Goal: Task Accomplishment & Management: Manage account settings

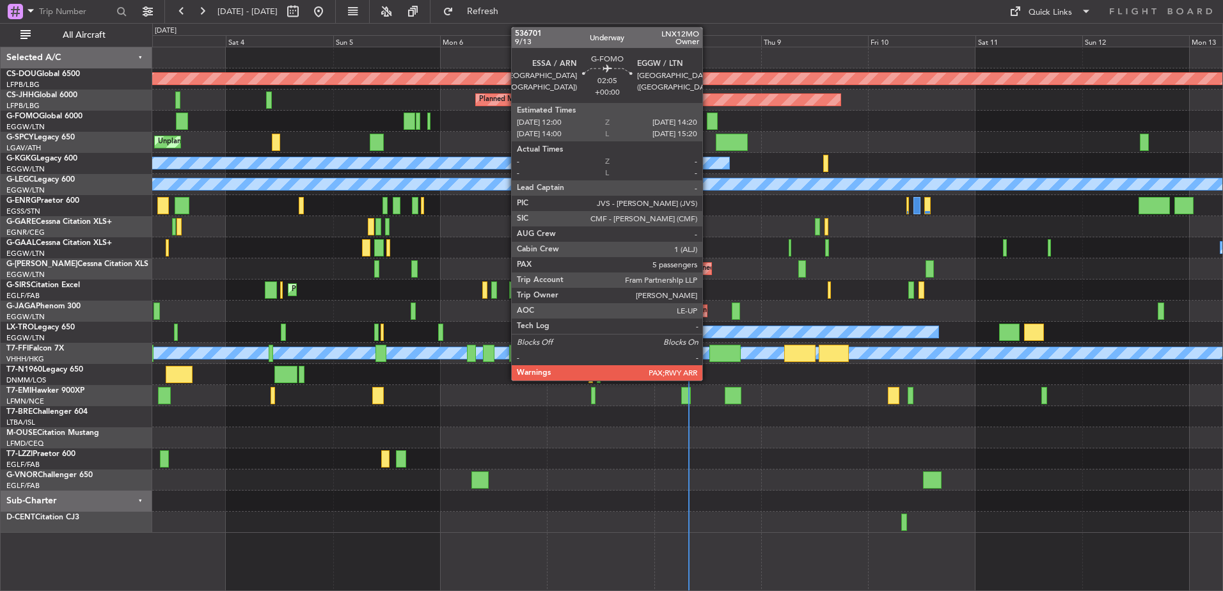
click at [708, 123] on div at bounding box center [712, 121] width 11 height 17
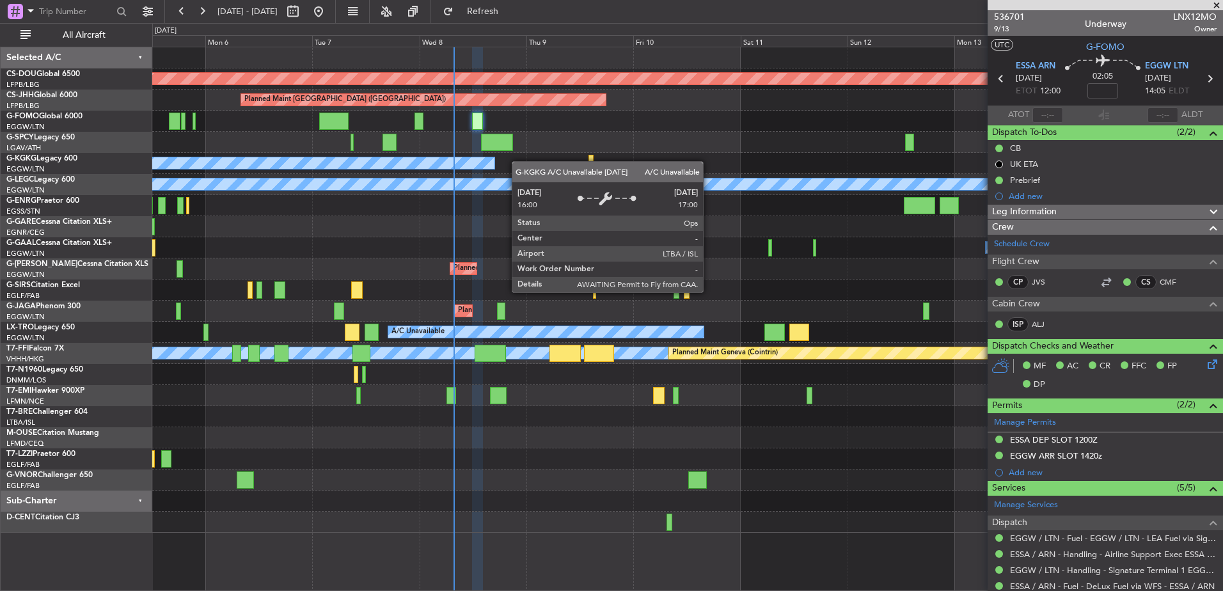
click at [484, 168] on div "Planned Maint London (Biggin Hill) Planned Maint Paris (Le Bourget) Unplanned M…" at bounding box center [687, 290] width 1071 height 486
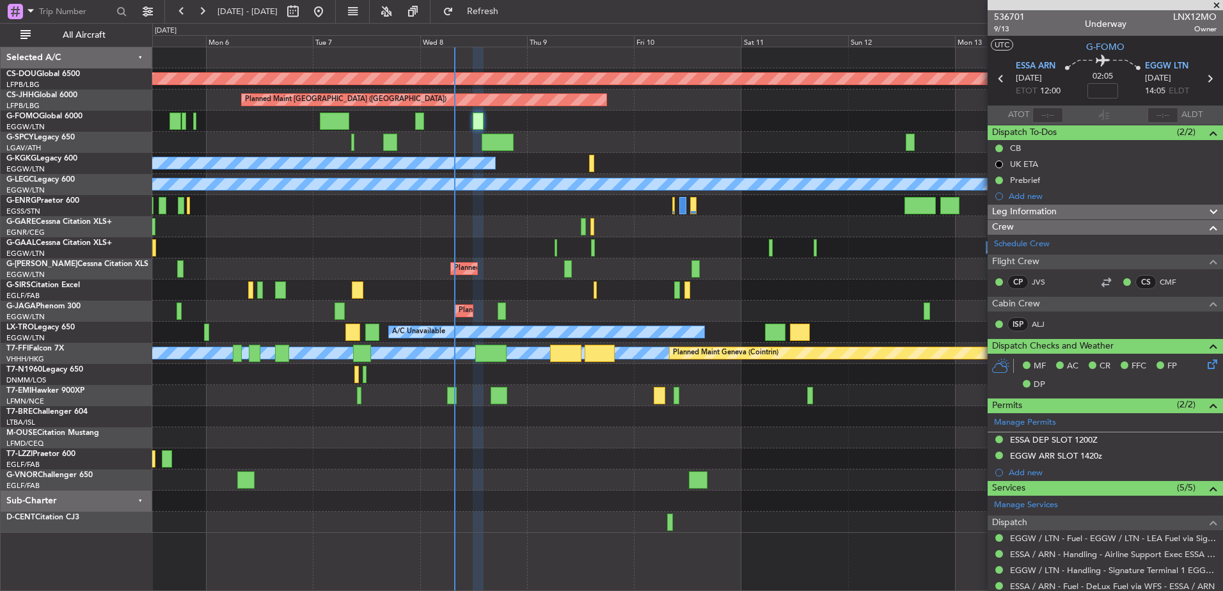
click at [460, 138] on div "Unplanned Maint [GEOGRAPHIC_DATA]" at bounding box center [687, 142] width 1071 height 21
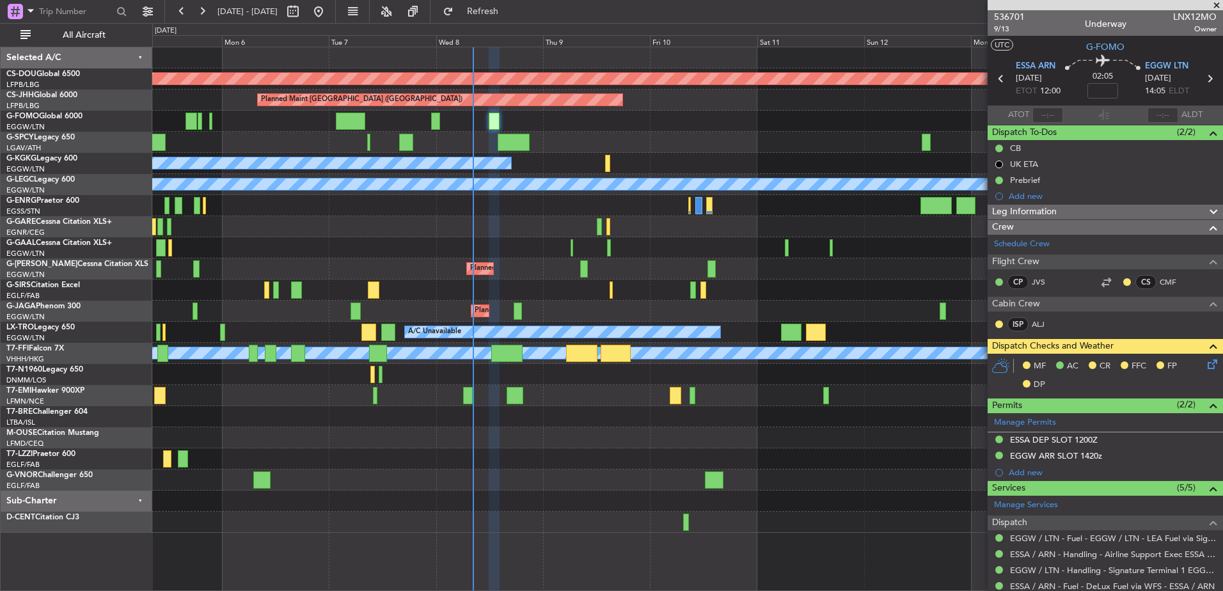
click at [513, 308] on div "Planned Maint [GEOGRAPHIC_DATA] ([GEOGRAPHIC_DATA])" at bounding box center [687, 311] width 1071 height 21
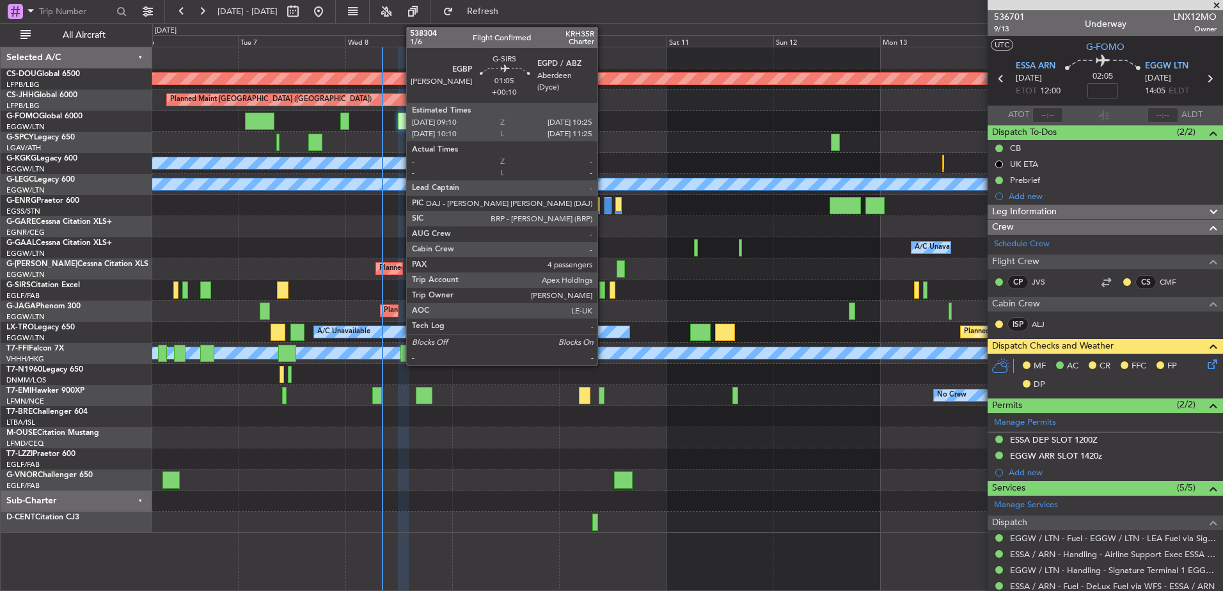
click at [603, 292] on div at bounding box center [603, 290] width 6 height 17
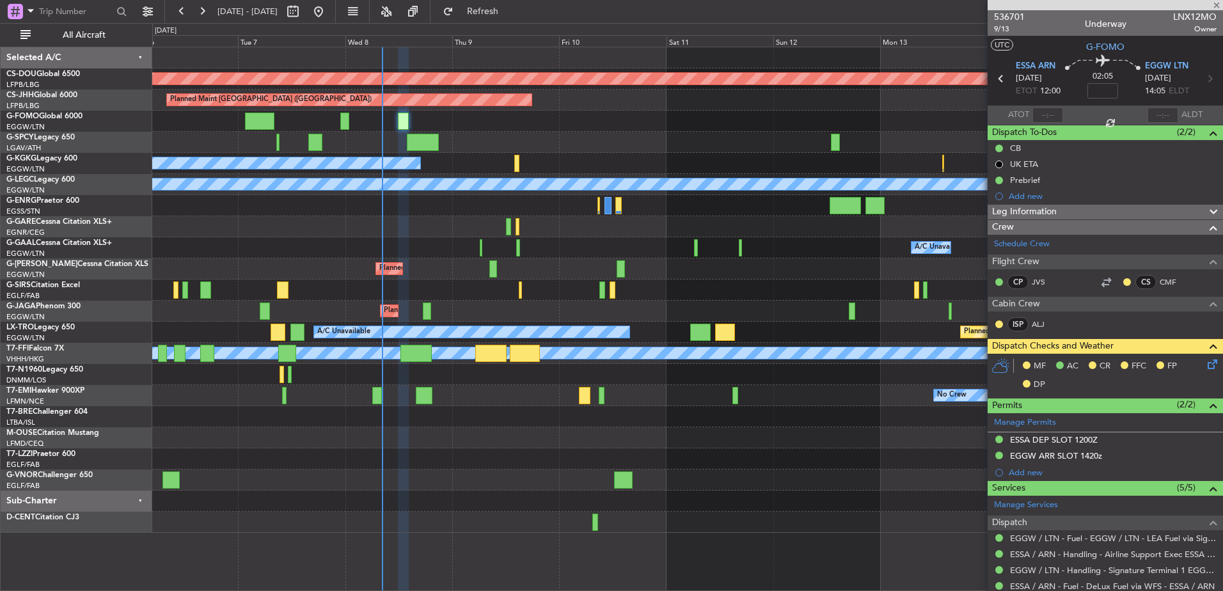
type input "+00:10"
type input "4"
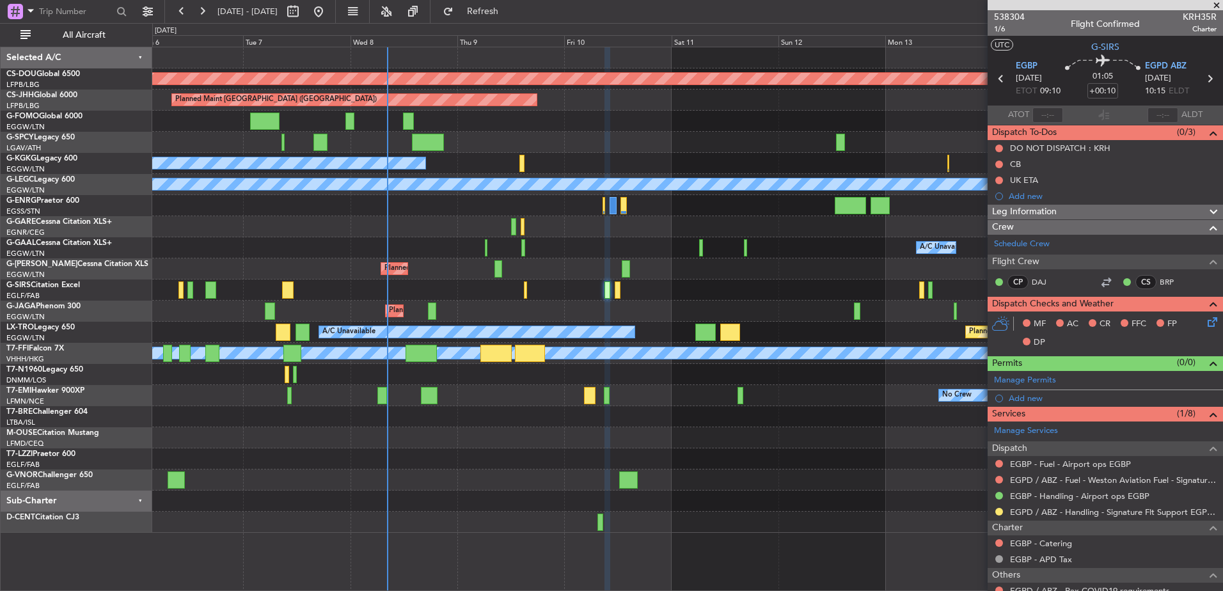
click at [540, 296] on div "Planned Maint [GEOGRAPHIC_DATA] ([GEOGRAPHIC_DATA])" at bounding box center [687, 290] width 1071 height 21
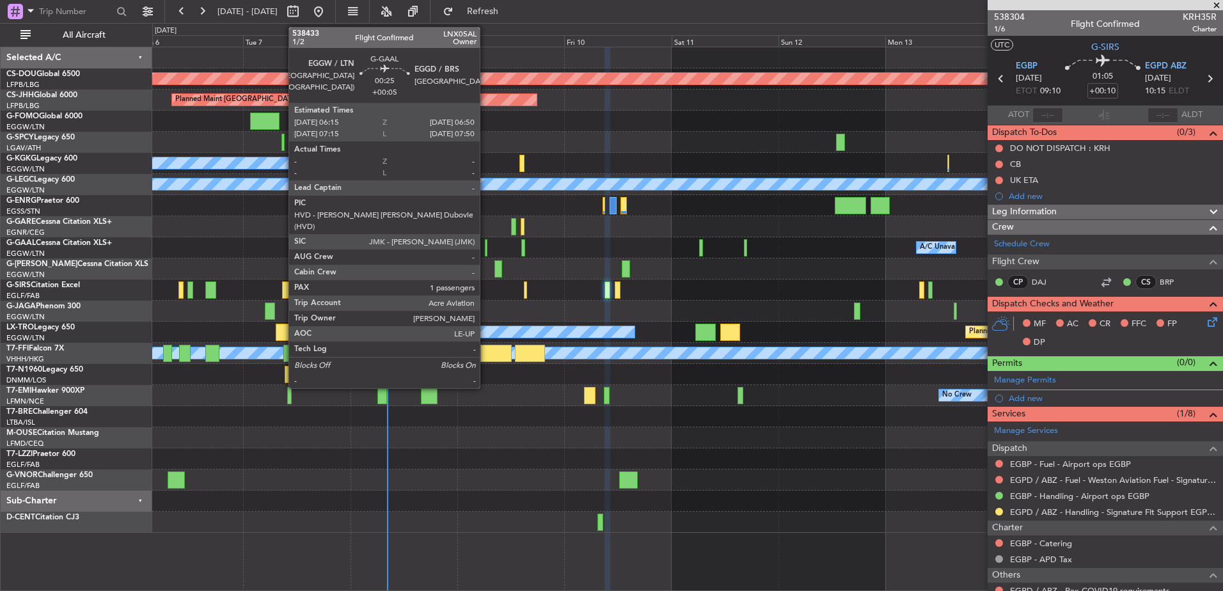
click at [486, 246] on div at bounding box center [486, 247] width 3 height 17
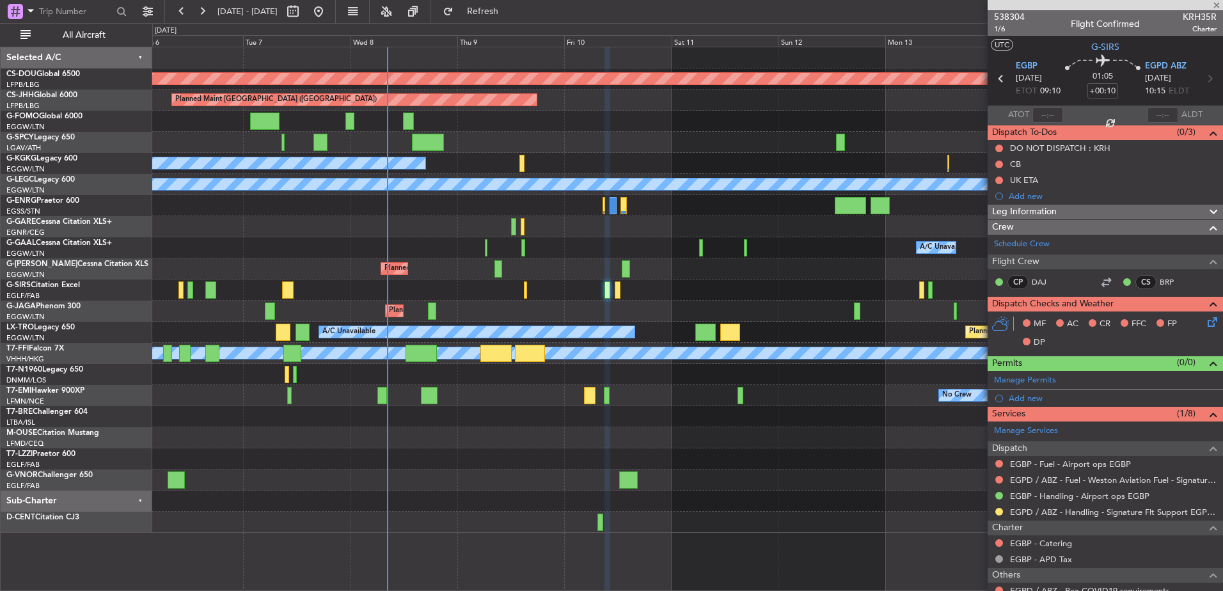
type input "+00:05"
type input "1"
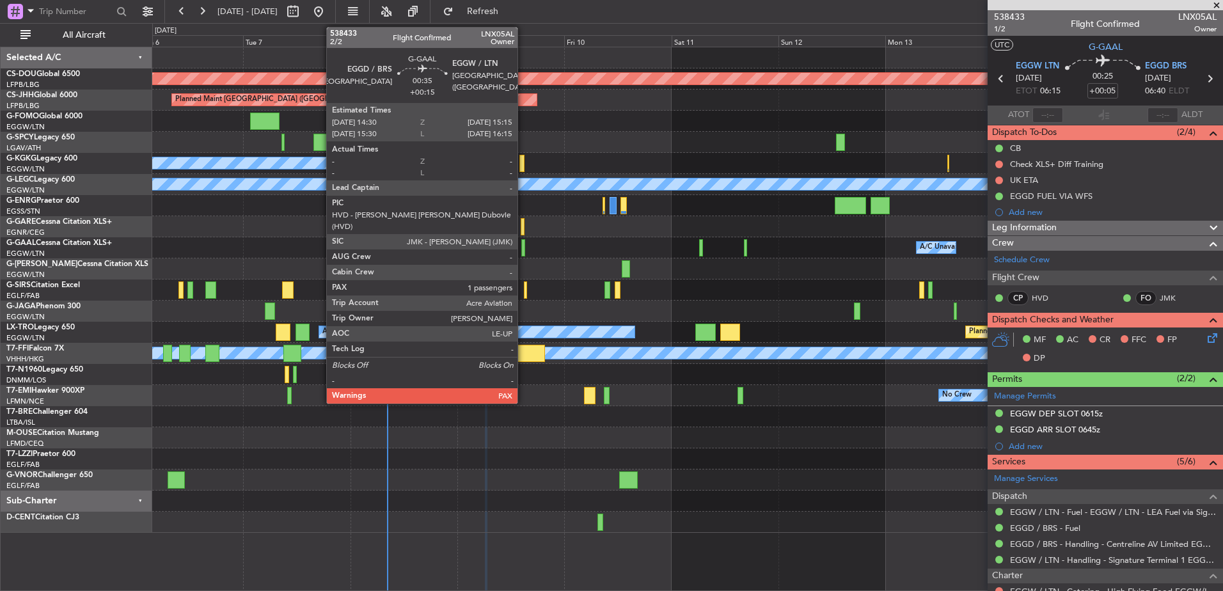
click at [523, 251] on div at bounding box center [524, 247] width 4 height 17
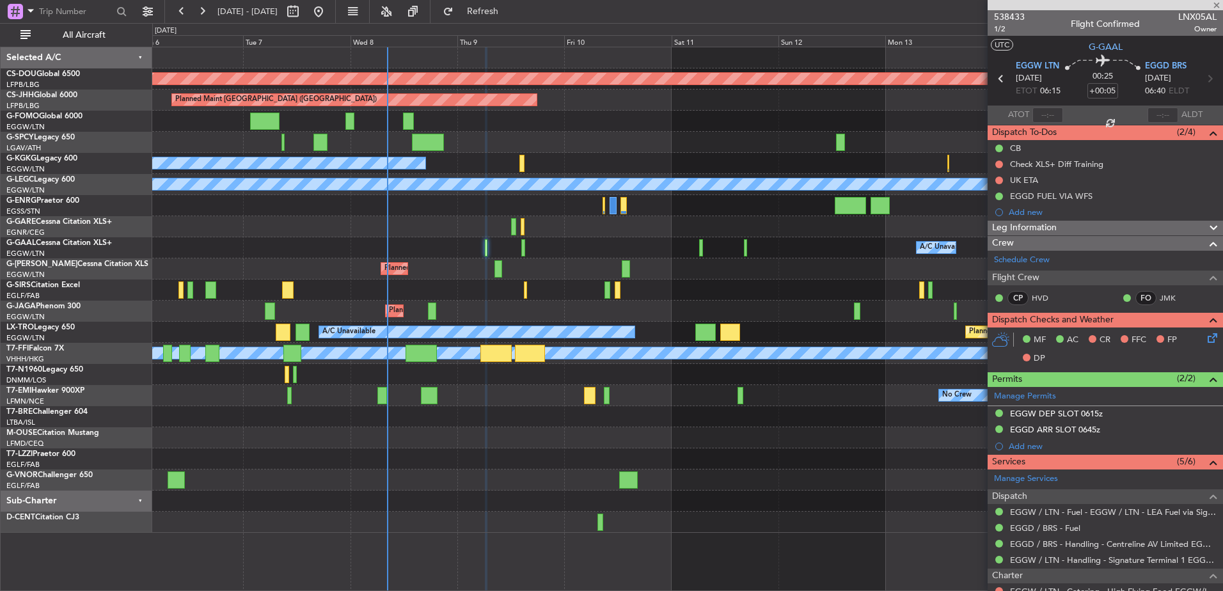
type input "+00:15"
type input "2"
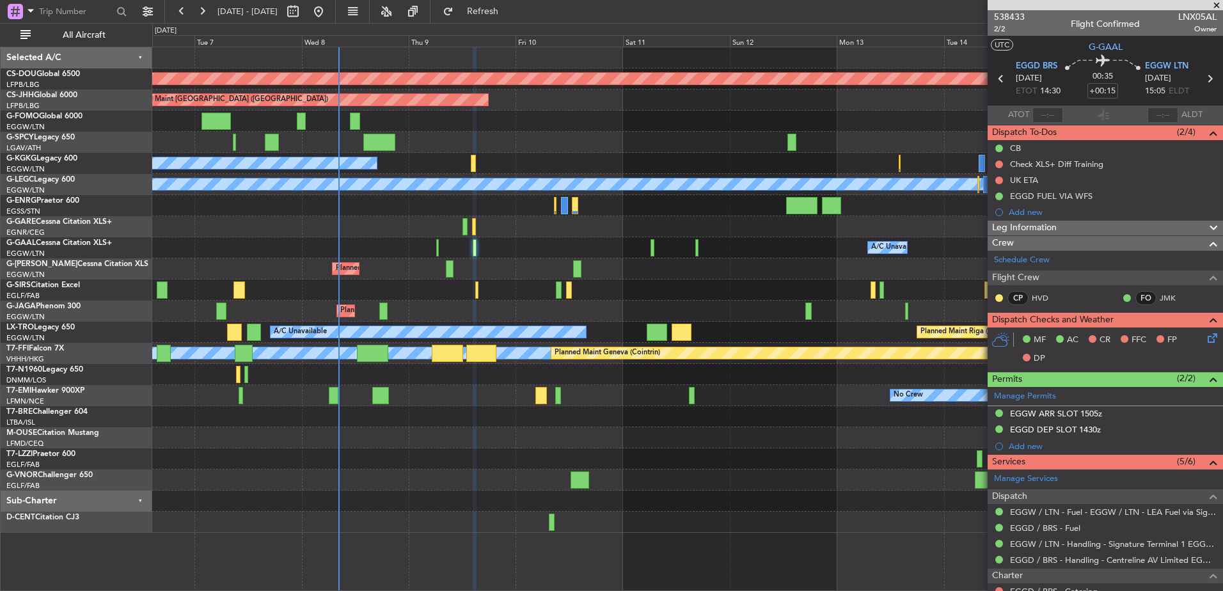
click at [369, 207] on div "Planned Maint London (Biggin Hill) Planned Maint Paris (Le Bourget) A/C Unavail…" at bounding box center [687, 290] width 1071 height 486
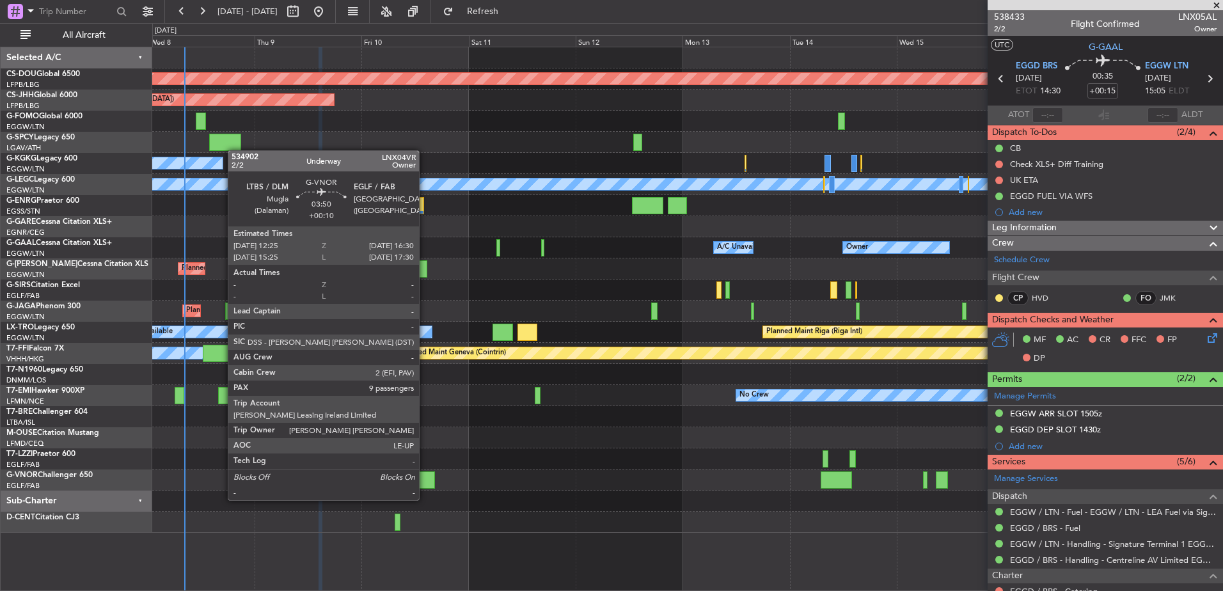
click at [425, 488] on div at bounding box center [426, 480] width 19 height 17
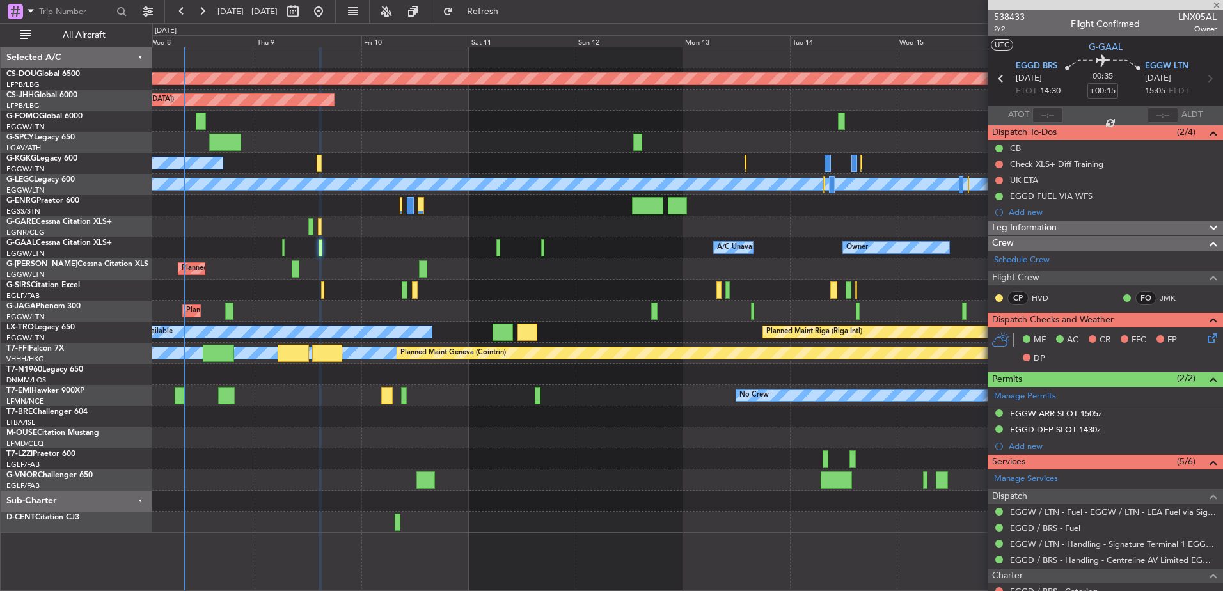
type input "+00:10"
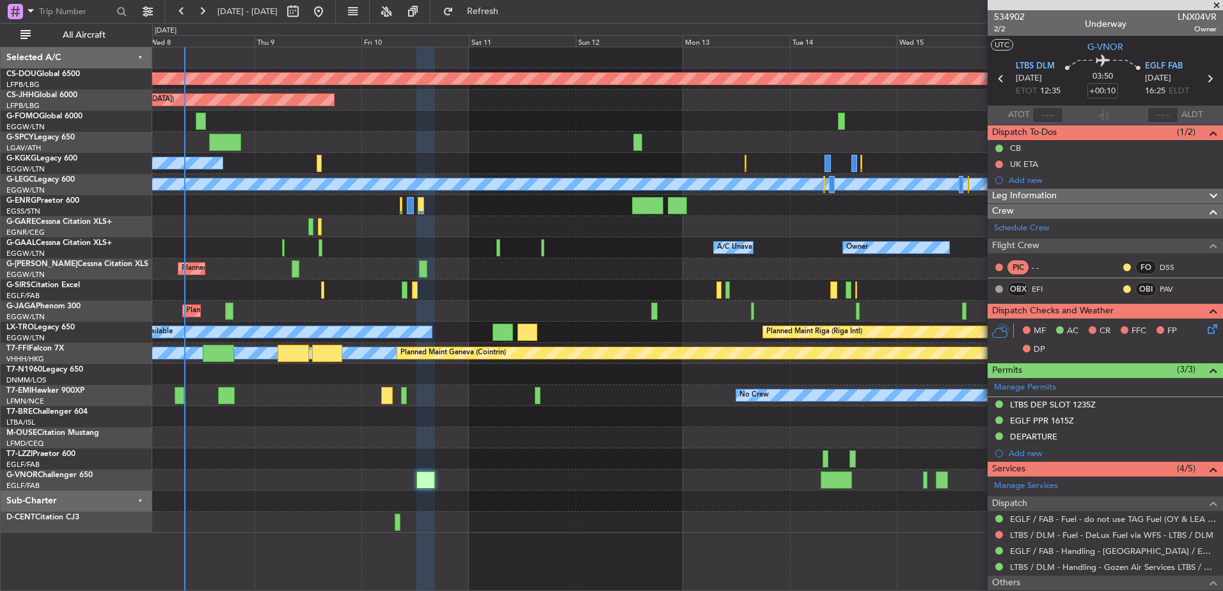
scroll to position [342, 0]
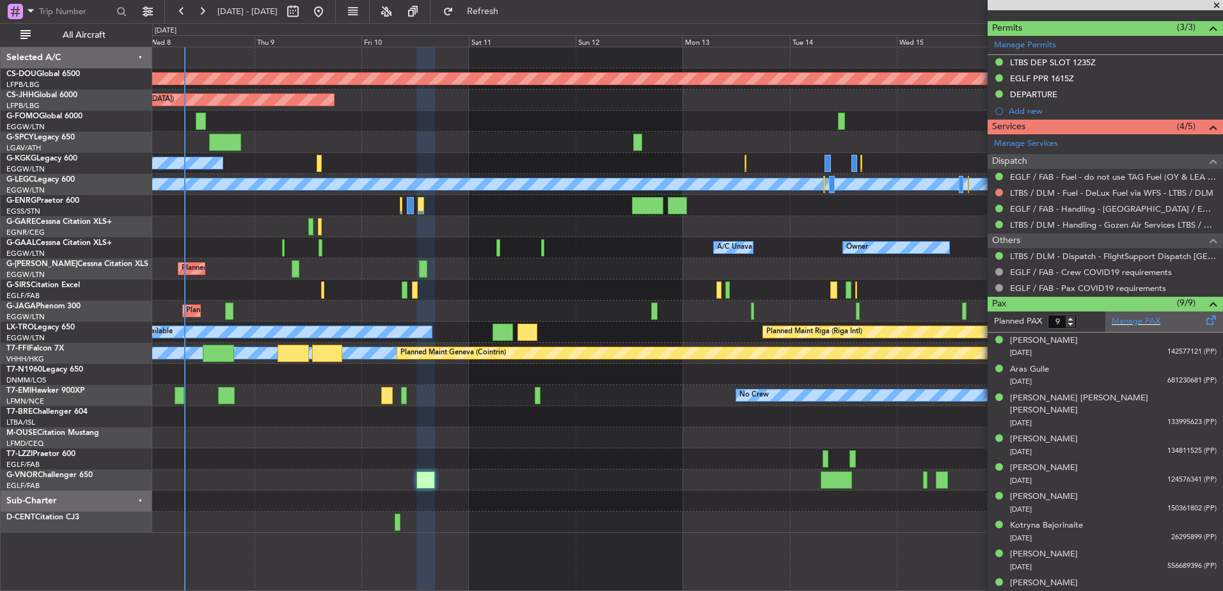
click at [1143, 328] on div "Manage PAX" at bounding box center [1165, 322] width 118 height 20
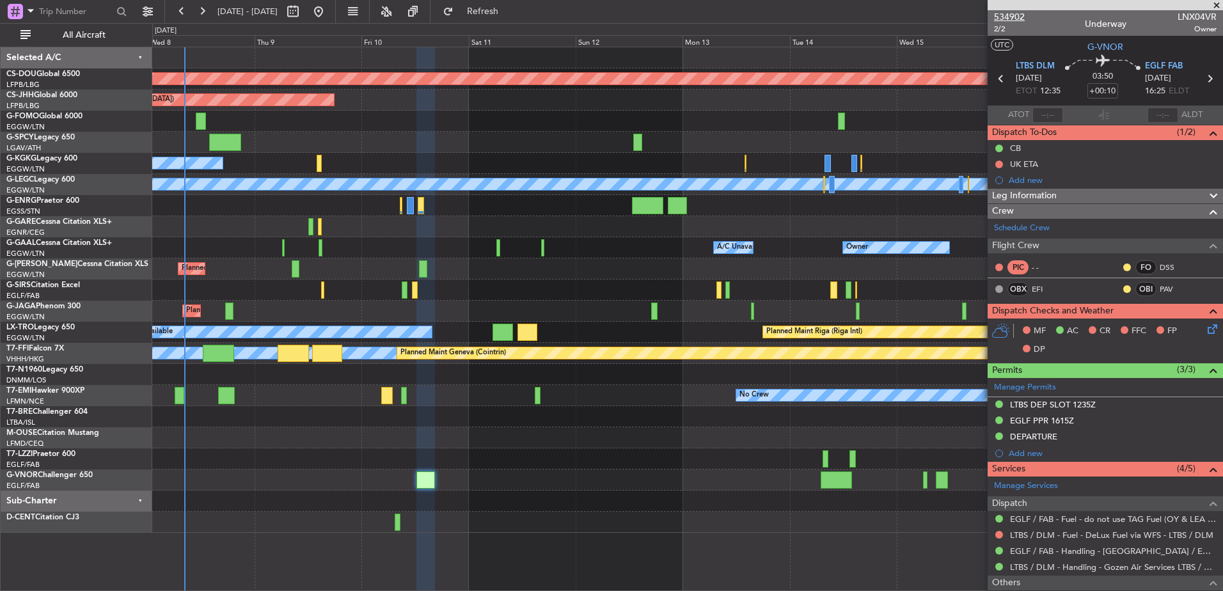
click at [1014, 21] on span "534902" at bounding box center [1009, 16] width 31 height 13
type input "10"
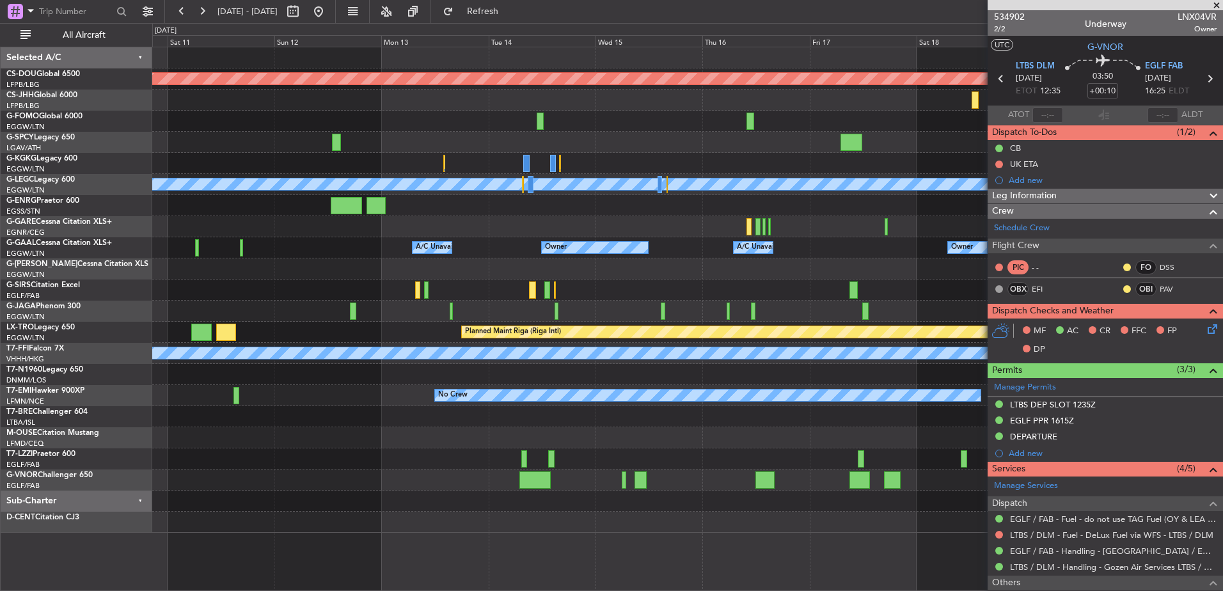
click at [365, 404] on div "Planned Maint London ([GEOGRAPHIC_DATA]) Planned Maint [GEOGRAPHIC_DATA] ([GEOG…" at bounding box center [687, 290] width 1071 height 486
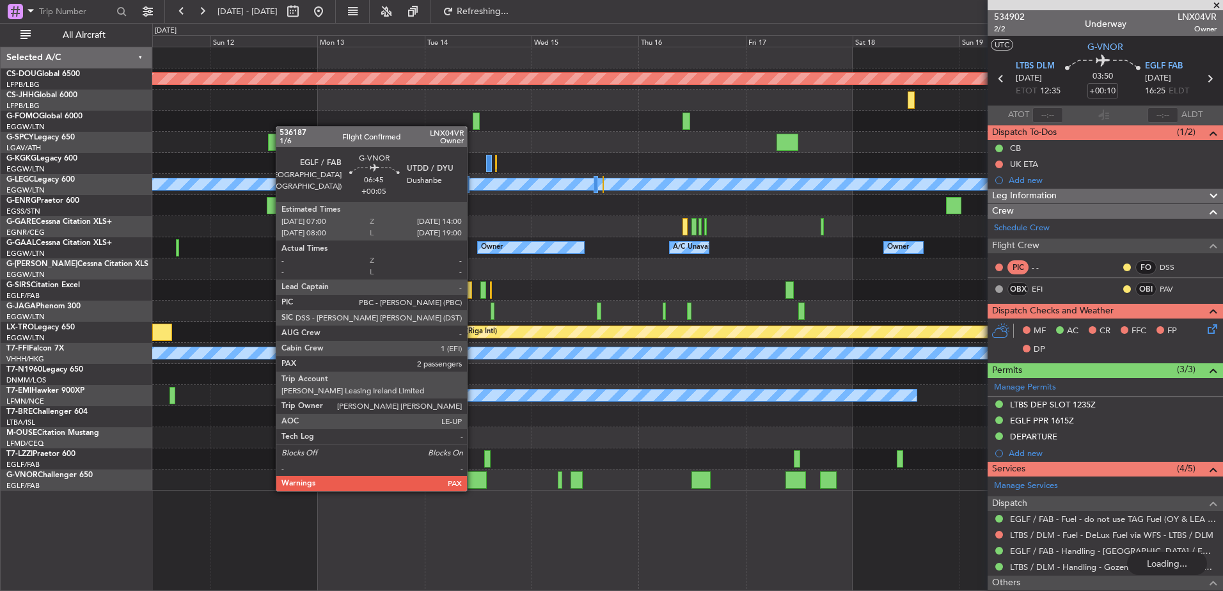
click at [473, 479] on div at bounding box center [471, 480] width 31 height 17
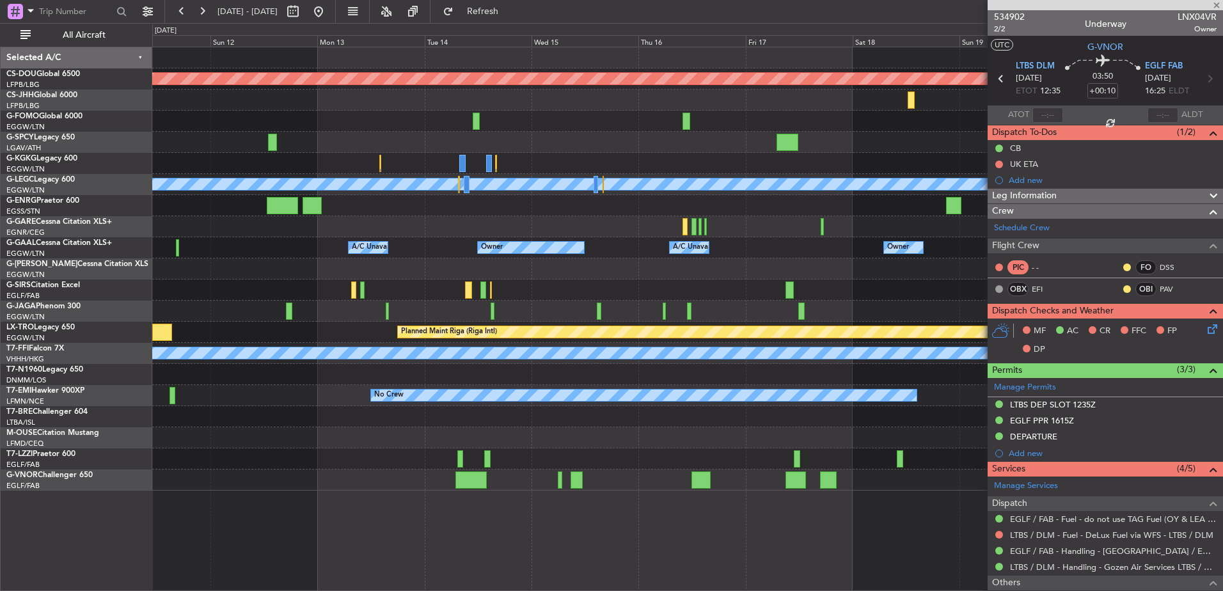
type input "+00:05"
type input "2"
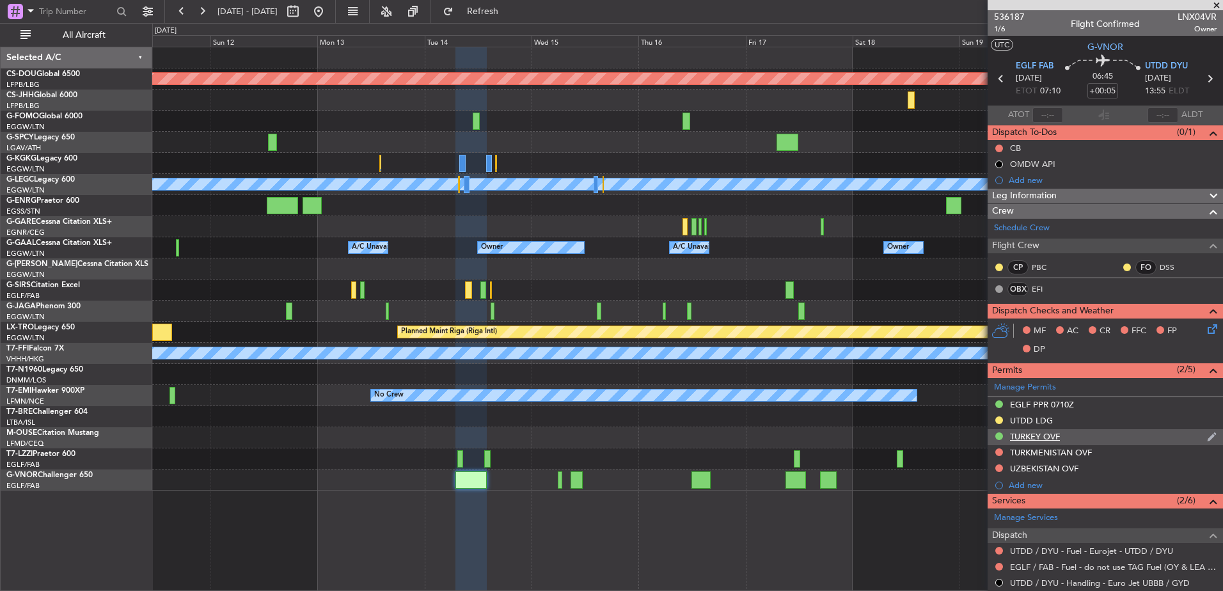
scroll to position [220, 0]
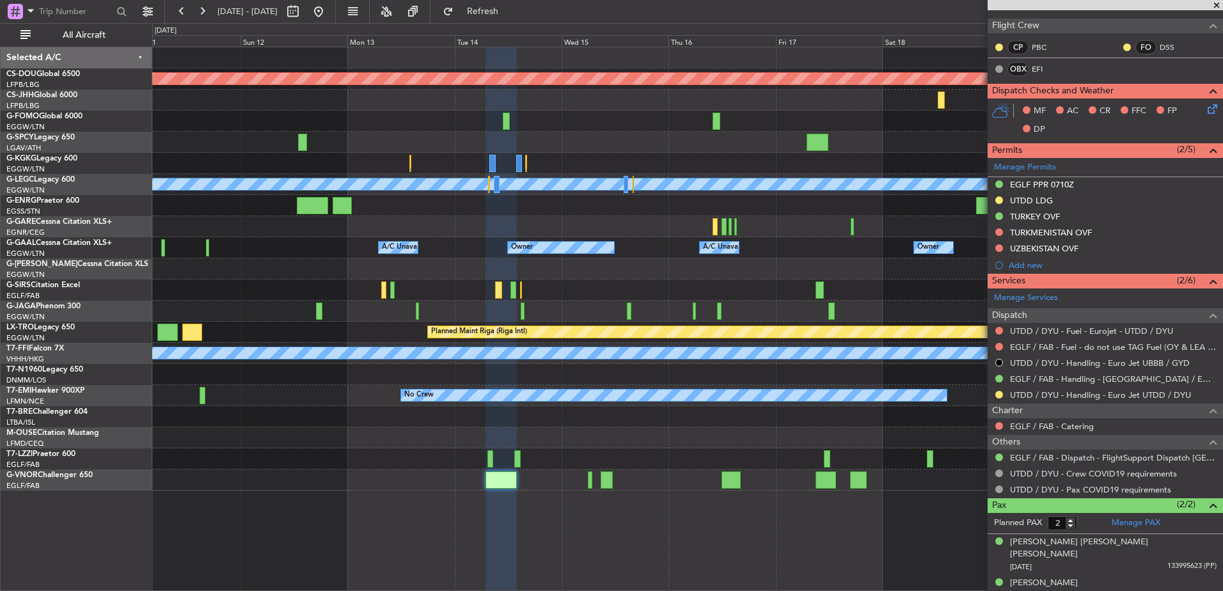
click at [628, 458] on div at bounding box center [687, 459] width 1071 height 21
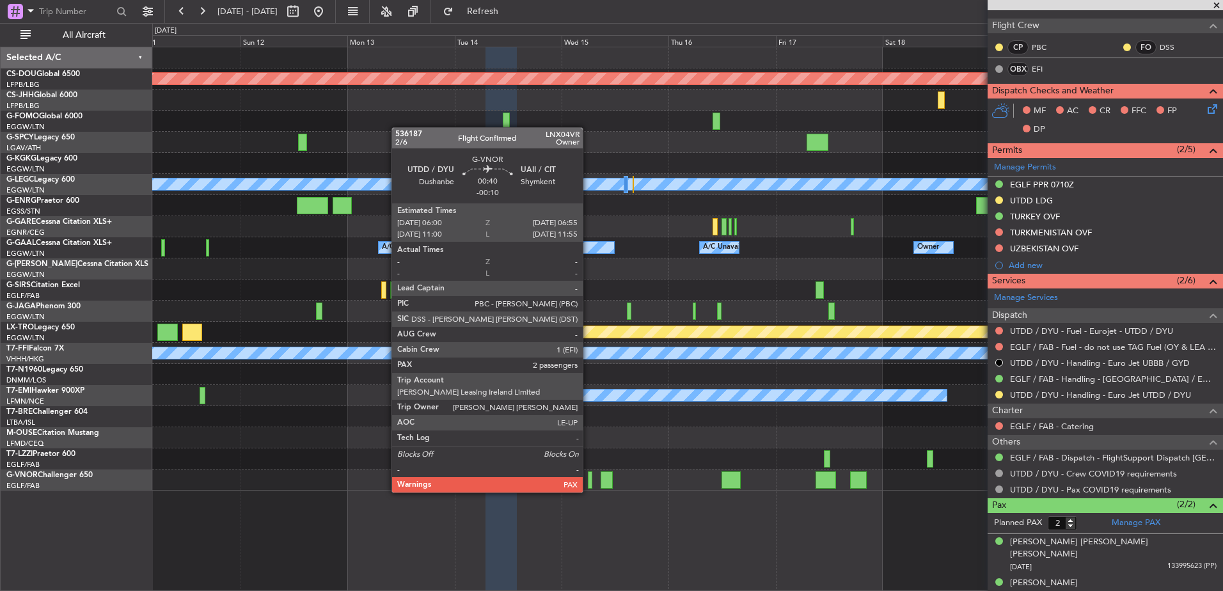
click at [589, 480] on div at bounding box center [590, 480] width 4 height 17
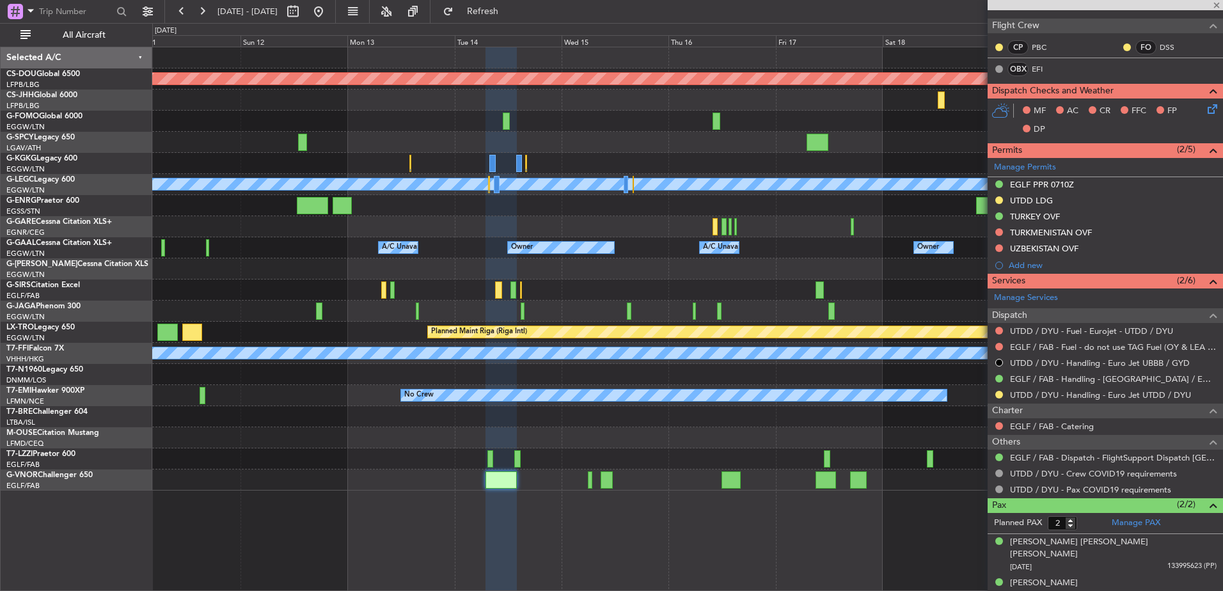
scroll to position [0, 0]
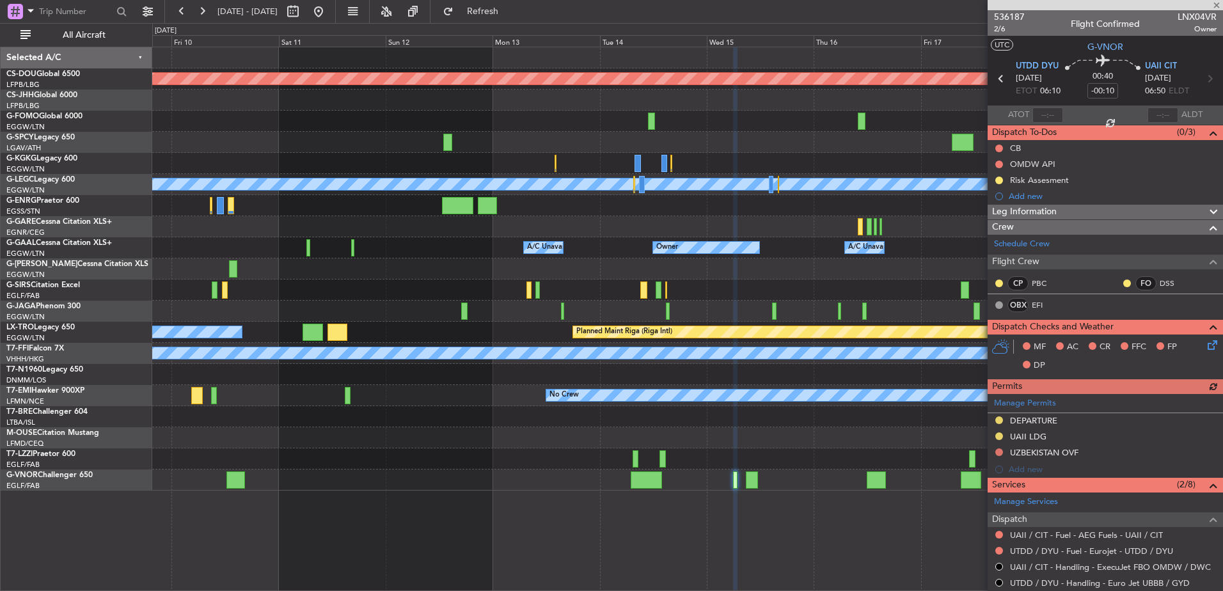
click at [530, 474] on div "Planned Maint London ([GEOGRAPHIC_DATA]) Planned Maint [GEOGRAPHIC_DATA] ([GEOG…" at bounding box center [687, 319] width 1071 height 545
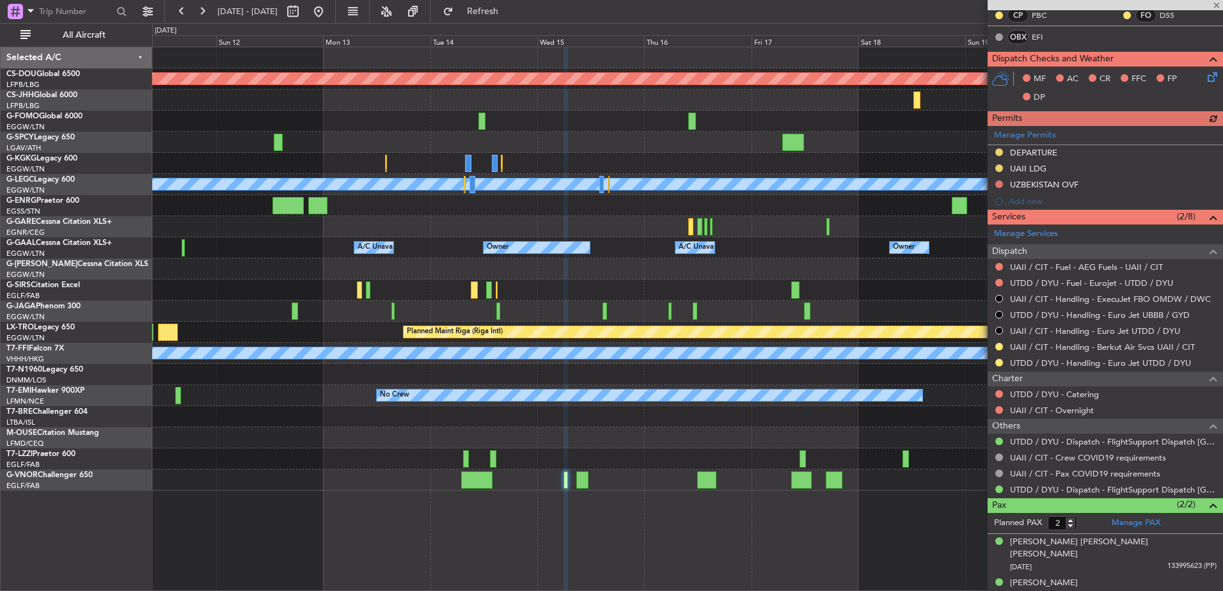
scroll to position [268, 0]
click at [1028, 399] on fb-app "11 Oct 2025 - 21 Oct 2025 Refresh Quick Links All Aircraft Planned Maint London…" at bounding box center [611, 301] width 1223 height 582
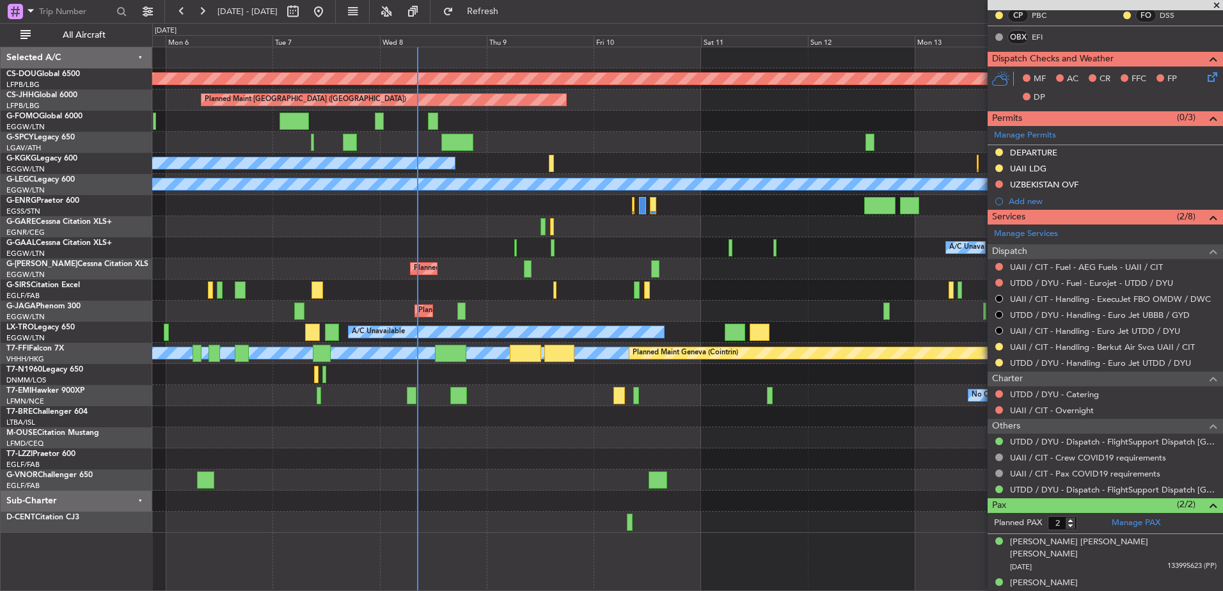
click at [519, 261] on div "Planned Maint London (Biggin Hill) Planned Maint Paris (Le Bourget) Unplanned M…" at bounding box center [687, 290] width 1071 height 486
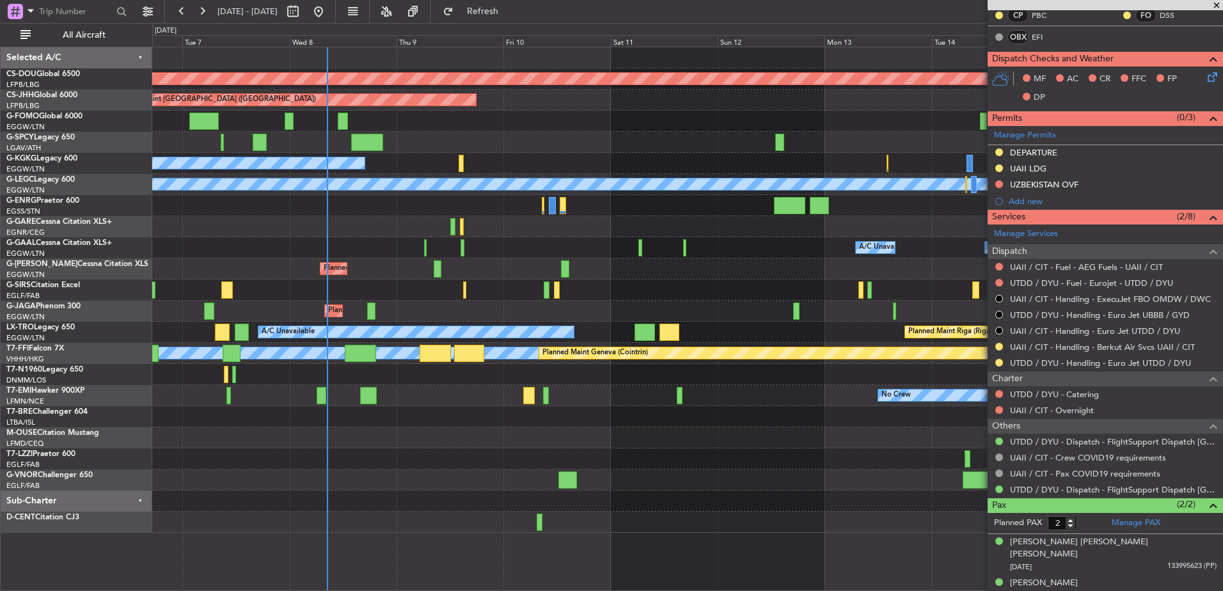
click at [598, 230] on div at bounding box center [687, 226] width 1071 height 21
click at [385, 269] on div "Planned Maint [GEOGRAPHIC_DATA] ([GEOGRAPHIC_DATA])" at bounding box center [687, 269] width 1071 height 21
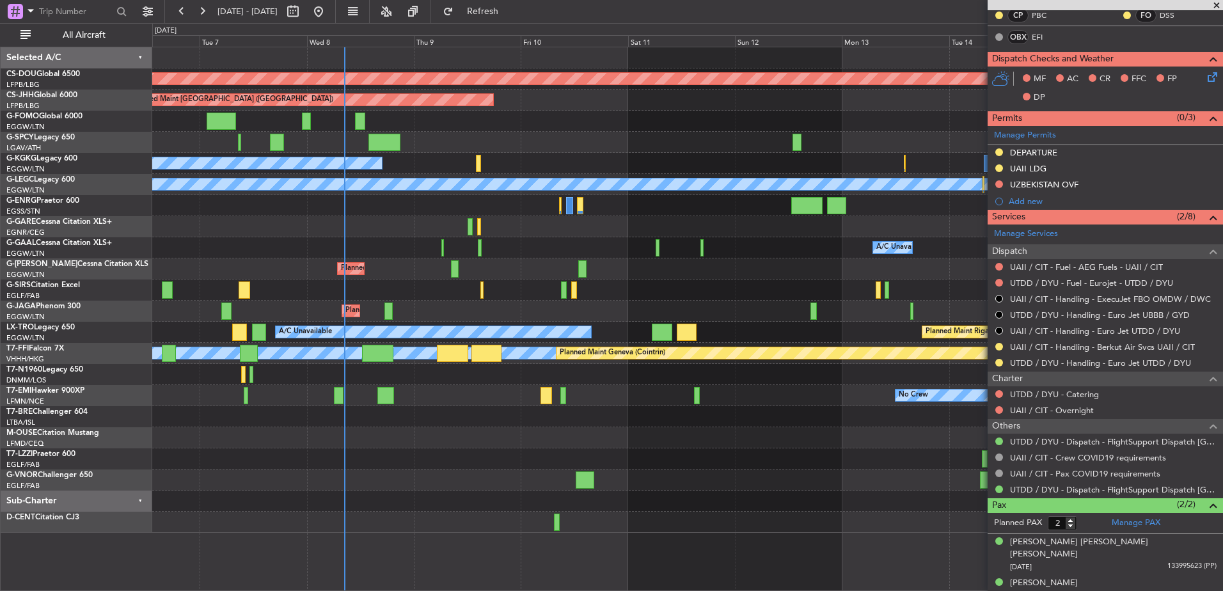
click at [439, 250] on div "Owner A/C Unavailable Owner A/C Unavailable Owner" at bounding box center [687, 247] width 1071 height 21
click at [442, 248] on div at bounding box center [443, 247] width 3 height 17
type input "+00:05"
type input "1"
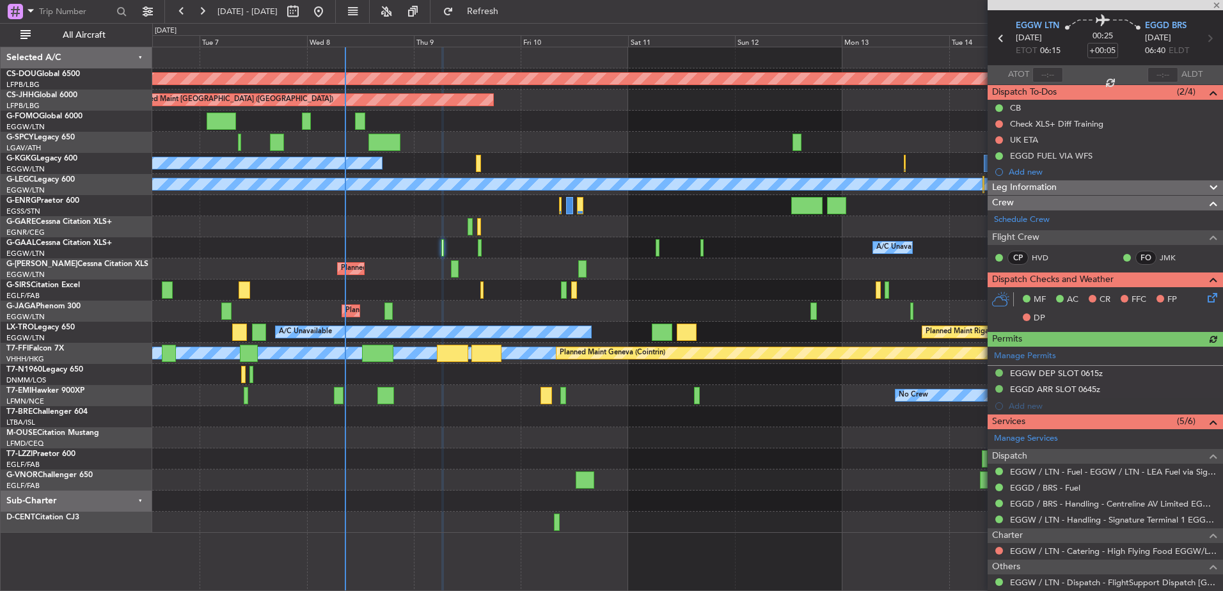
scroll to position [41, 0]
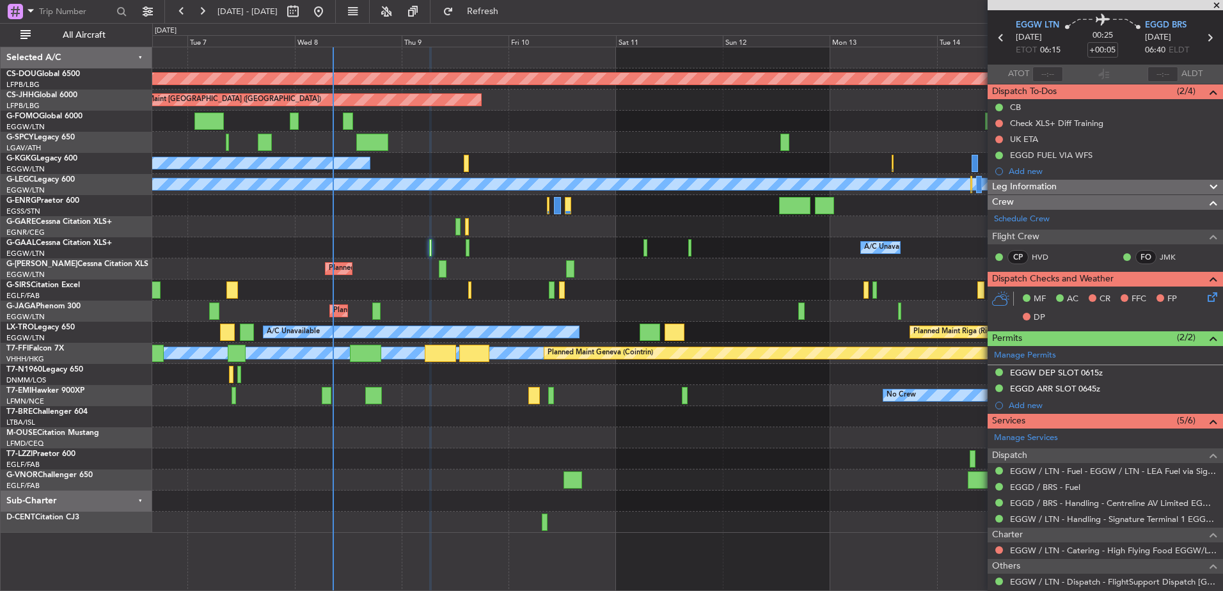
click at [347, 228] on div "Planned Maint London (Biggin Hill) Planned Maint Paris (Le Bourget) A/C Unavail…" at bounding box center [687, 290] width 1071 height 486
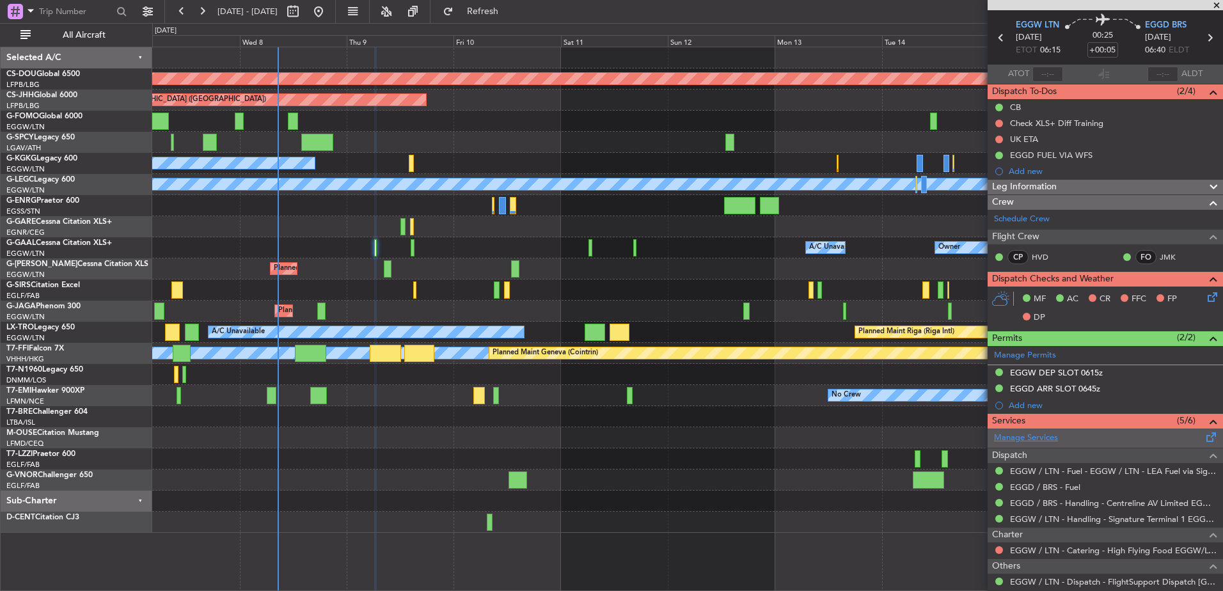
scroll to position [136, 0]
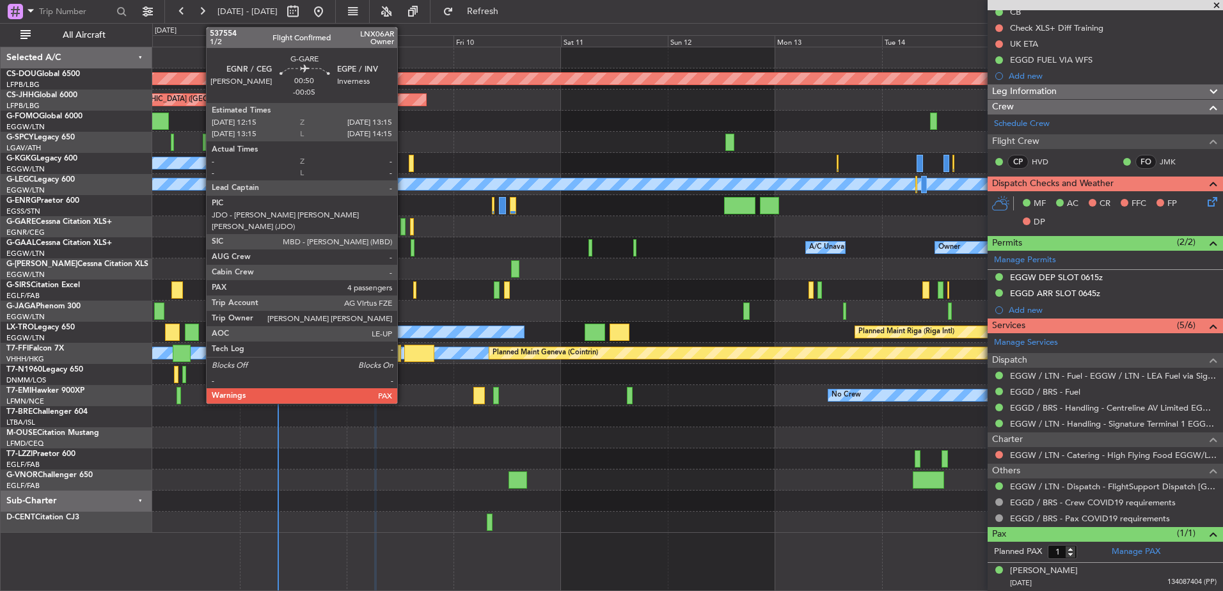
click at [402, 226] on div at bounding box center [403, 226] width 4 height 17
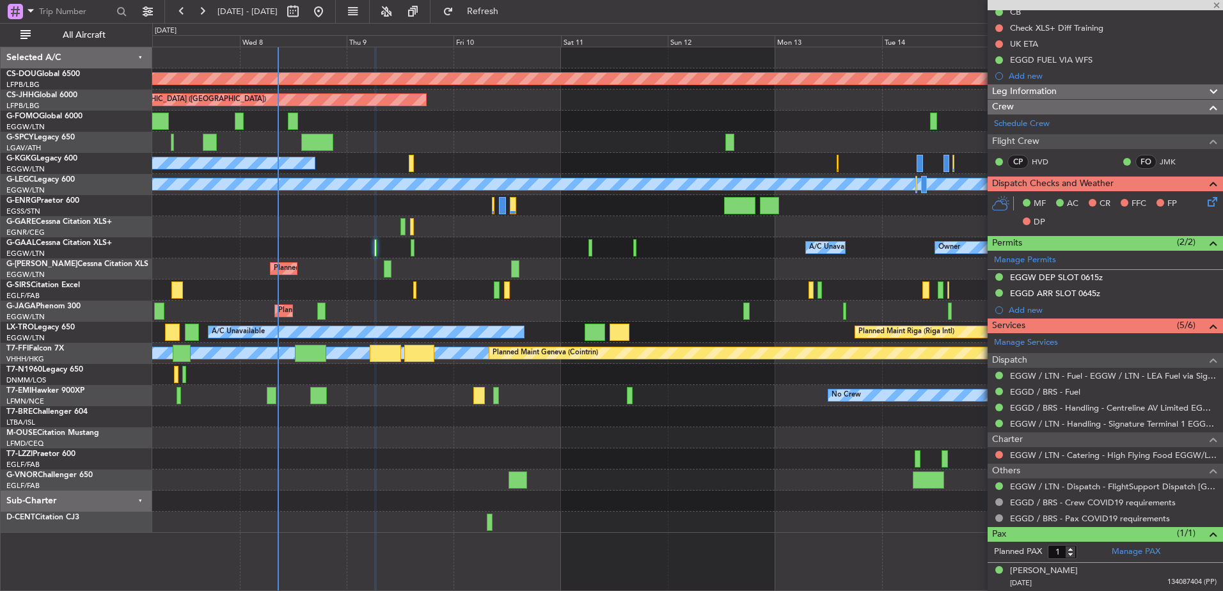
type input "-00:05"
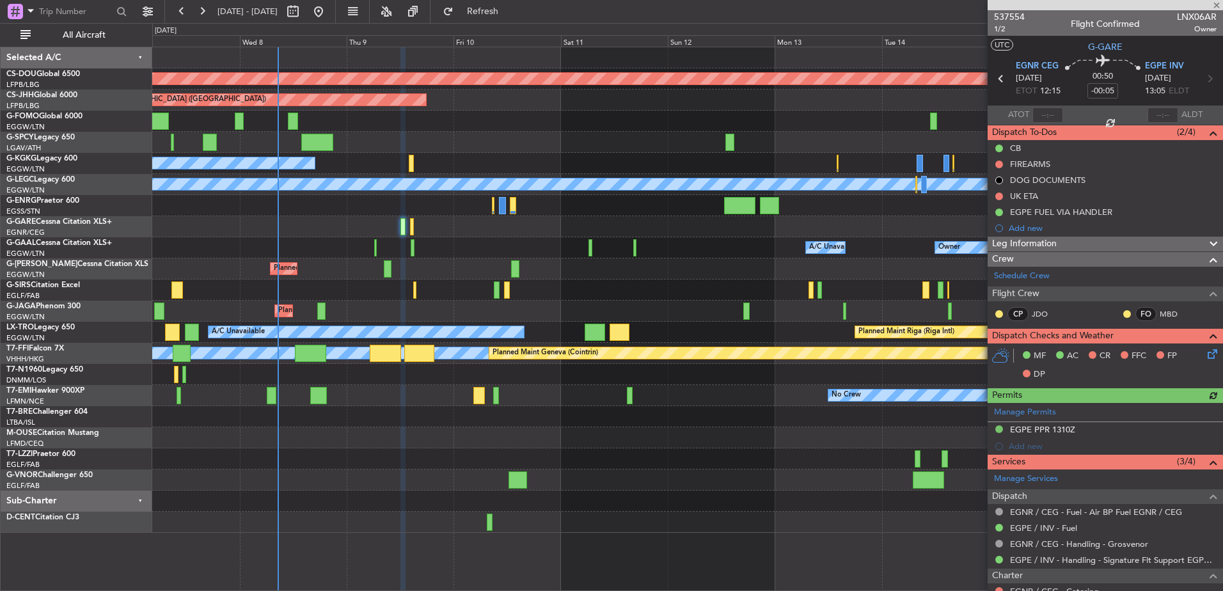
scroll to position [223, 0]
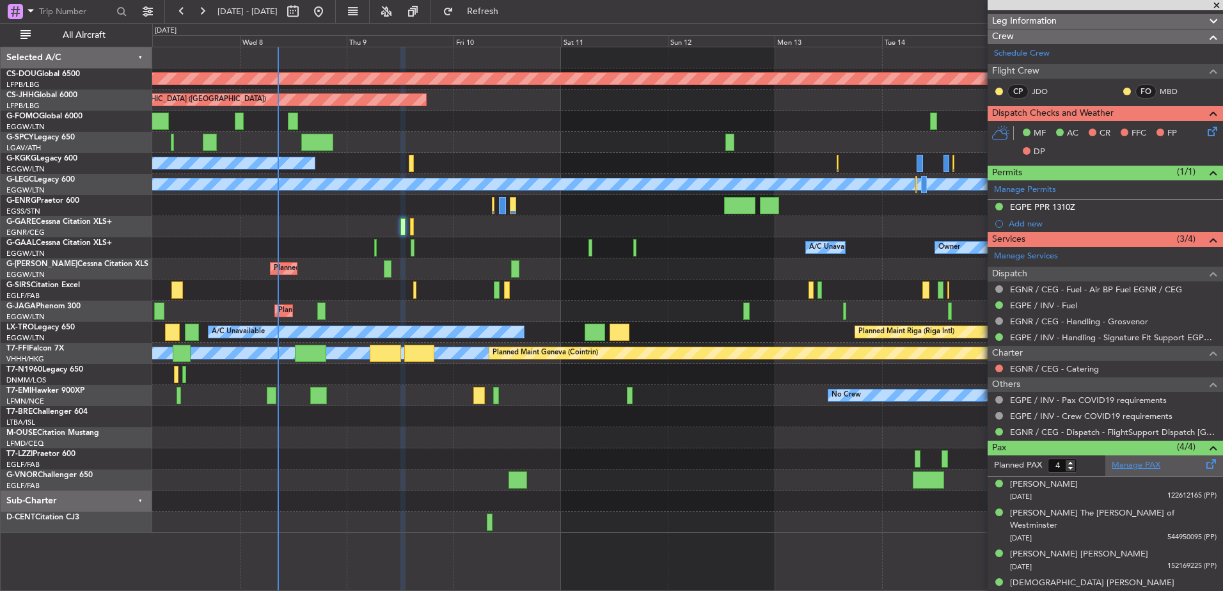
click at [1135, 468] on link "Manage PAX" at bounding box center [1136, 465] width 49 height 13
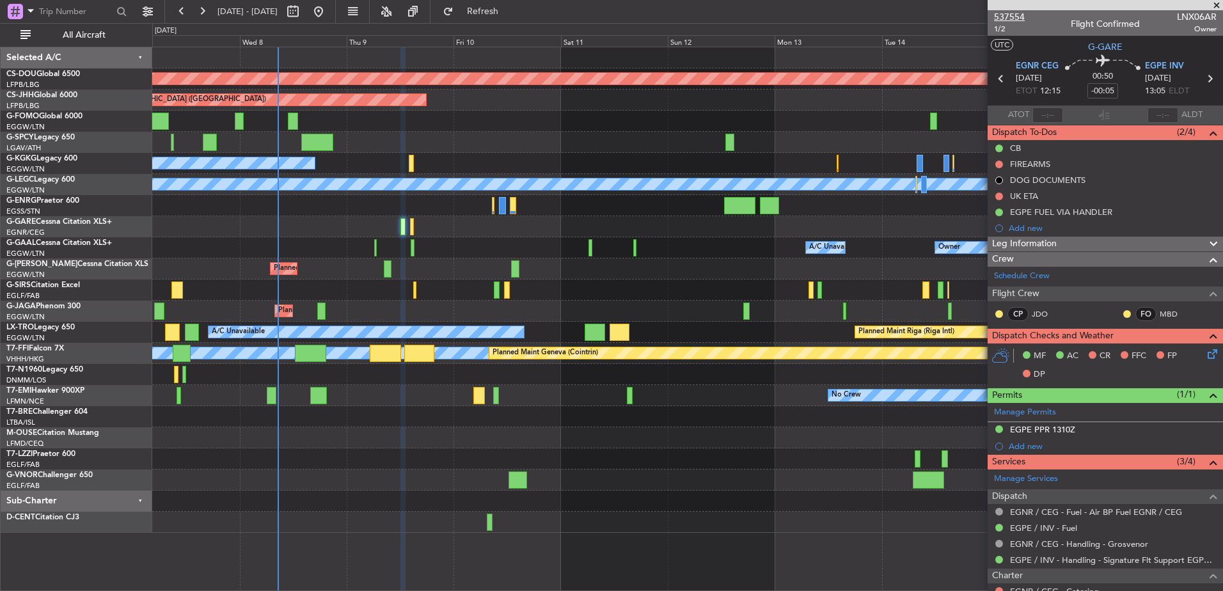
click at [1013, 16] on span "537554" at bounding box center [1009, 16] width 31 height 13
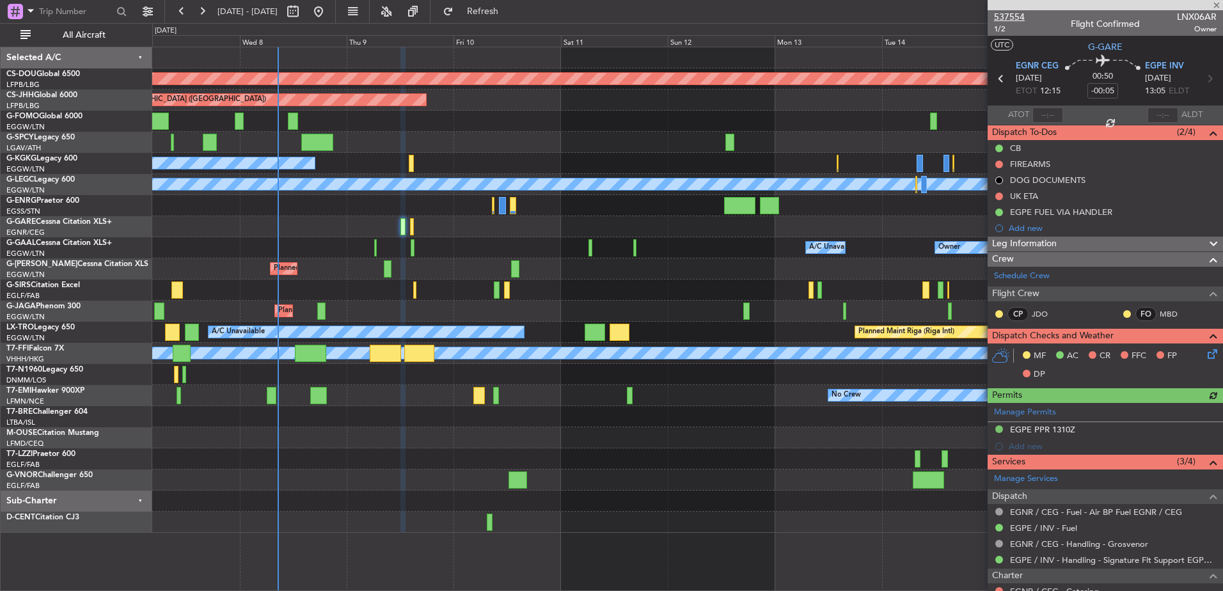
type input "5"
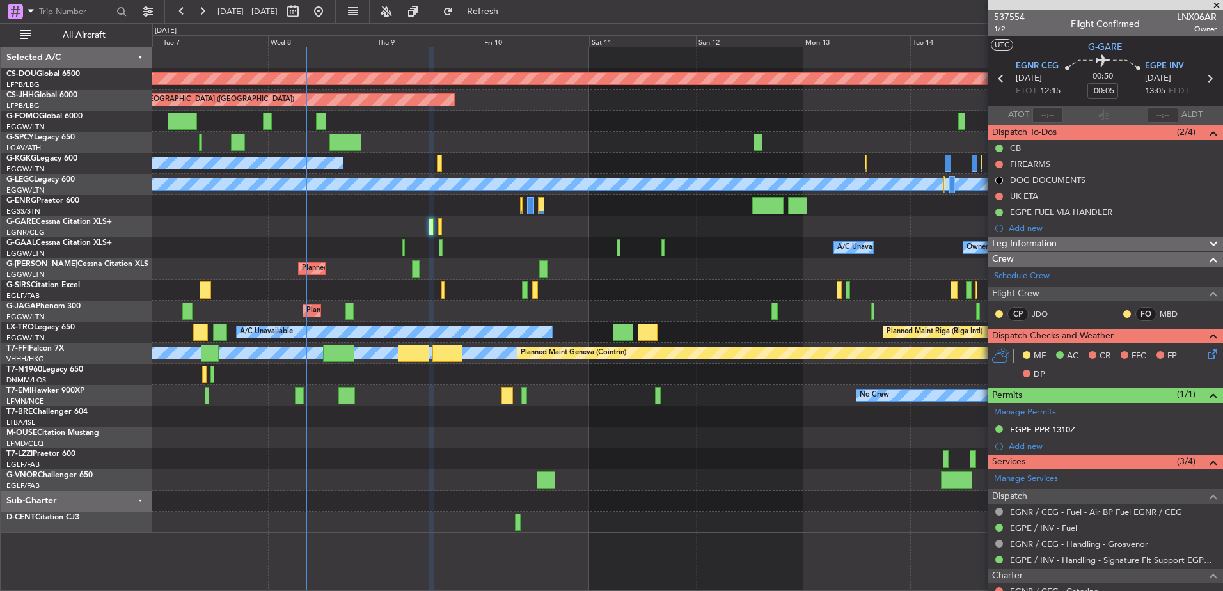
click at [440, 164] on div "A/C Unavailable [GEOGRAPHIC_DATA] (Ataturk)" at bounding box center [687, 163] width 1071 height 21
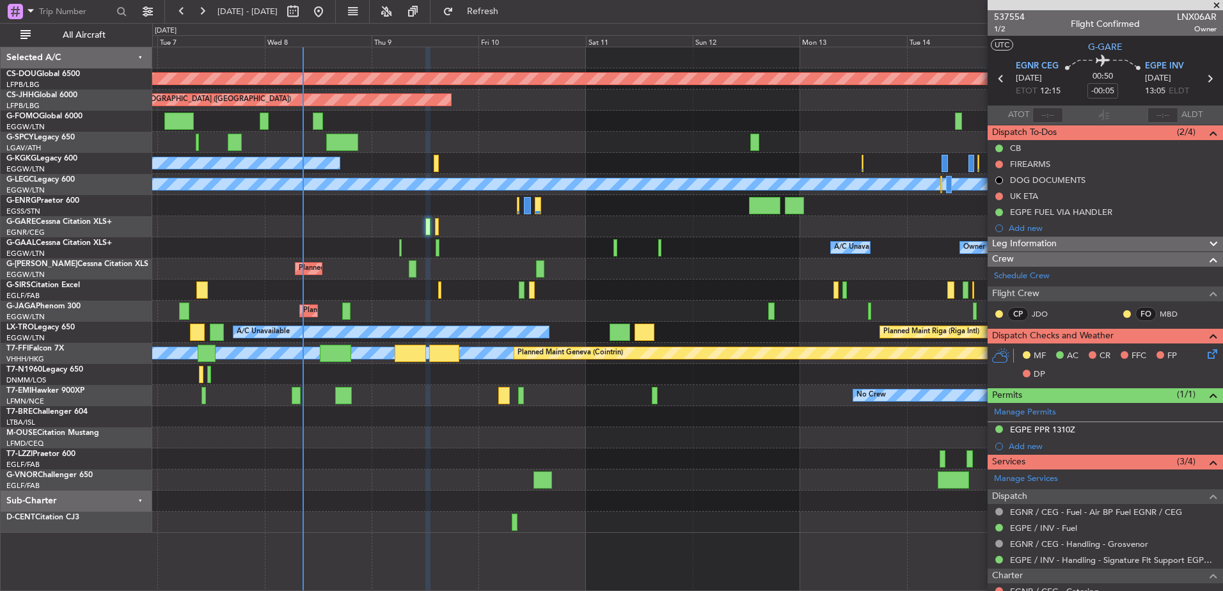
click at [484, 177] on div "Planned Maint London (Biggin Hill) Planned Maint Paris (Le Bourget) A/C Unavail…" at bounding box center [687, 290] width 1071 height 486
click at [398, 245] on div "Owner Owner A/C Unavailable A/C Unavailable Owner" at bounding box center [687, 247] width 1071 height 21
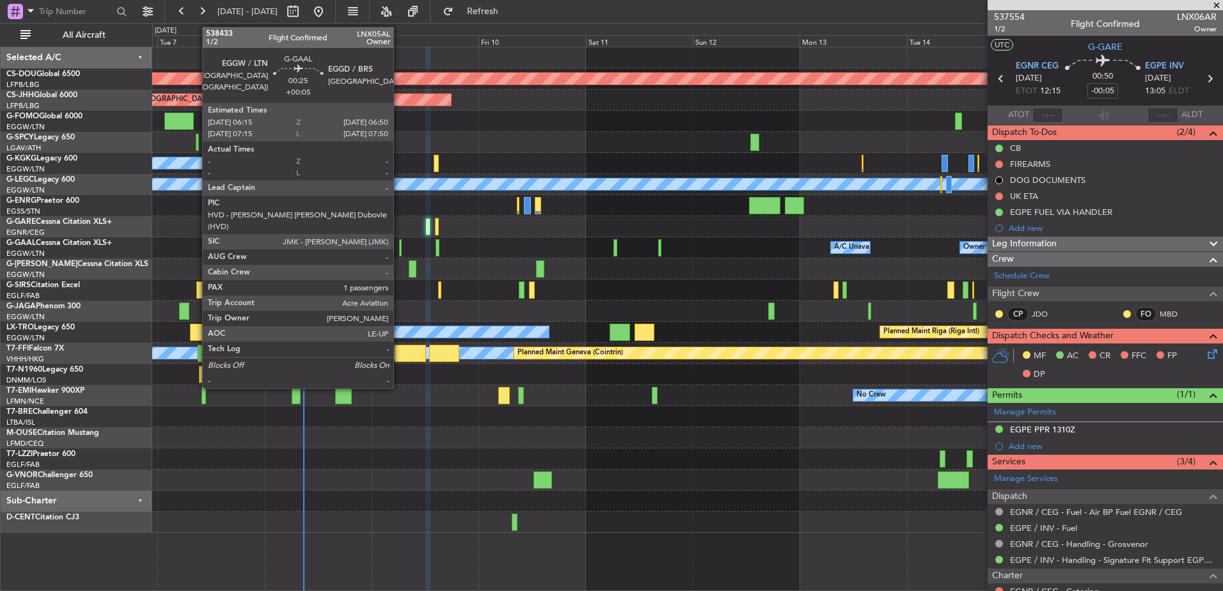
click at [399, 244] on div at bounding box center [400, 247] width 3 height 17
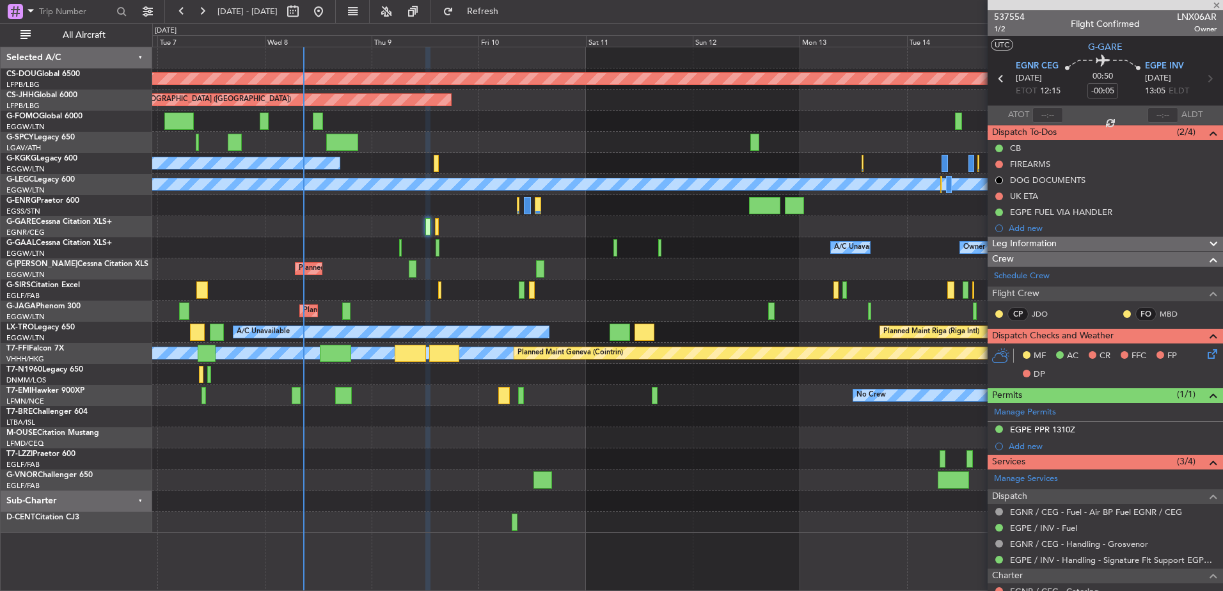
type input "+00:05"
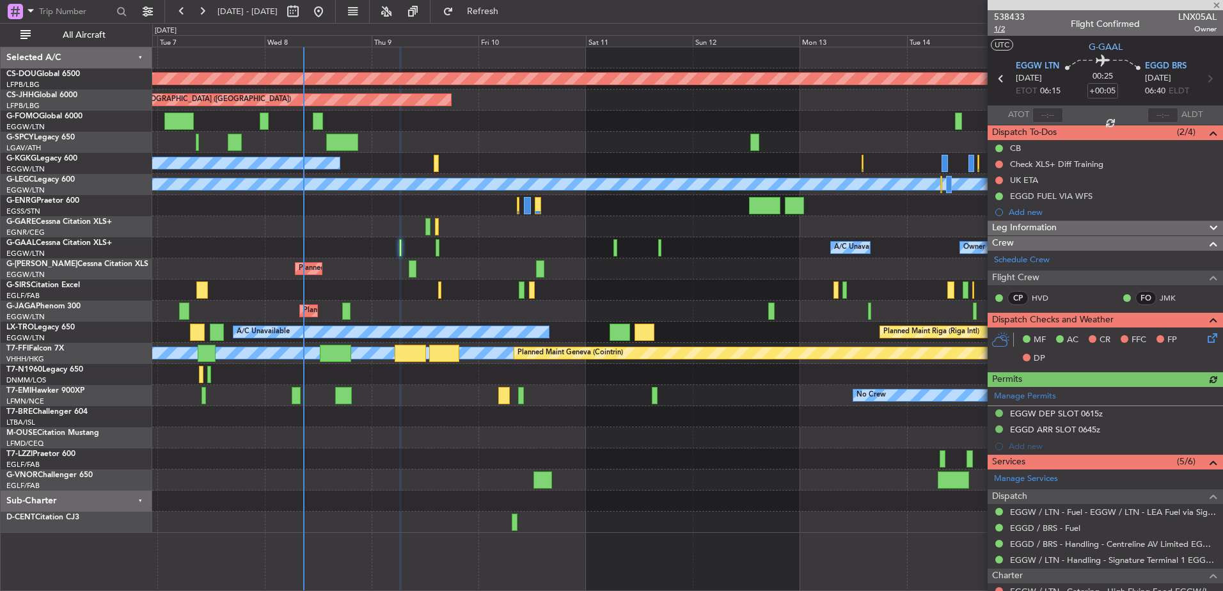
click at [1002, 32] on span "1/2" at bounding box center [1009, 29] width 31 height 11
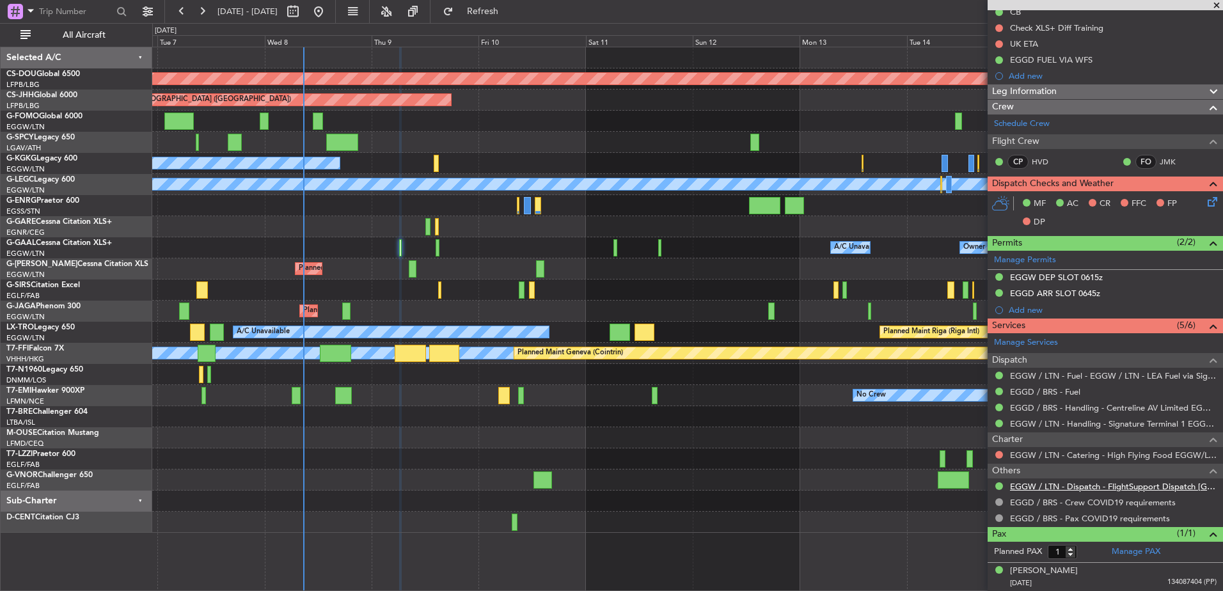
click at [1058, 488] on link "EGGW / LTN - Dispatch - FlightSupport Dispatch [GEOGRAPHIC_DATA]" at bounding box center [1113, 486] width 207 height 11
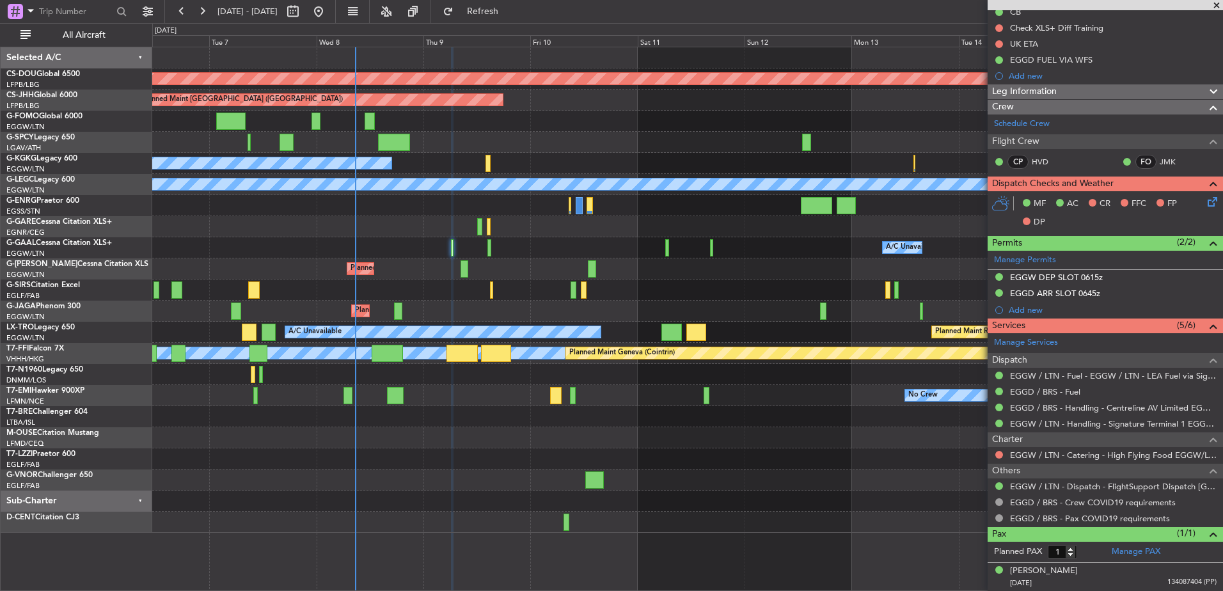
click at [605, 243] on div "Planned Maint London (Biggin Hill) Planned Maint Paris (Le Bourget) A/C Unavail…" at bounding box center [687, 290] width 1071 height 486
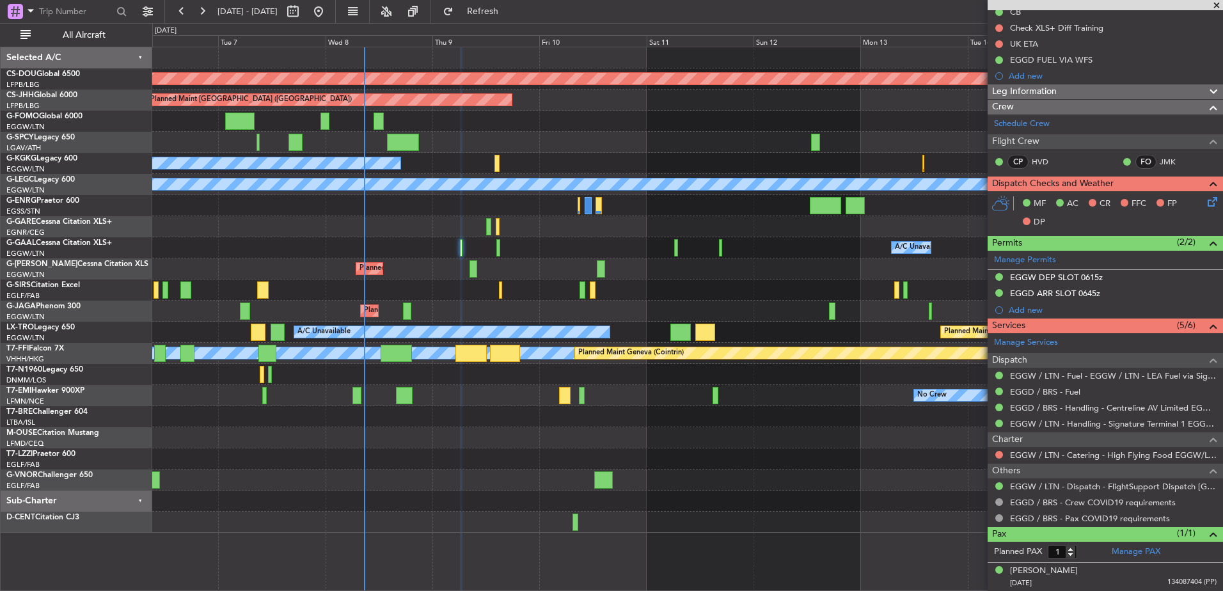
click at [490, 269] on div "Planned Maint [GEOGRAPHIC_DATA] ([GEOGRAPHIC_DATA])" at bounding box center [687, 269] width 1071 height 21
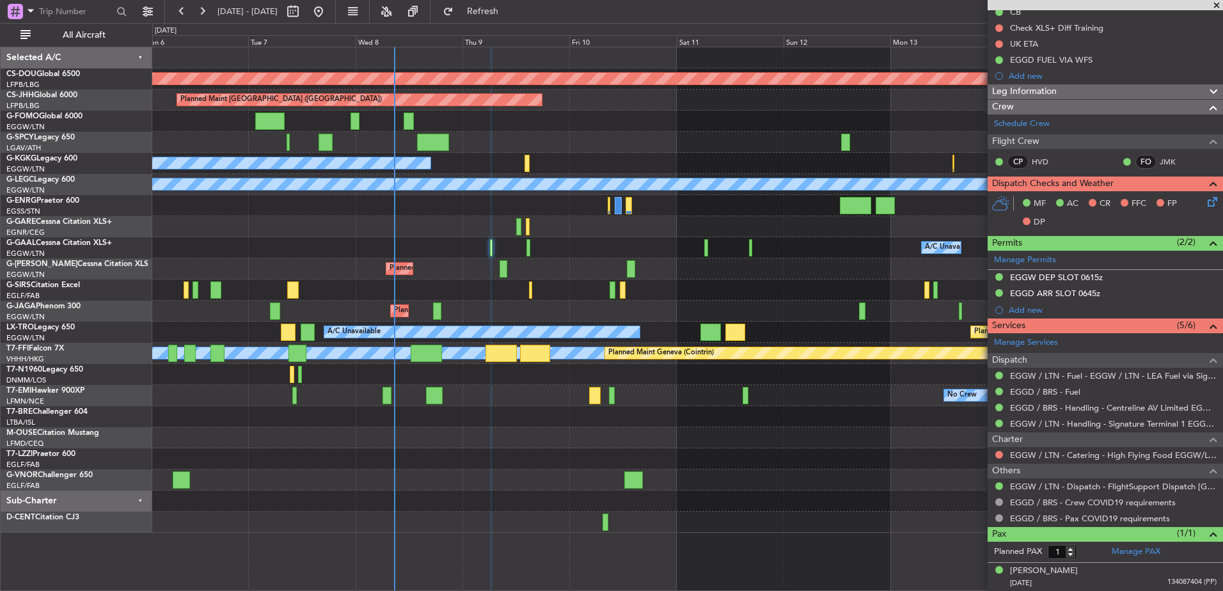
click at [539, 281] on div "Planned Maint London (Biggin Hill) Planned Maint Paris (Le Bourget) A/C Unavail…" at bounding box center [687, 290] width 1071 height 486
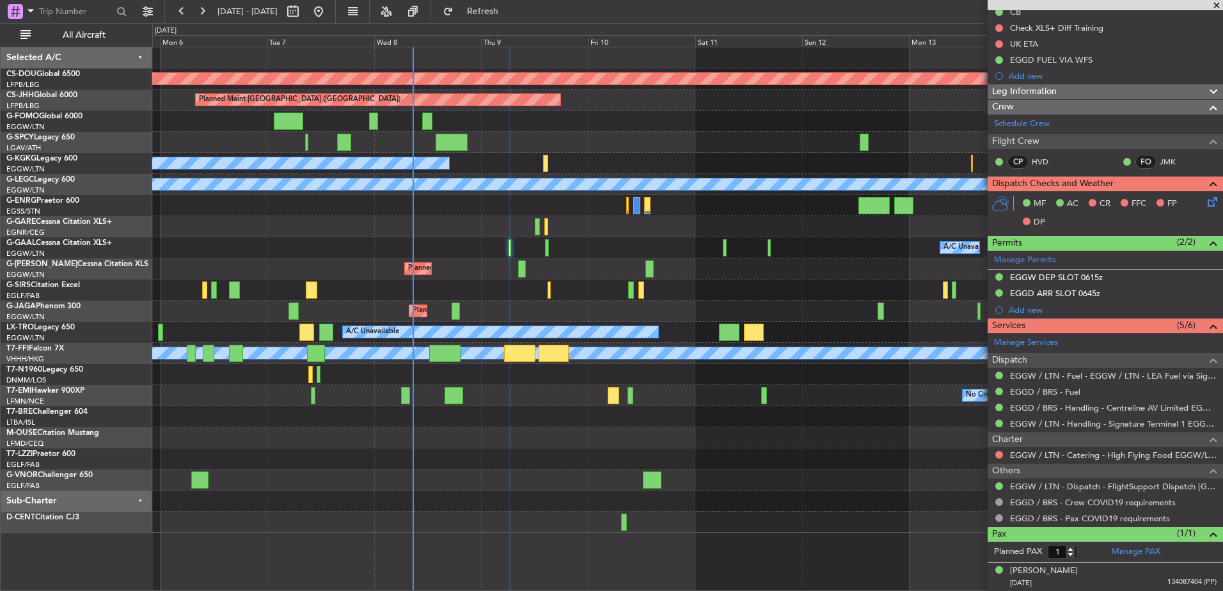
click at [529, 312] on div "Planned Maint London (Biggin Hill) Planned Maint Paris (Le Bourget) Unplanned M…" at bounding box center [687, 290] width 1071 height 486
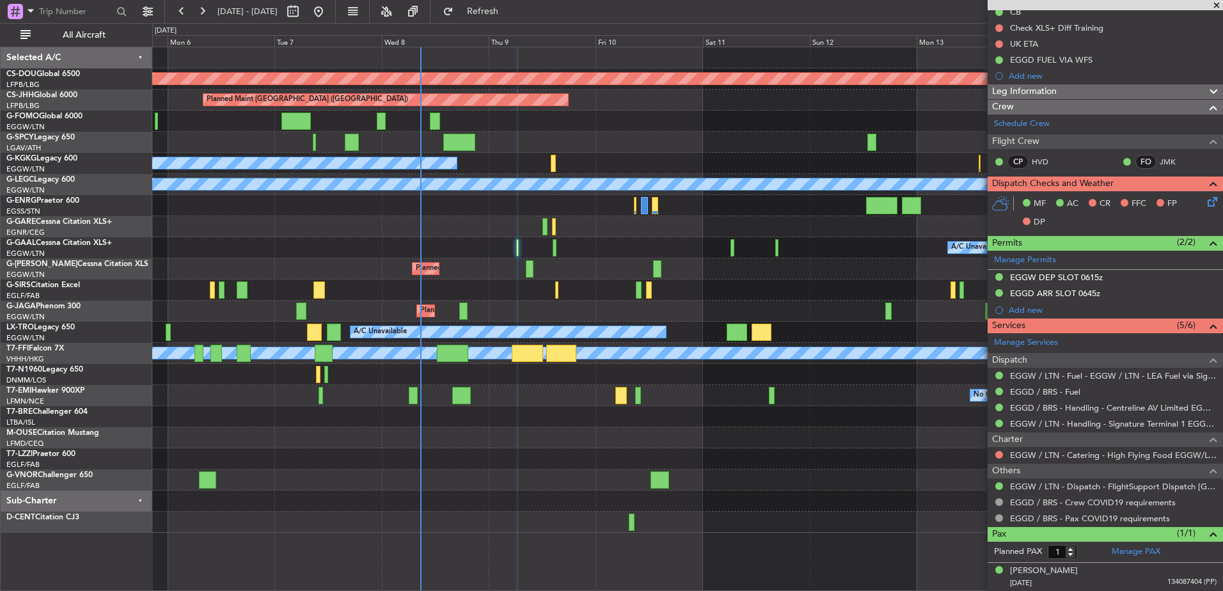
click at [535, 291] on div "Planned Maint [GEOGRAPHIC_DATA] ([GEOGRAPHIC_DATA])" at bounding box center [687, 290] width 1071 height 21
click at [475, 292] on div "Planned Maint [GEOGRAPHIC_DATA] ([GEOGRAPHIC_DATA])" at bounding box center [687, 290] width 1071 height 21
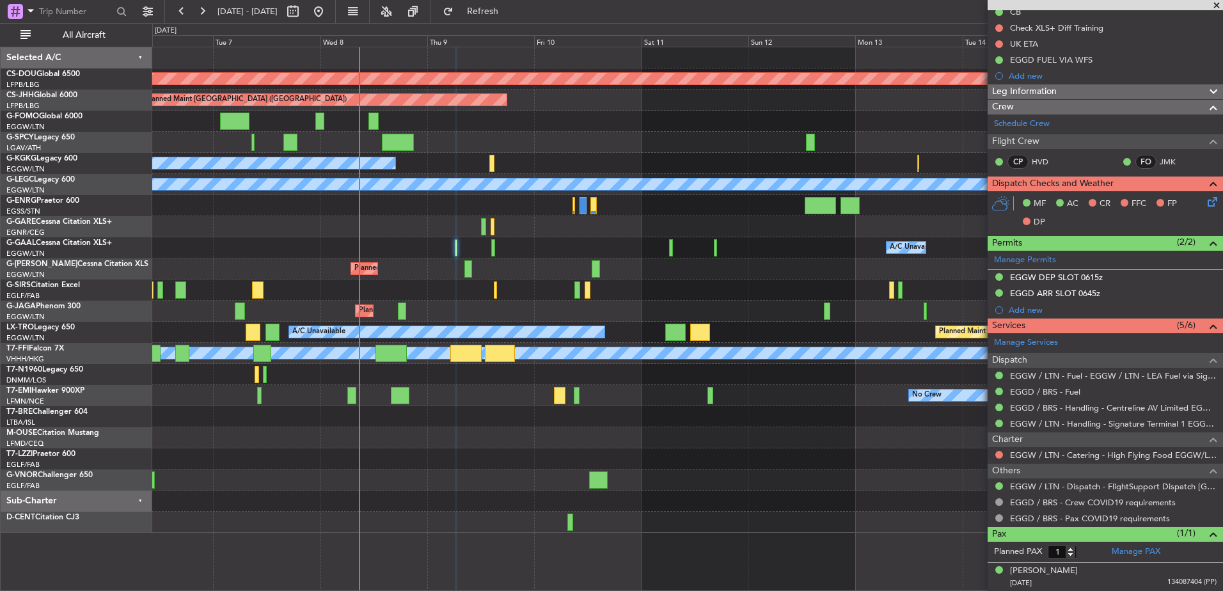
click at [511, 267] on div "Planned Maint [GEOGRAPHIC_DATA] ([GEOGRAPHIC_DATA])" at bounding box center [687, 269] width 1071 height 21
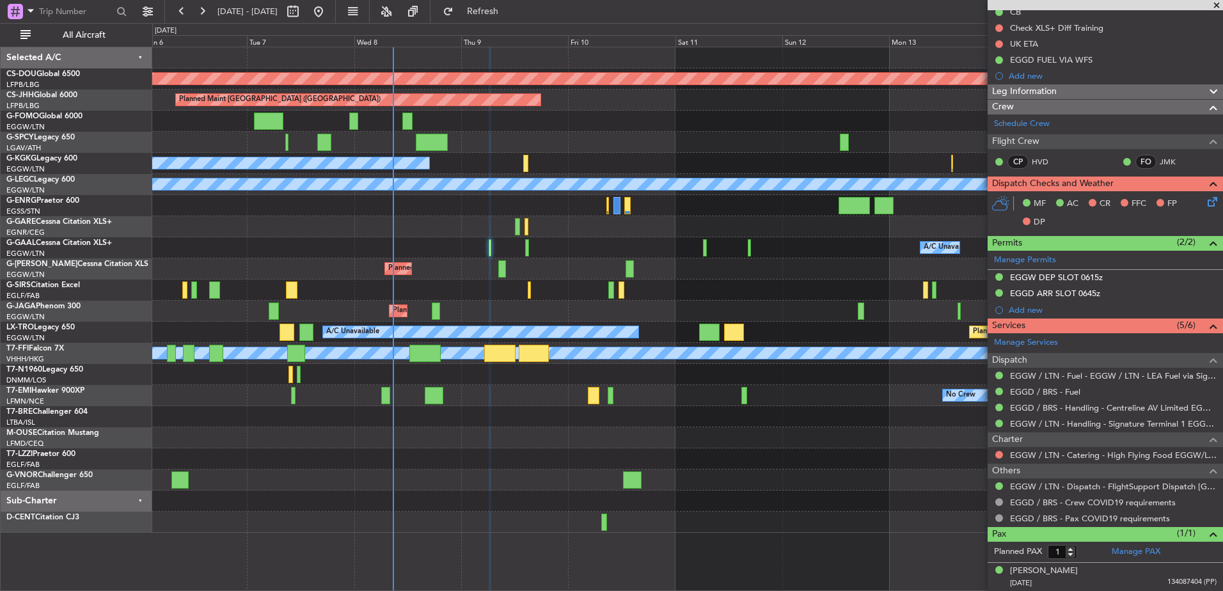
click at [524, 279] on div "Planned Maint [GEOGRAPHIC_DATA] ([GEOGRAPHIC_DATA])" at bounding box center [687, 269] width 1071 height 21
click at [517, 294] on div "Planned Maint [GEOGRAPHIC_DATA] ([GEOGRAPHIC_DATA])" at bounding box center [687, 290] width 1071 height 21
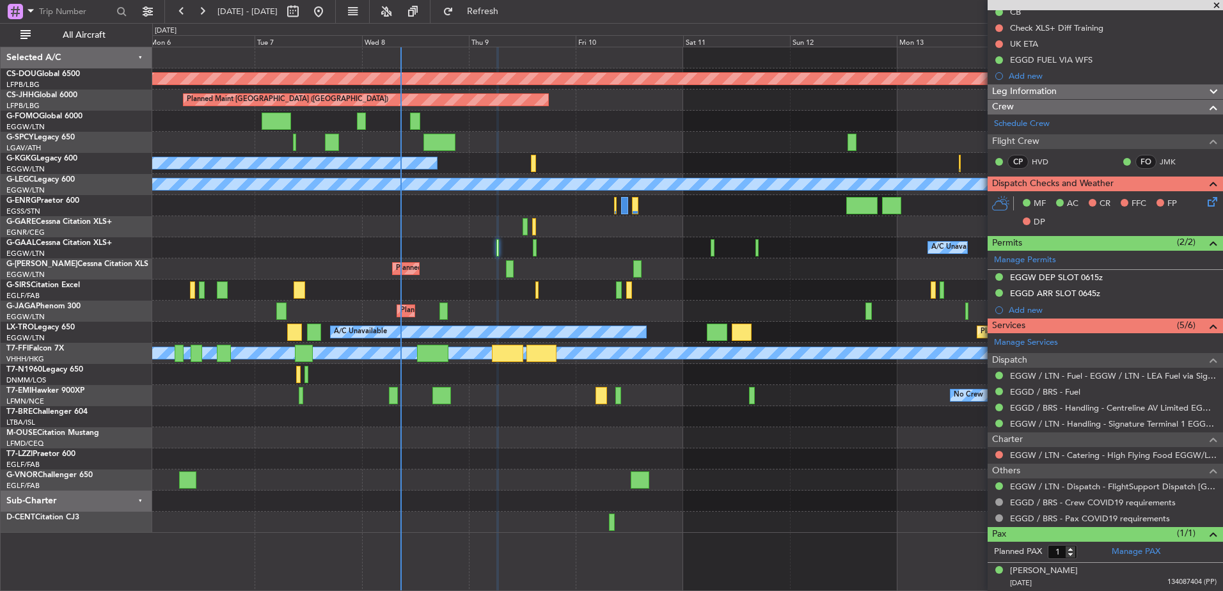
click at [525, 294] on div "Planned Maint [GEOGRAPHIC_DATA] ([GEOGRAPHIC_DATA])" at bounding box center [687, 290] width 1071 height 21
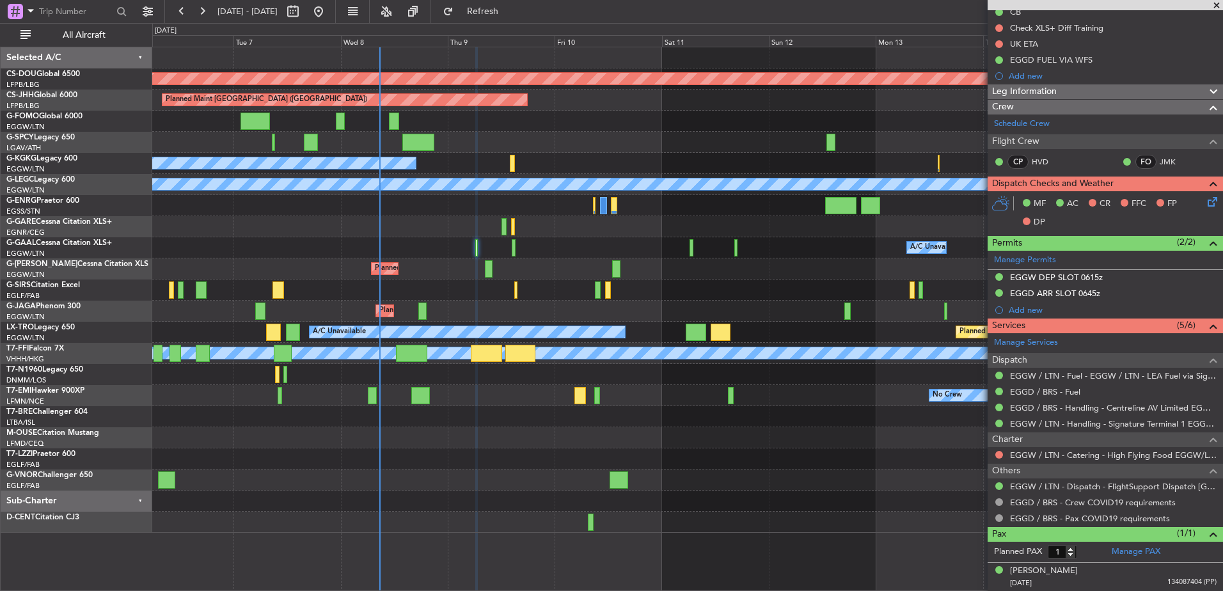
click at [500, 302] on div "Planned Maint London (Biggin Hill) Planned Maint Paris (Le Bourget) A/C Unavail…" at bounding box center [687, 290] width 1071 height 486
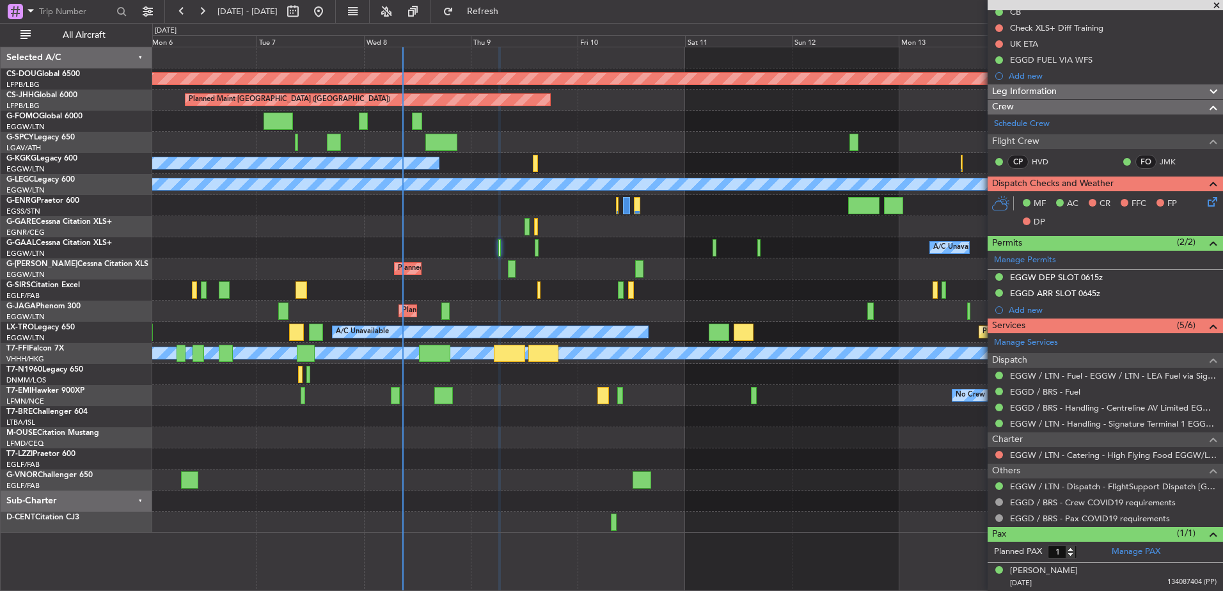
click at [514, 281] on div "Planned Maint London (Biggin Hill) Planned Maint Paris (Le Bourget) Unplanned M…" at bounding box center [687, 290] width 1071 height 486
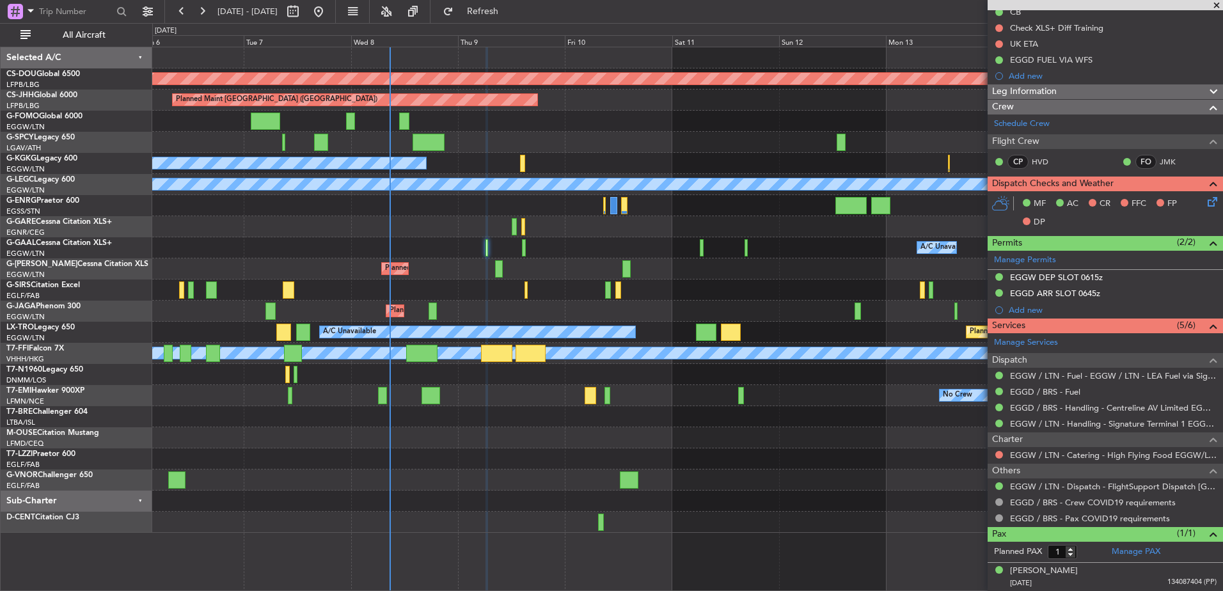
click at [591, 292] on div "Planned Maint [GEOGRAPHIC_DATA] ([GEOGRAPHIC_DATA])" at bounding box center [687, 290] width 1071 height 21
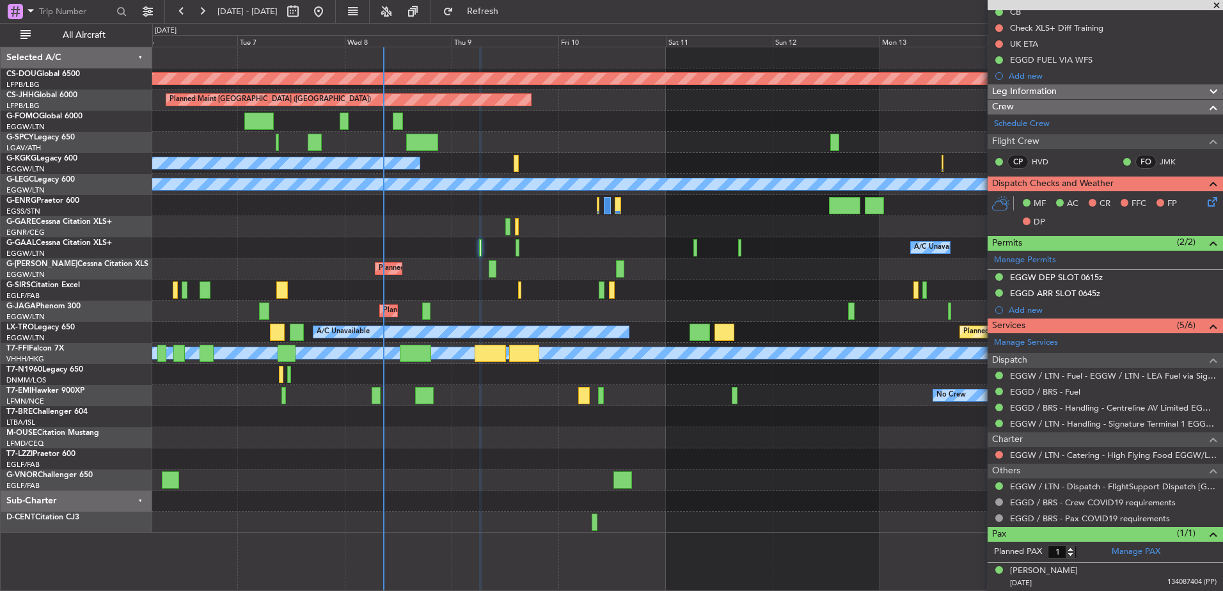
click at [598, 413] on div at bounding box center [687, 416] width 1071 height 21
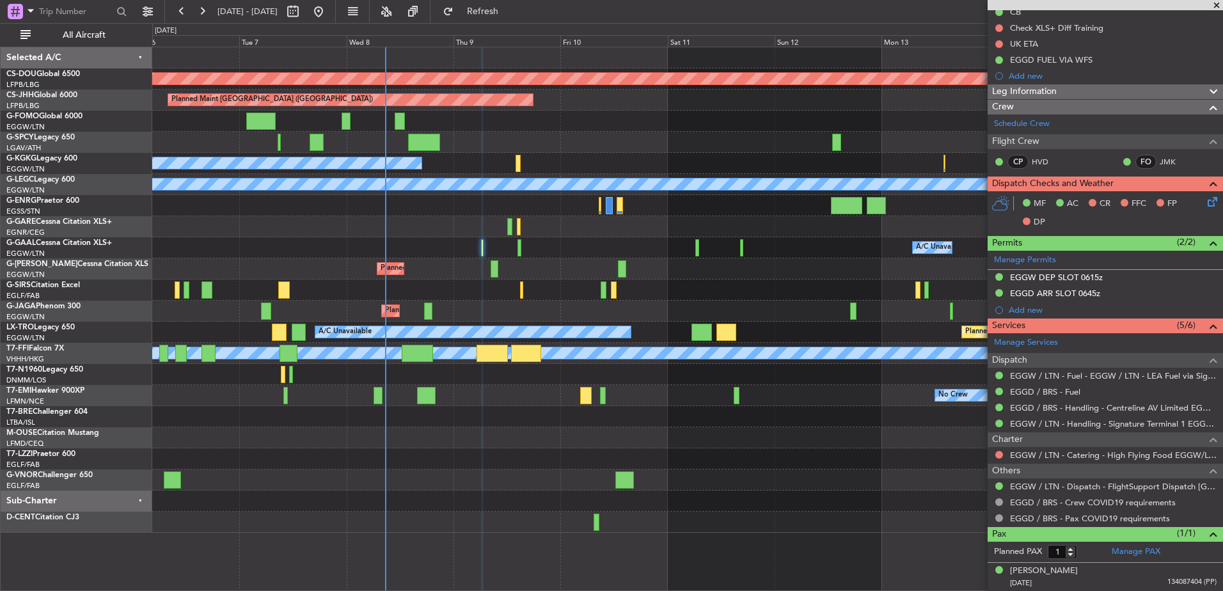
click at [633, 433] on div at bounding box center [687, 437] width 1071 height 21
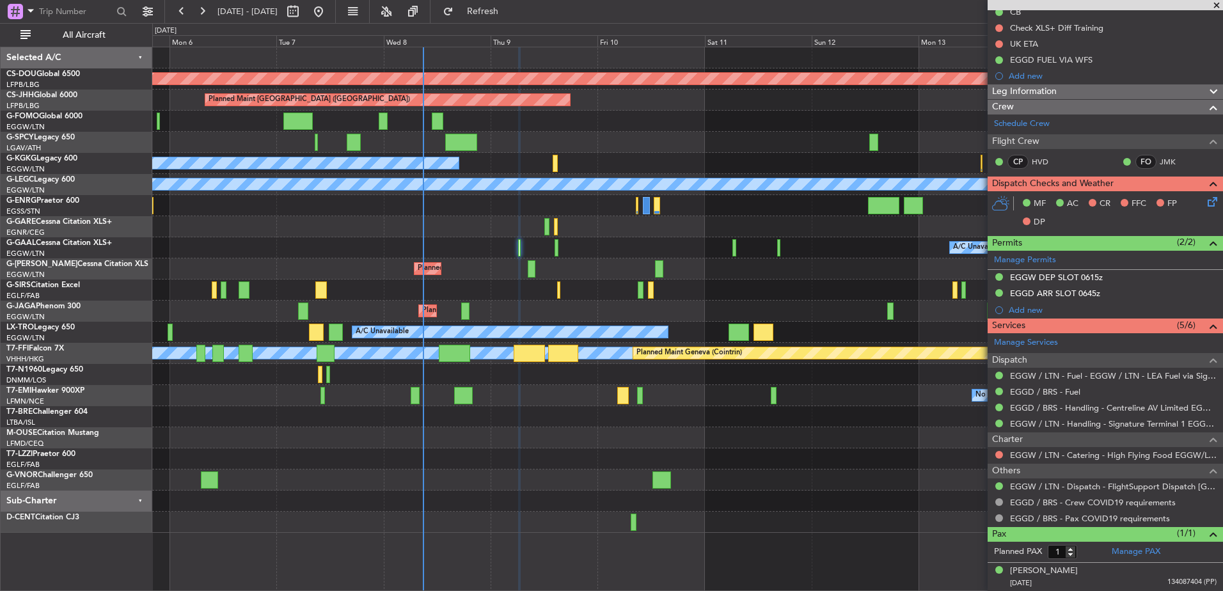
click at [330, 189] on div "Planned Maint London (Biggin Hill) Planned Maint Paris (Le Bourget) Unplanned M…" at bounding box center [687, 290] width 1071 height 486
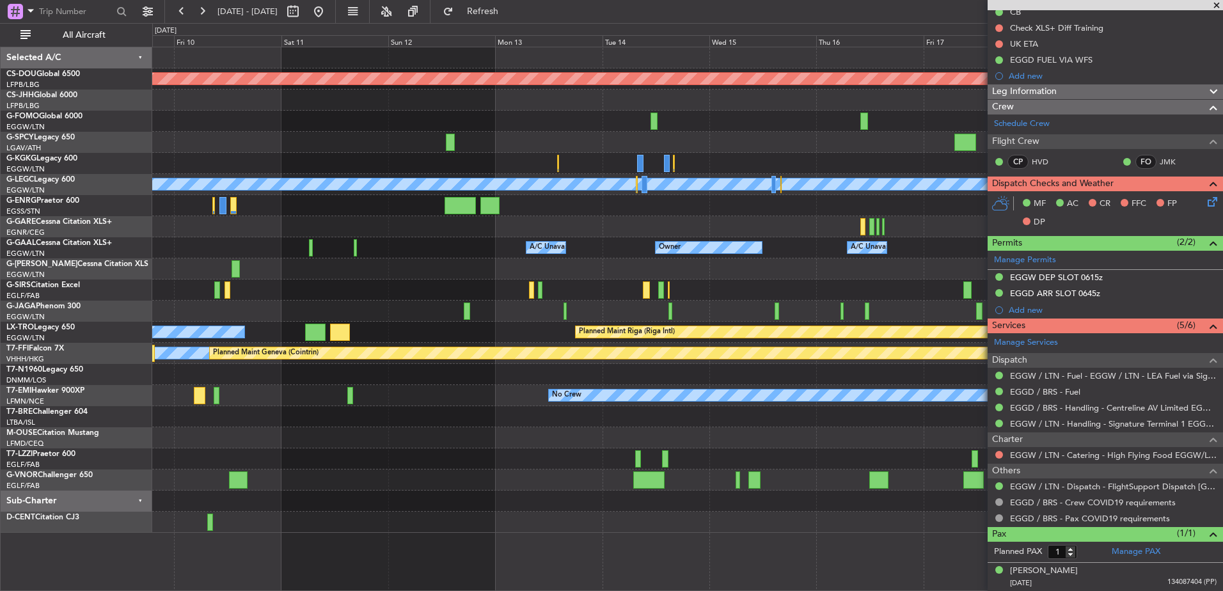
click at [387, 287] on div "Planned Maint Oxford ([GEOGRAPHIC_DATA])" at bounding box center [687, 290] width 1071 height 21
click at [260, 239] on div "Planned Maint London ([GEOGRAPHIC_DATA]) Planned Maint [GEOGRAPHIC_DATA] ([GEOG…" at bounding box center [687, 290] width 1071 height 486
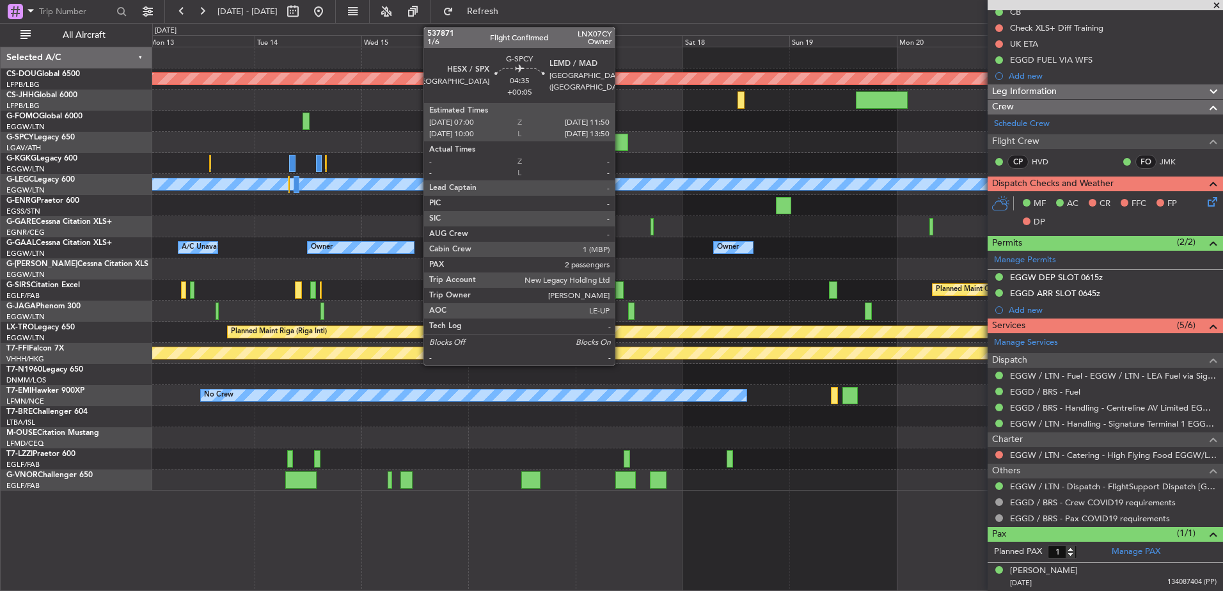
click at [621, 145] on div at bounding box center [618, 142] width 22 height 17
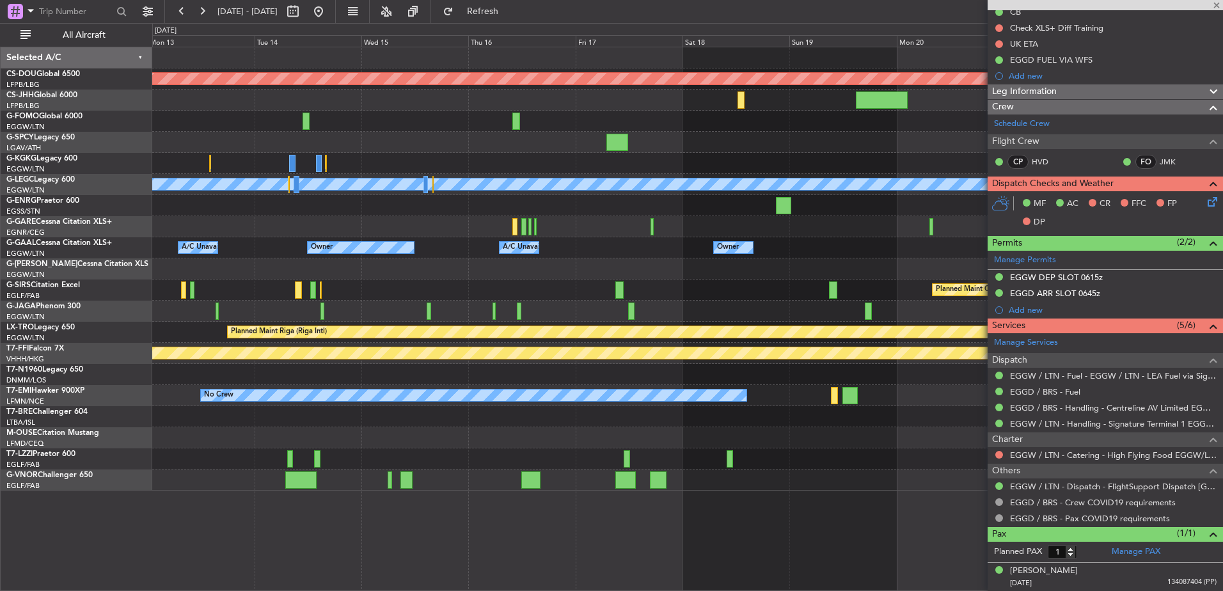
type input "2"
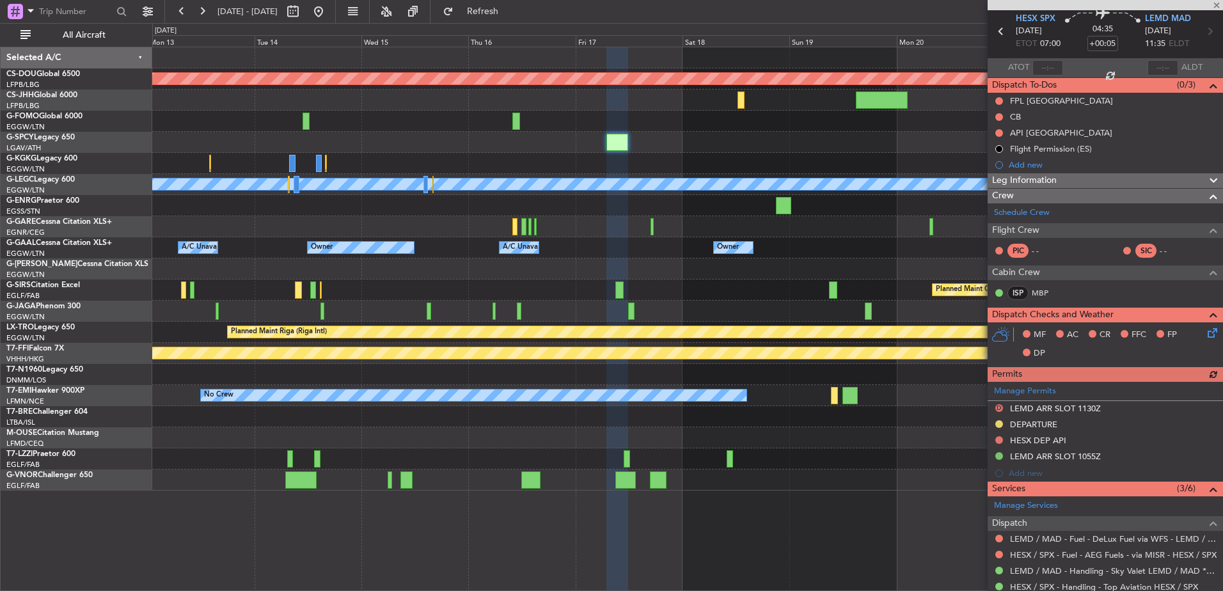
scroll to position [68, 0]
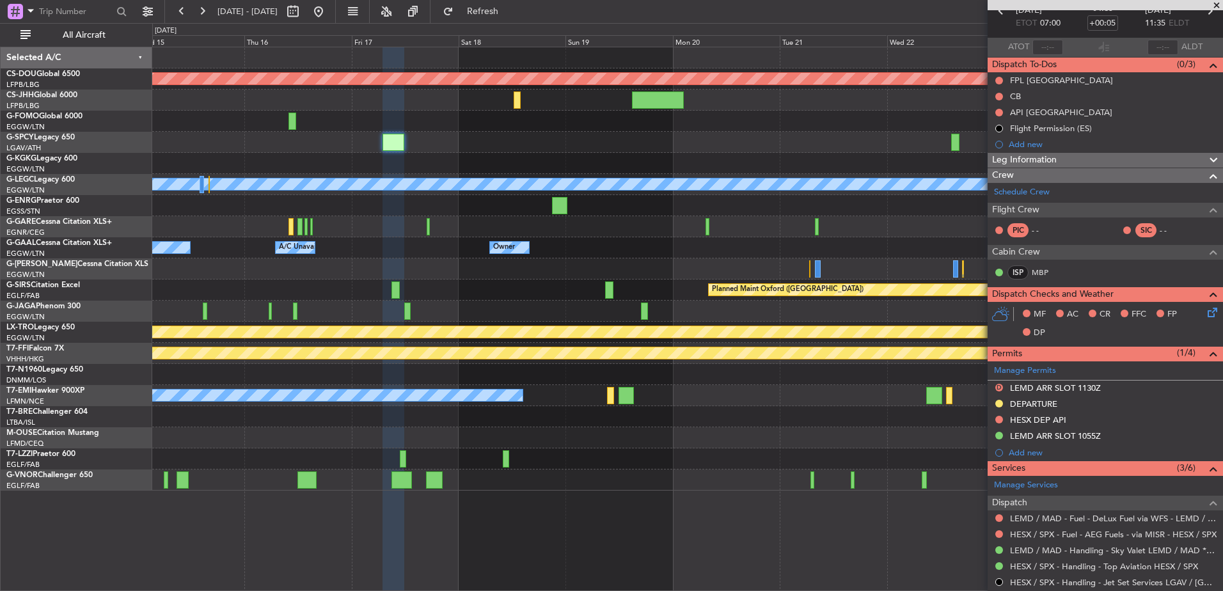
click at [384, 278] on div at bounding box center [687, 269] width 1071 height 21
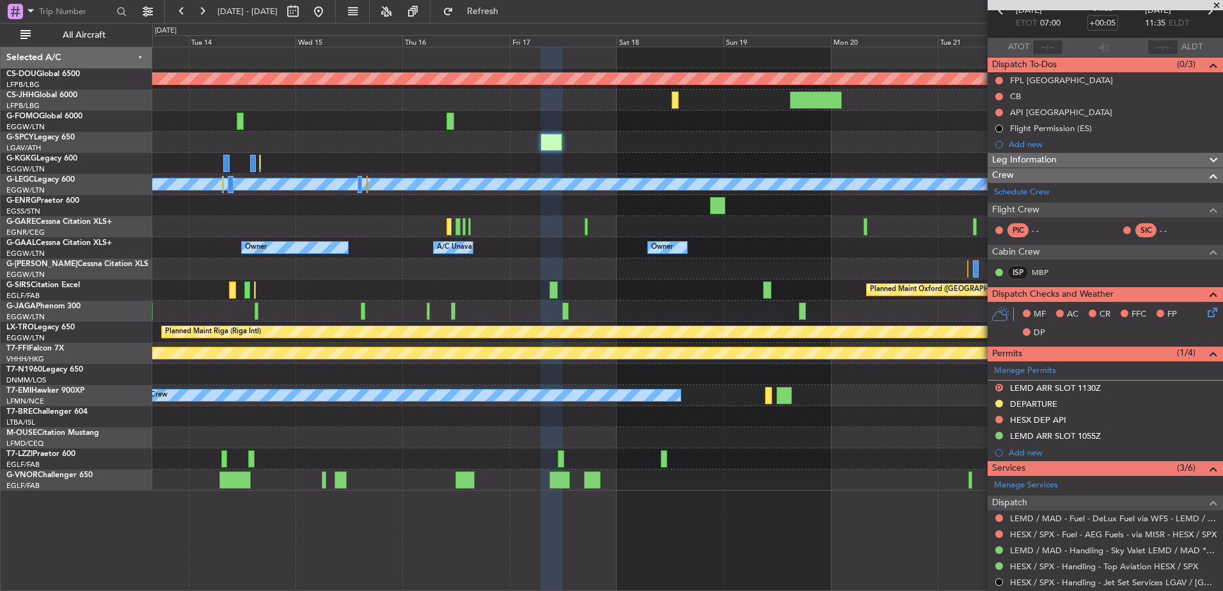
click at [674, 465] on div "A/C Unavailable [GEOGRAPHIC_DATA] ([GEOGRAPHIC_DATA])" at bounding box center [687, 459] width 1071 height 21
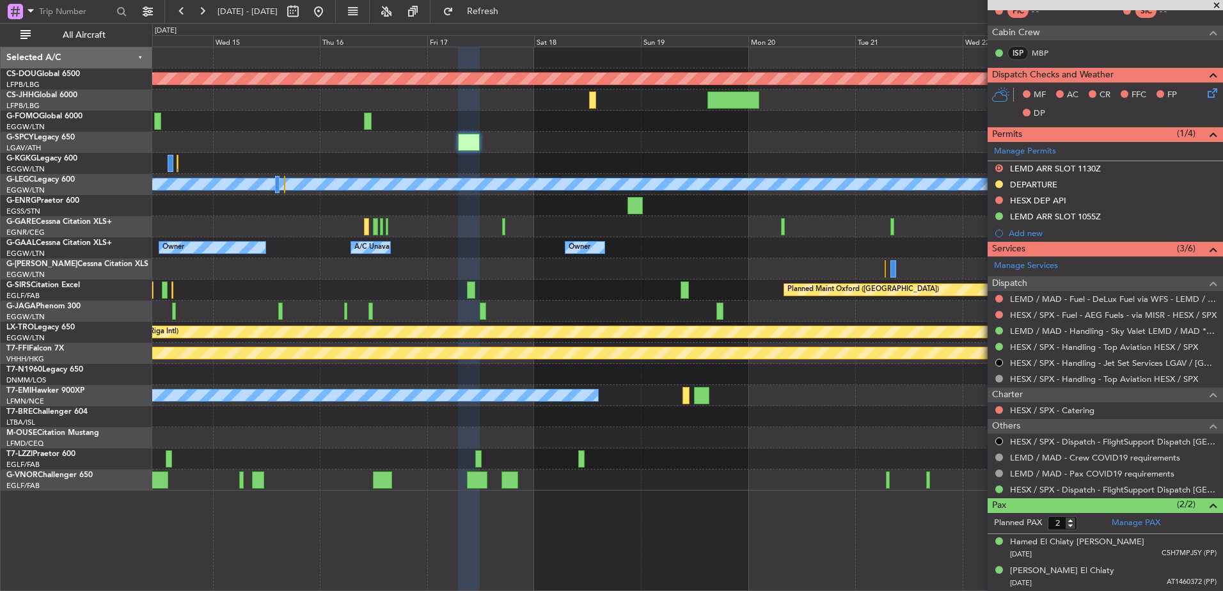
click at [683, 394] on div at bounding box center [686, 395] width 6 height 17
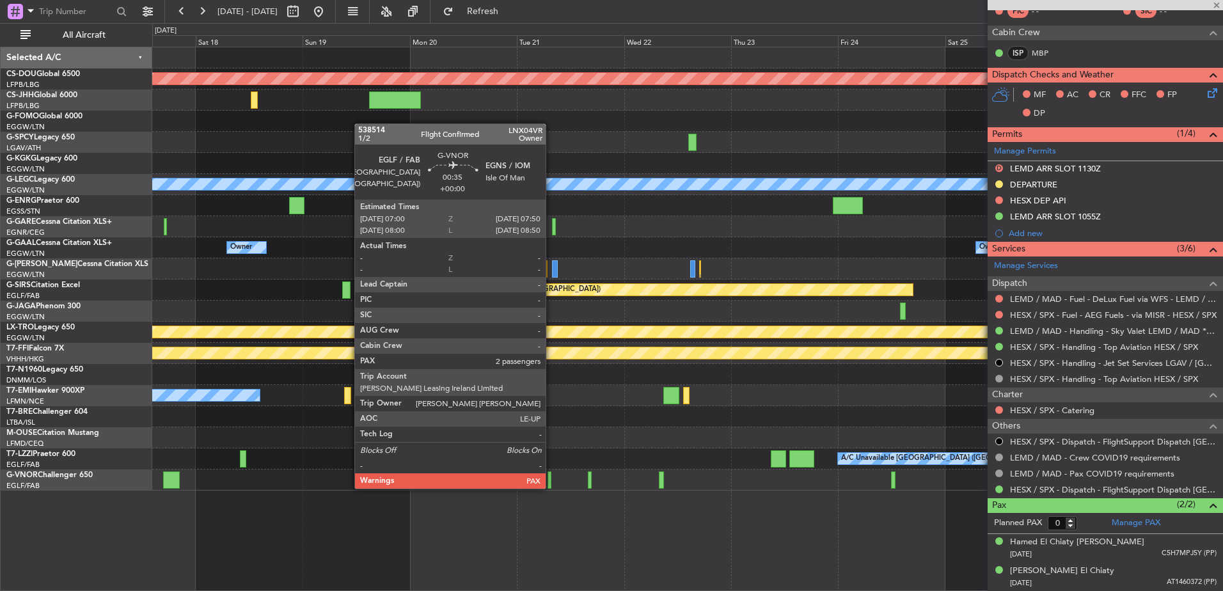
scroll to position [0, 0]
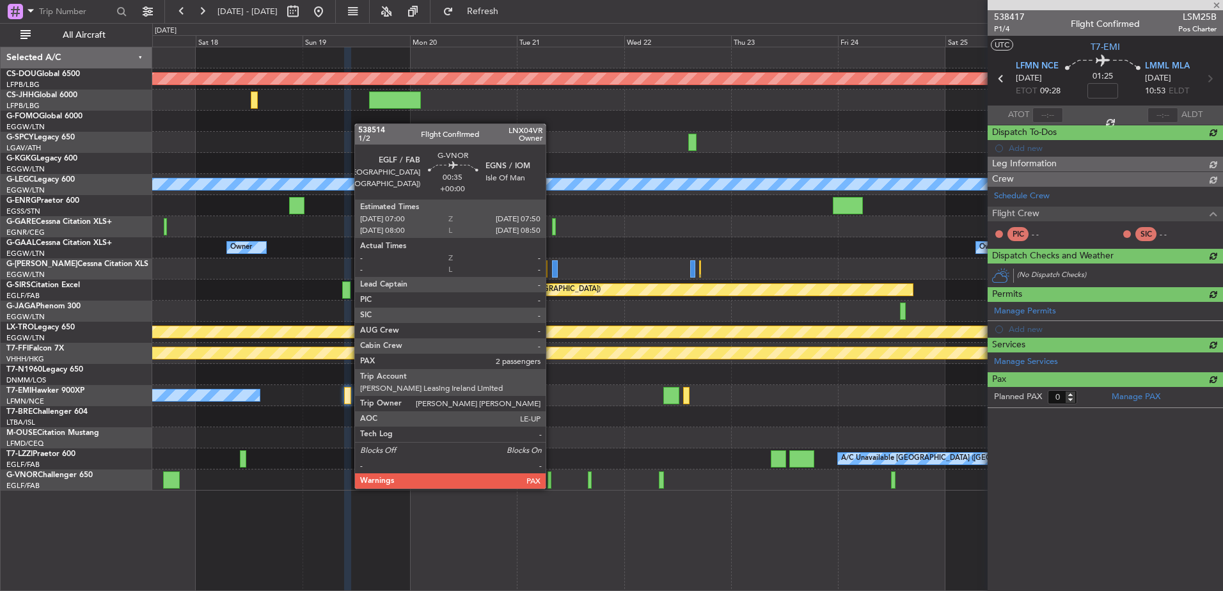
click at [552, 476] on div at bounding box center [550, 480] width 4 height 17
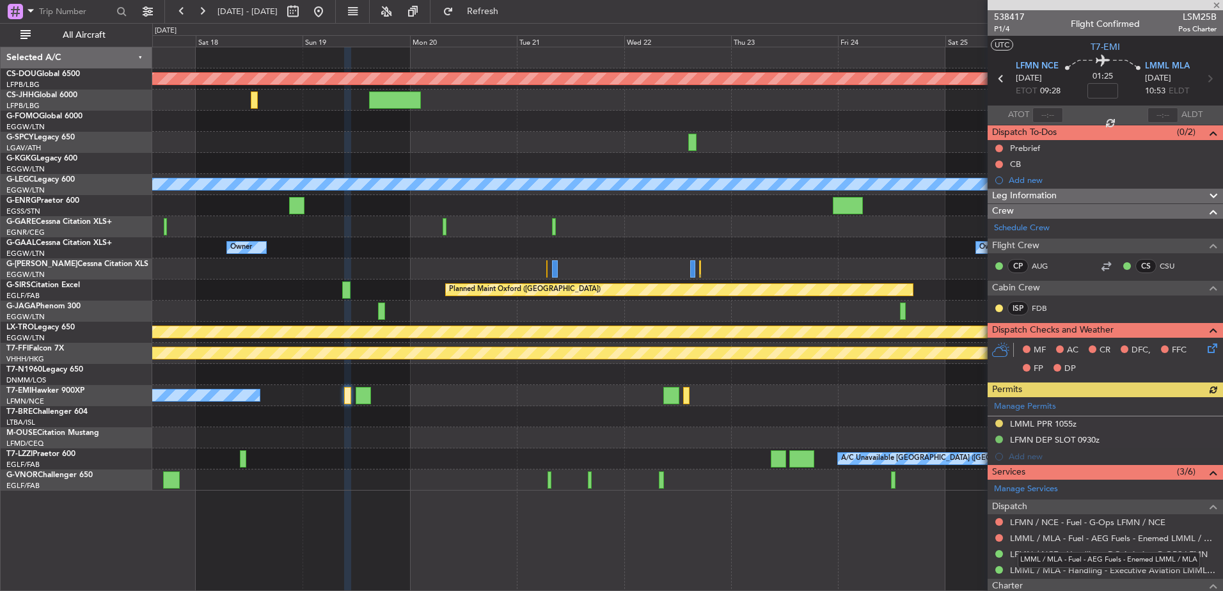
type input "2"
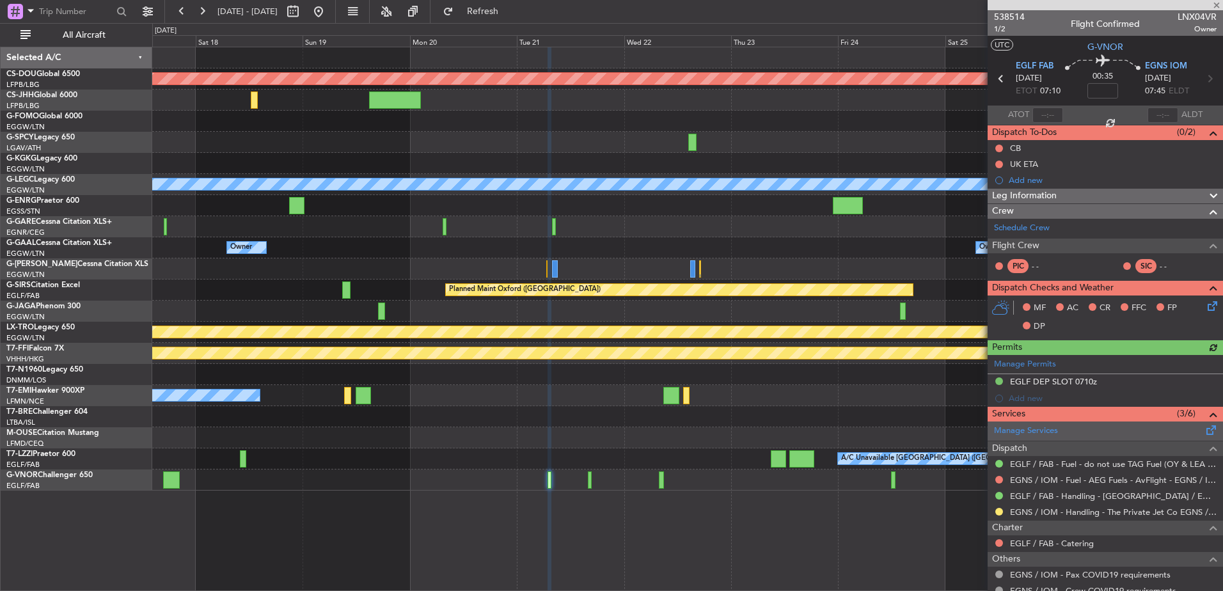
scroll to position [76, 0]
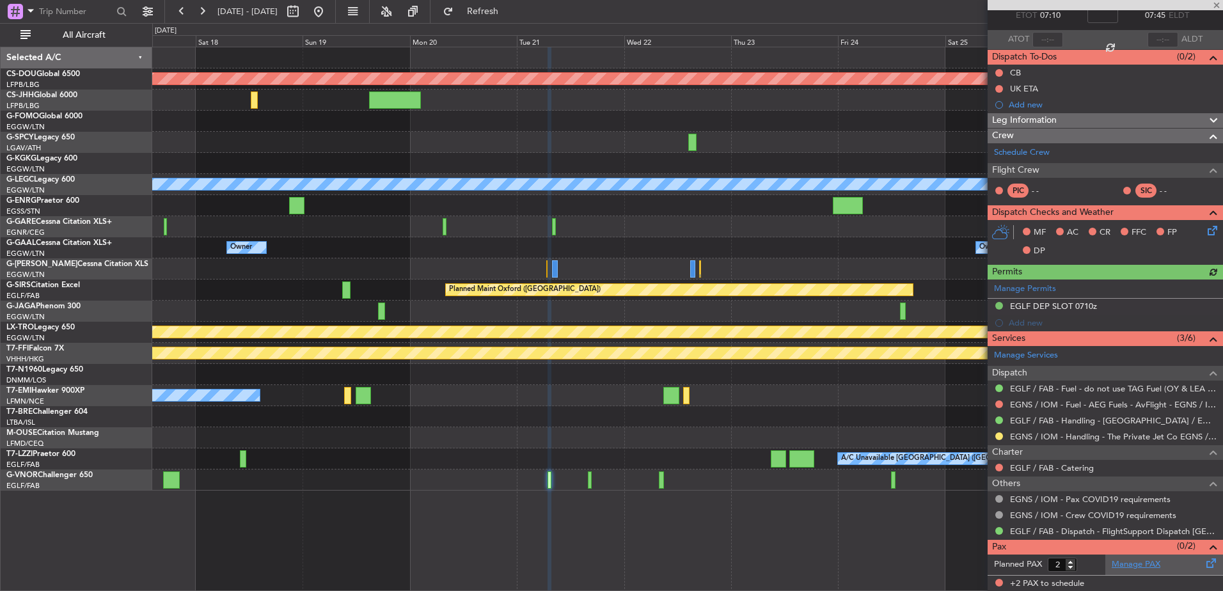
click at [1112, 566] on link "Manage PAX" at bounding box center [1136, 565] width 49 height 13
click at [911, 295] on div "Planned Maint London (Biggin Hill) A/C Unavailable London (Luton) Owner Owner A…" at bounding box center [687, 268] width 1071 height 443
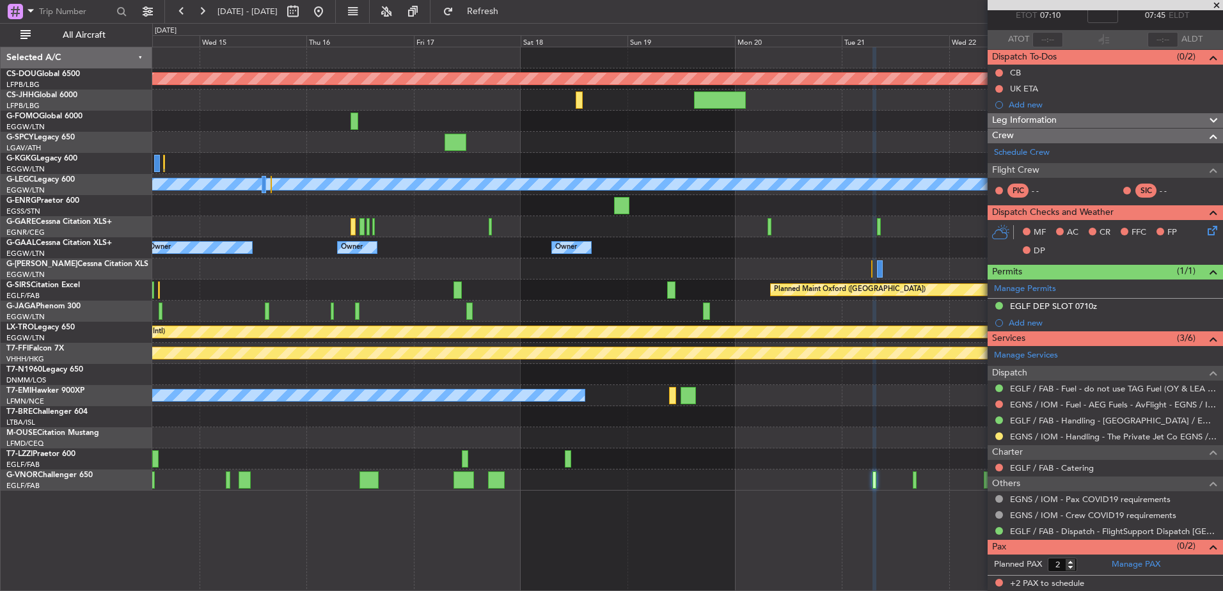
click at [934, 367] on div "Planned Maint London (Biggin Hill) A/C Unavailable London (Luton) Owner A/C Una…" at bounding box center [687, 268] width 1071 height 443
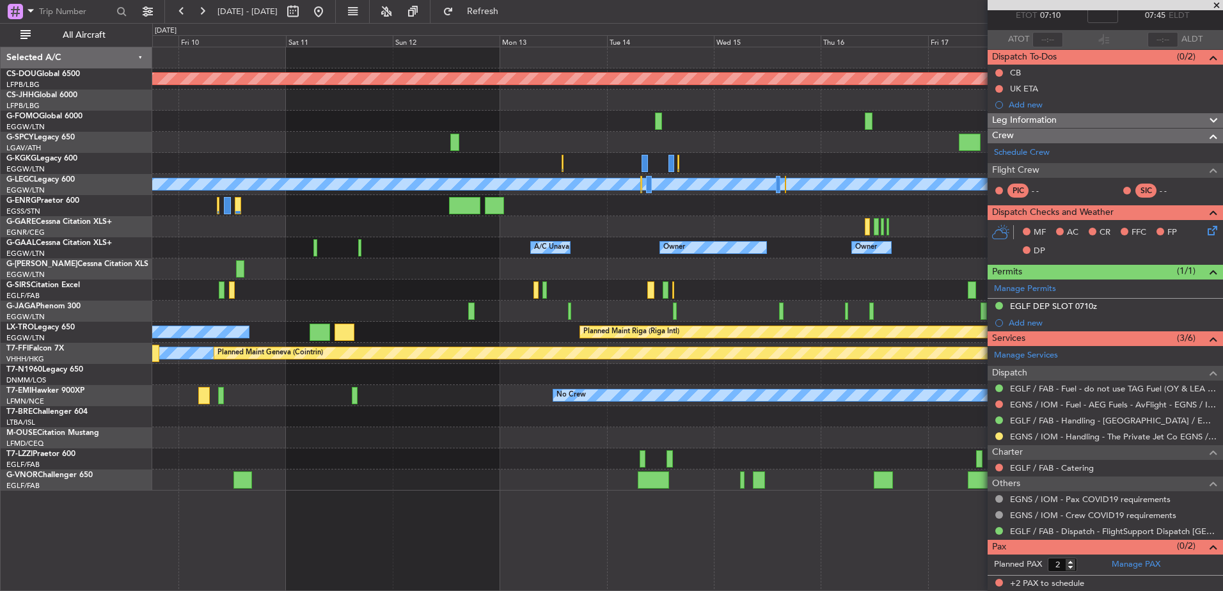
click at [806, 312] on div "Planned Maint [GEOGRAPHIC_DATA] ([GEOGRAPHIC_DATA])" at bounding box center [687, 311] width 1071 height 21
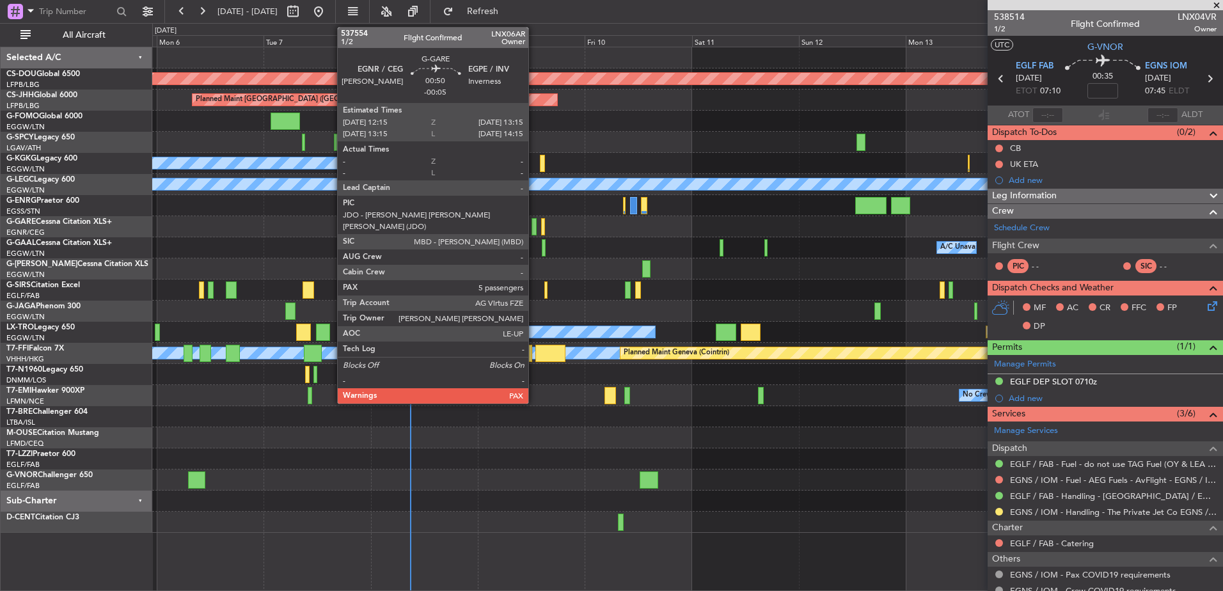
scroll to position [76, 0]
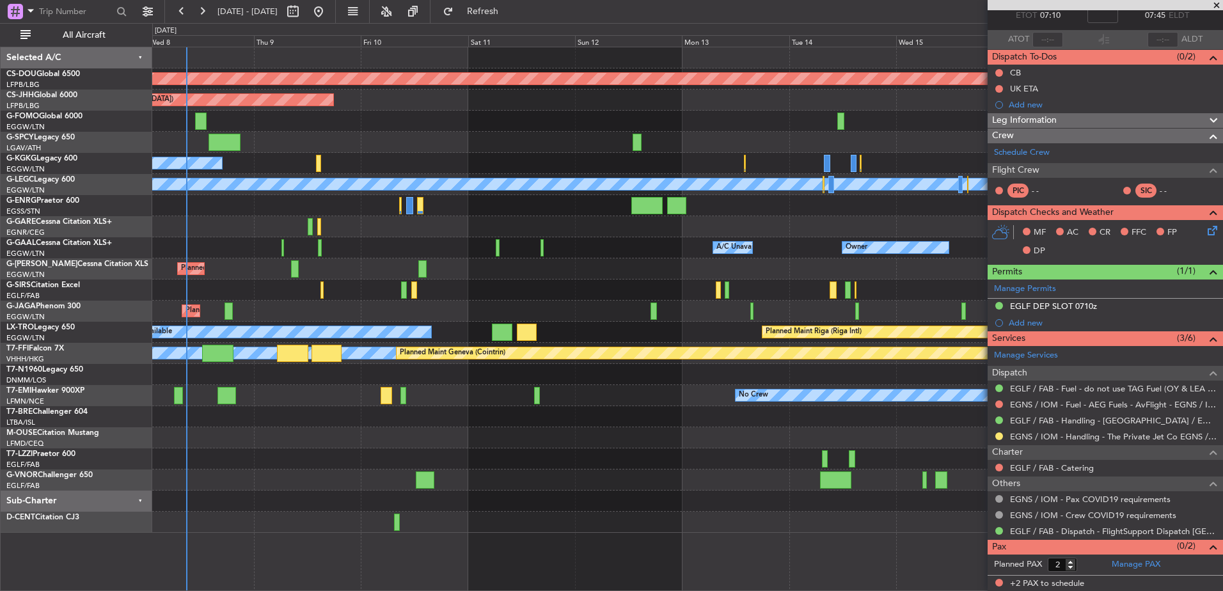
click at [496, 211] on div at bounding box center [687, 205] width 1071 height 21
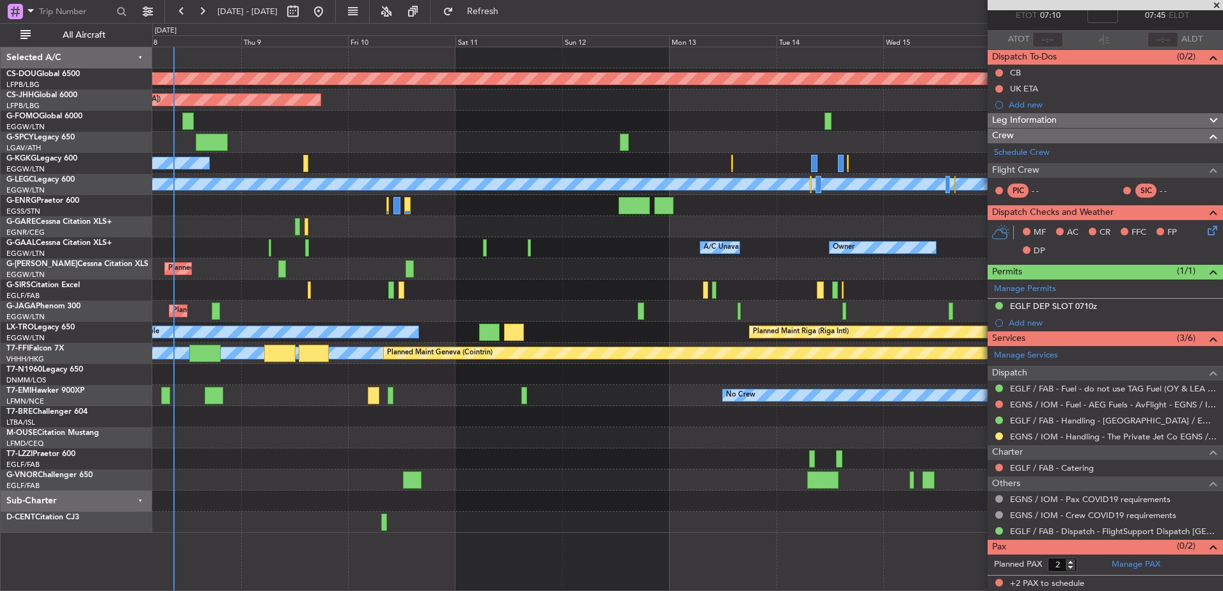
click at [351, 240] on div "Planned Maint London ([GEOGRAPHIC_DATA]) Planned Maint [GEOGRAPHIC_DATA] ([GEOG…" at bounding box center [687, 290] width 1071 height 486
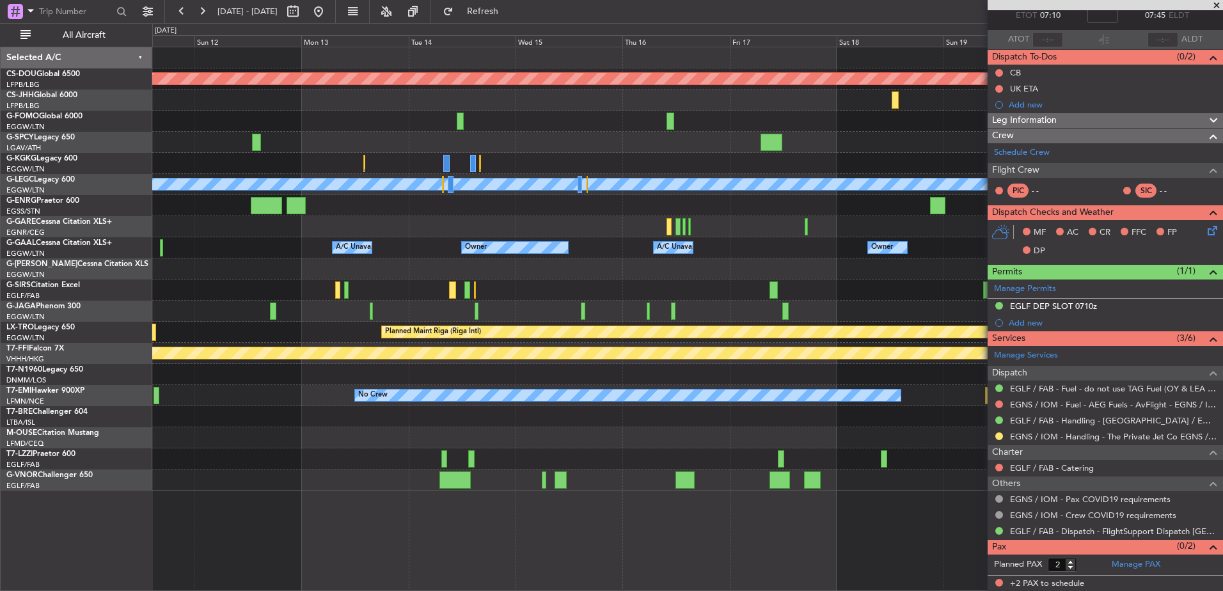
click at [836, 234] on div at bounding box center [687, 226] width 1071 height 21
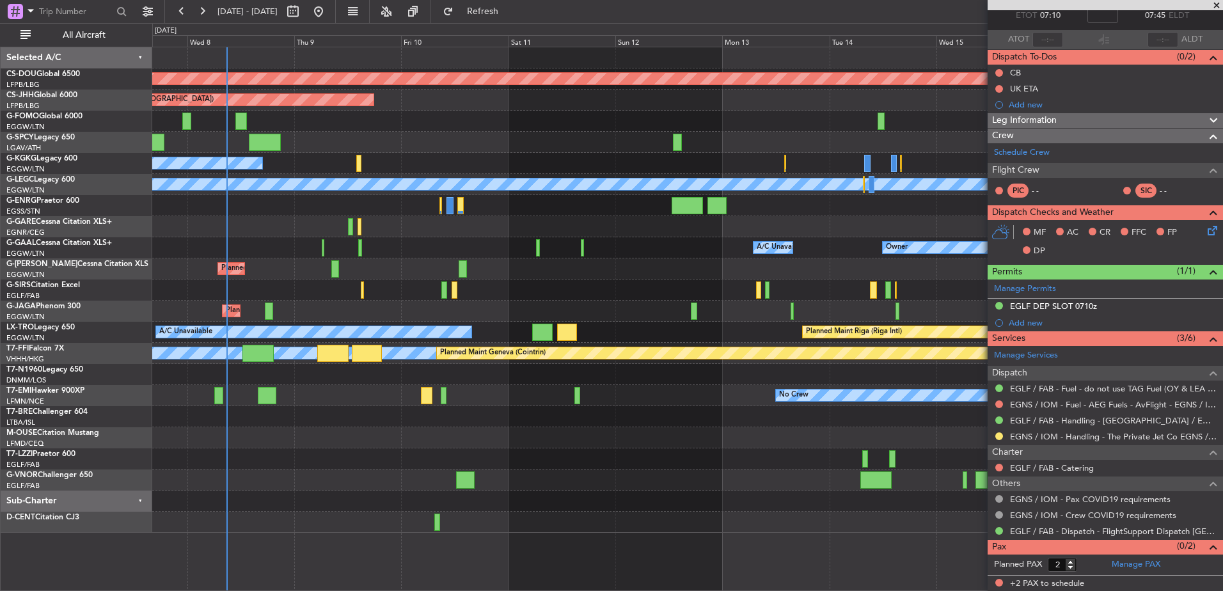
click at [294, 241] on div "Planned Maint London ([GEOGRAPHIC_DATA]) Planned Maint [GEOGRAPHIC_DATA] ([GEOG…" at bounding box center [687, 290] width 1071 height 486
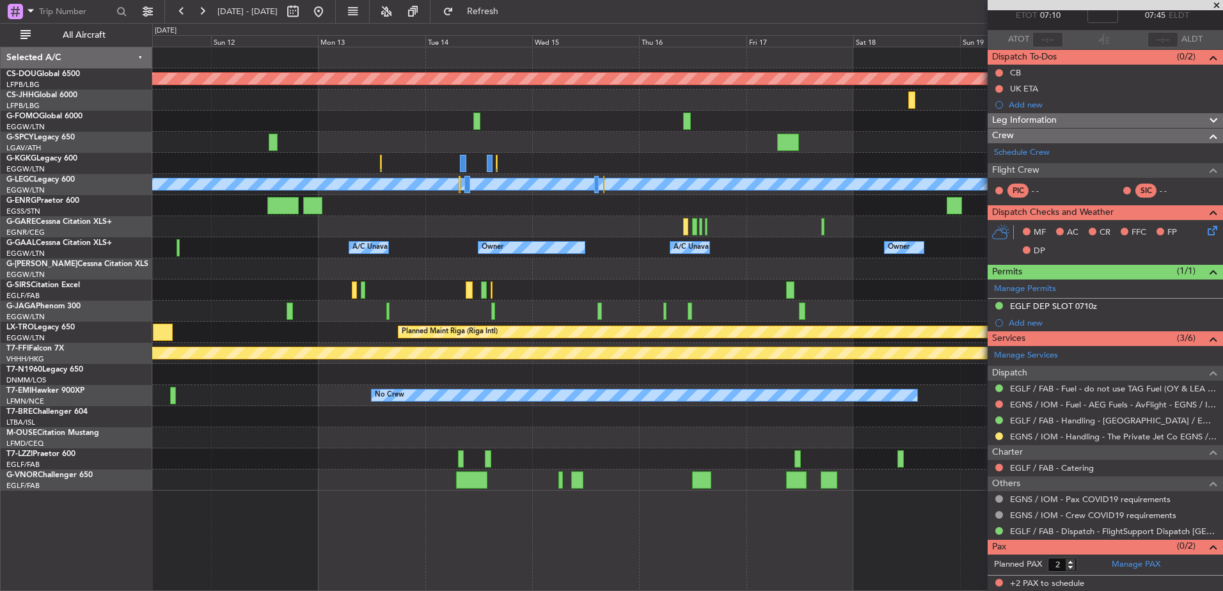
click at [692, 225] on div at bounding box center [687, 226] width 1071 height 21
click at [696, 225] on div at bounding box center [694, 226] width 5 height 17
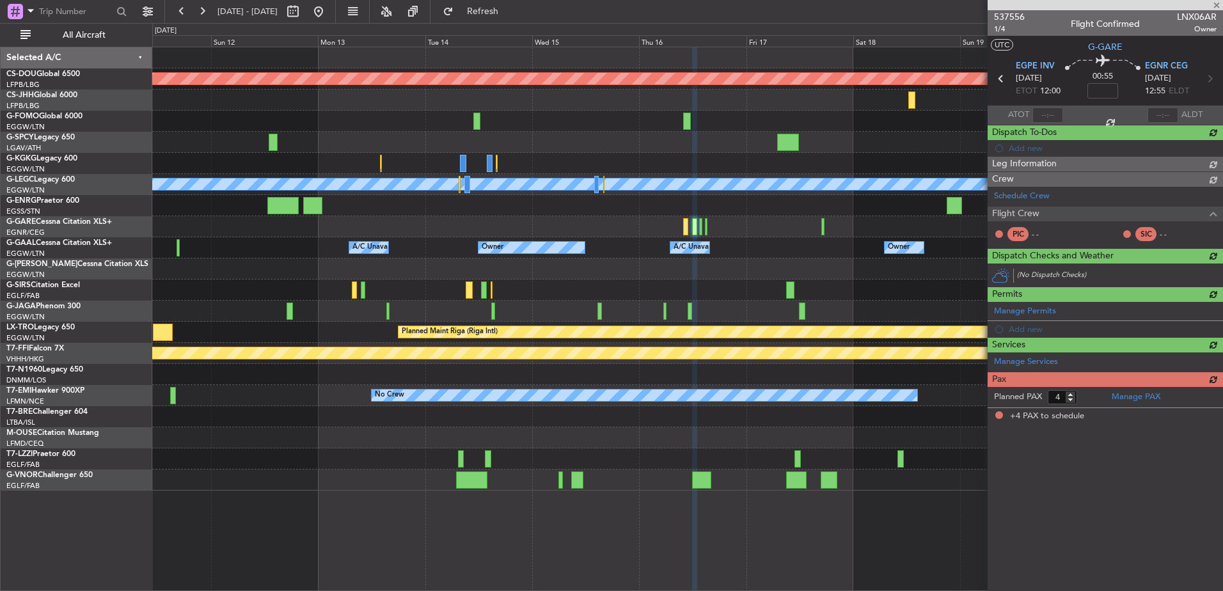
scroll to position [0, 0]
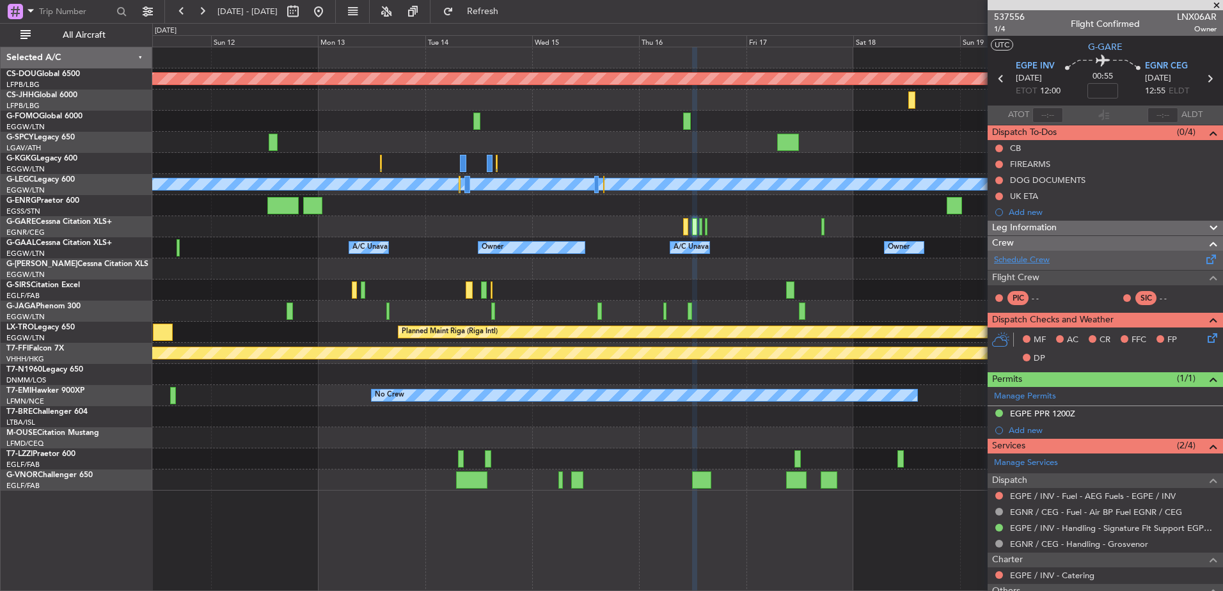
click at [1044, 259] on link "Schedule Crew" at bounding box center [1022, 260] width 56 height 13
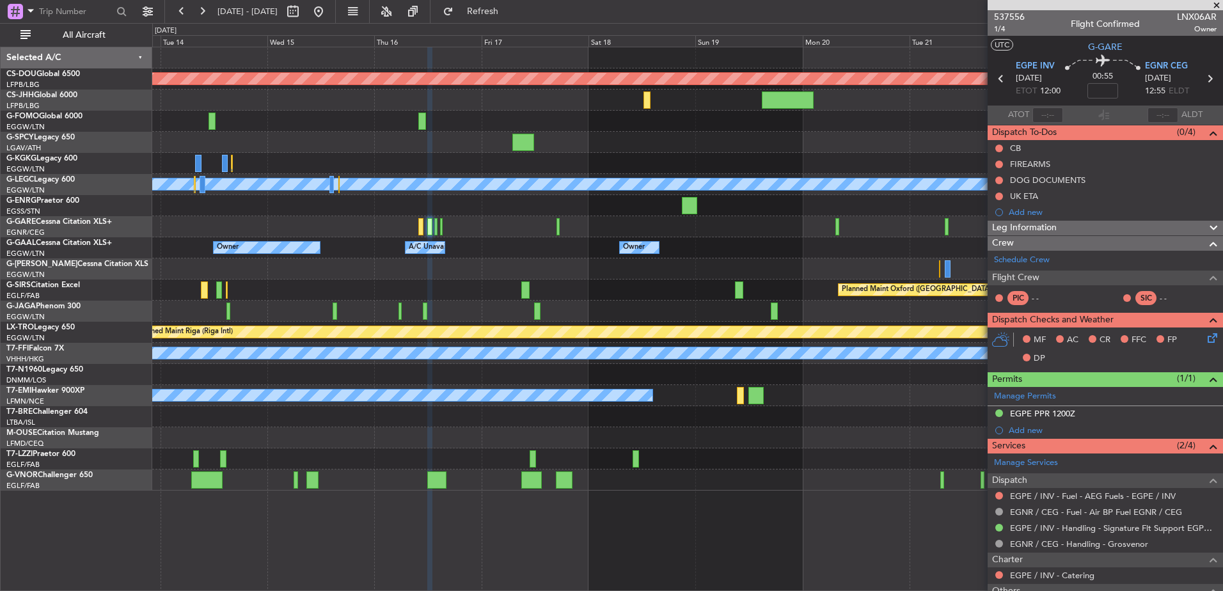
click at [374, 327] on div "Planned Maint London ([GEOGRAPHIC_DATA]) A/C Unavailable [GEOGRAPHIC_DATA] ([GE…" at bounding box center [687, 268] width 1071 height 443
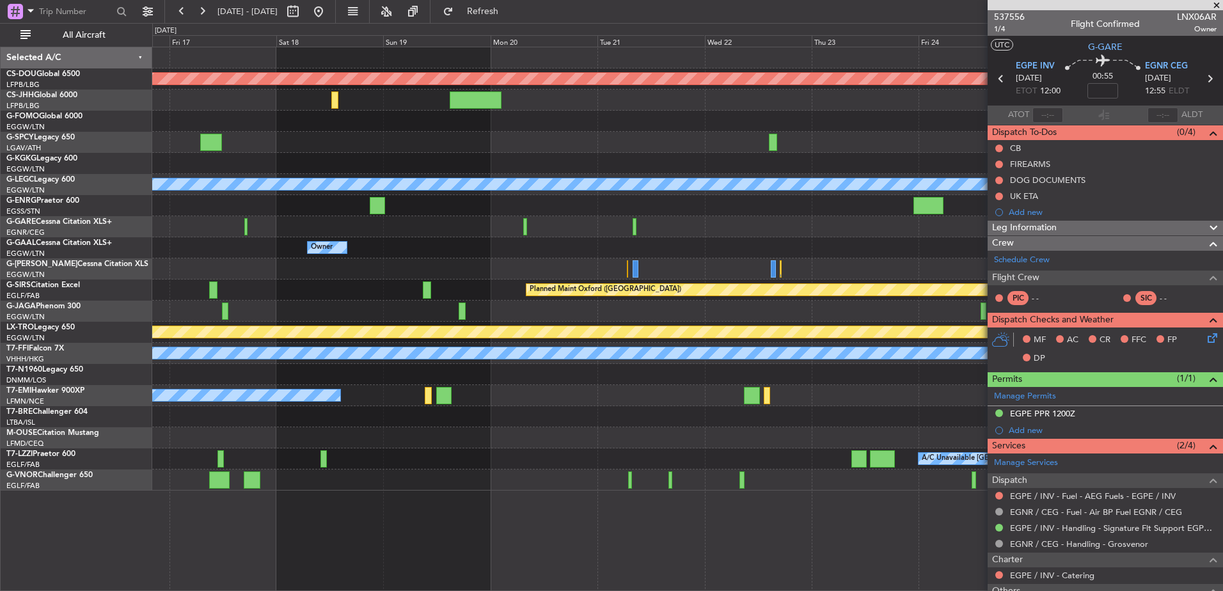
click at [694, 257] on div "Planned Maint London ([GEOGRAPHIC_DATA]) A/C Unavailable [GEOGRAPHIC_DATA] ([GE…" at bounding box center [687, 268] width 1071 height 443
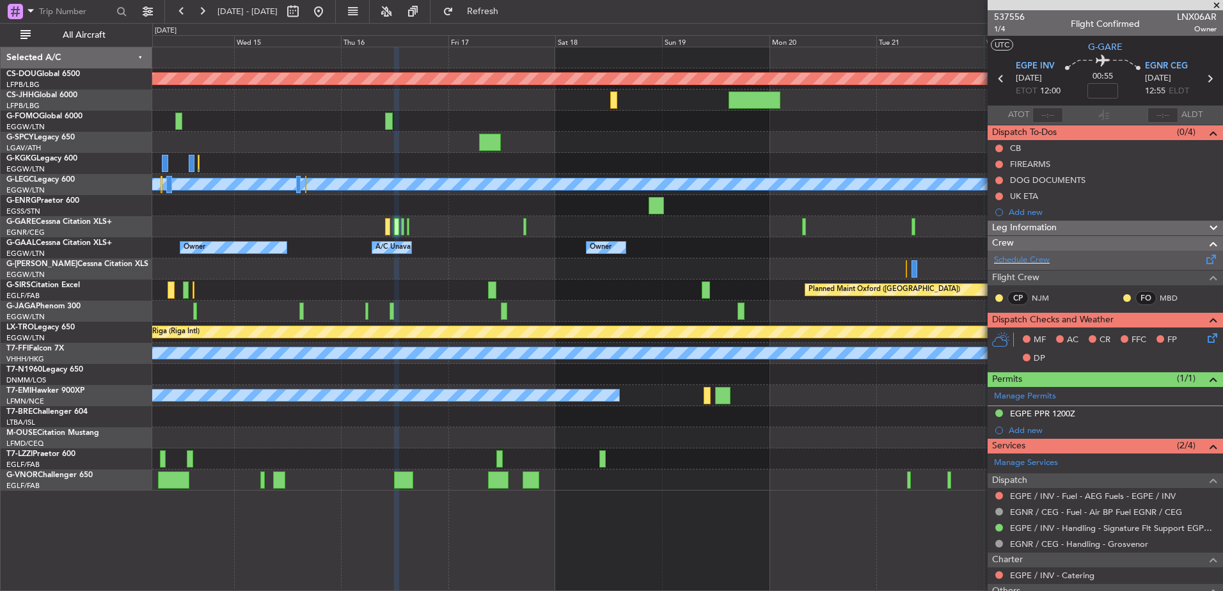
click at [1081, 258] on div "Schedule Crew" at bounding box center [1105, 260] width 235 height 19
click at [1212, 9] on span at bounding box center [1217, 6] width 13 height 12
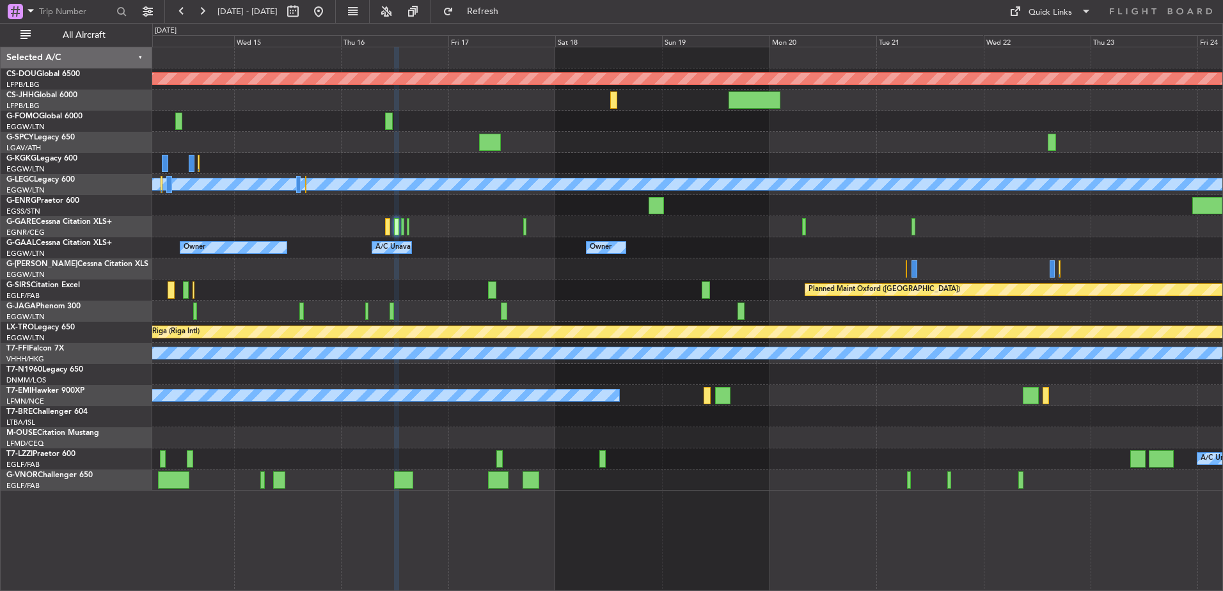
type input "0"
click at [1033, 17] on div "Quick Links" at bounding box center [1051, 12] width 44 height 13
click at [1023, 62] on button "Crew Board" at bounding box center [1051, 73] width 96 height 31
click at [660, 235] on div "Planned Maint London ([GEOGRAPHIC_DATA]) A/C Unavailable [GEOGRAPHIC_DATA] ([GE…" at bounding box center [687, 268] width 1071 height 443
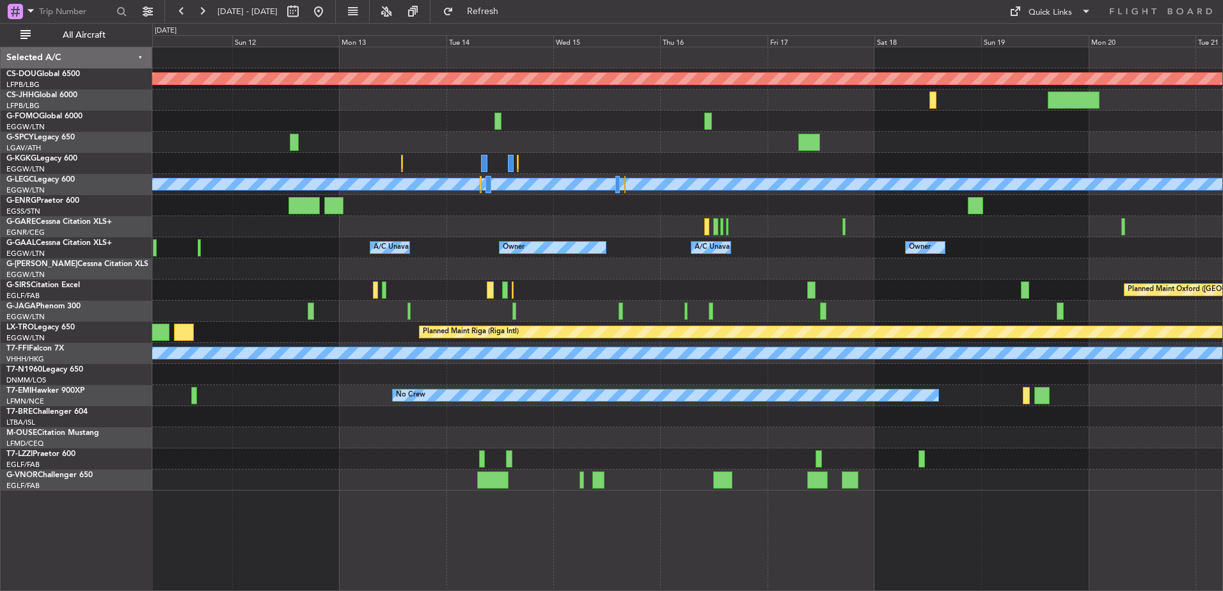
click at [914, 244] on div "Planned Maint London ([GEOGRAPHIC_DATA]) Planned Maint [GEOGRAPHIC_DATA] ([GEOG…" at bounding box center [687, 268] width 1071 height 443
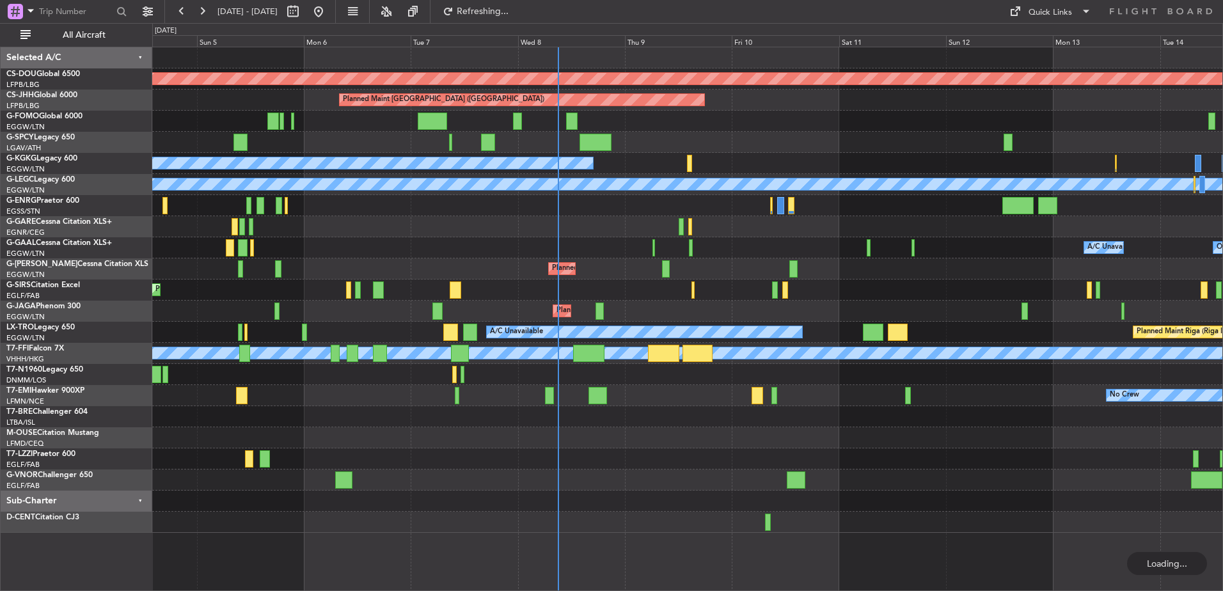
click at [690, 245] on div at bounding box center [691, 247] width 4 height 17
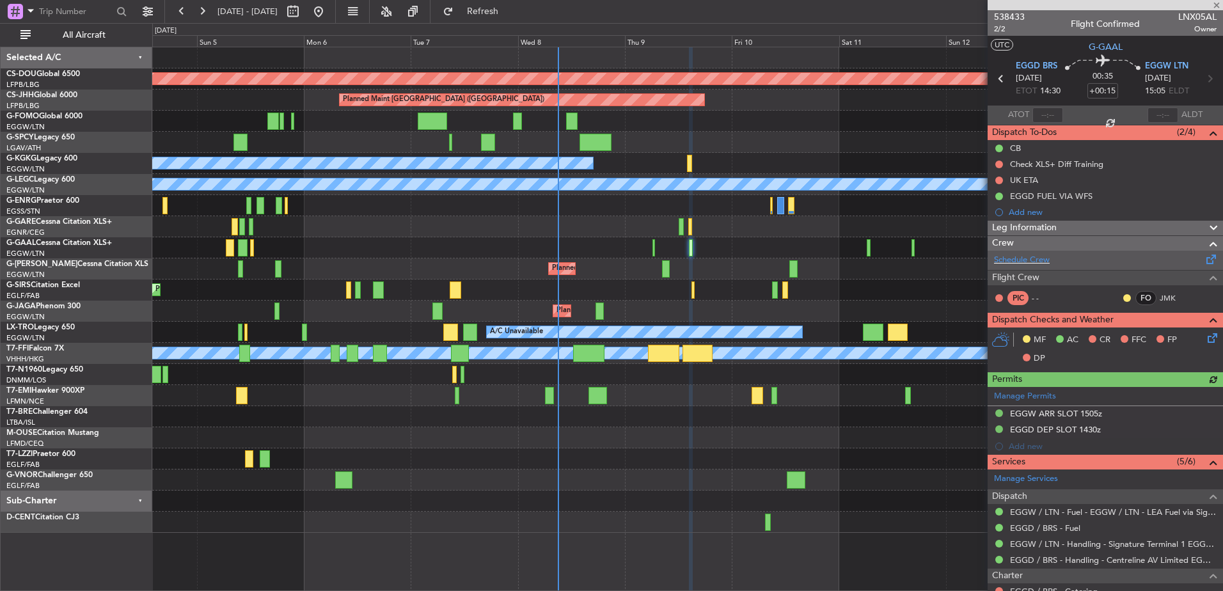
click at [1066, 251] on div "Schedule Crew" at bounding box center [1105, 260] width 235 height 19
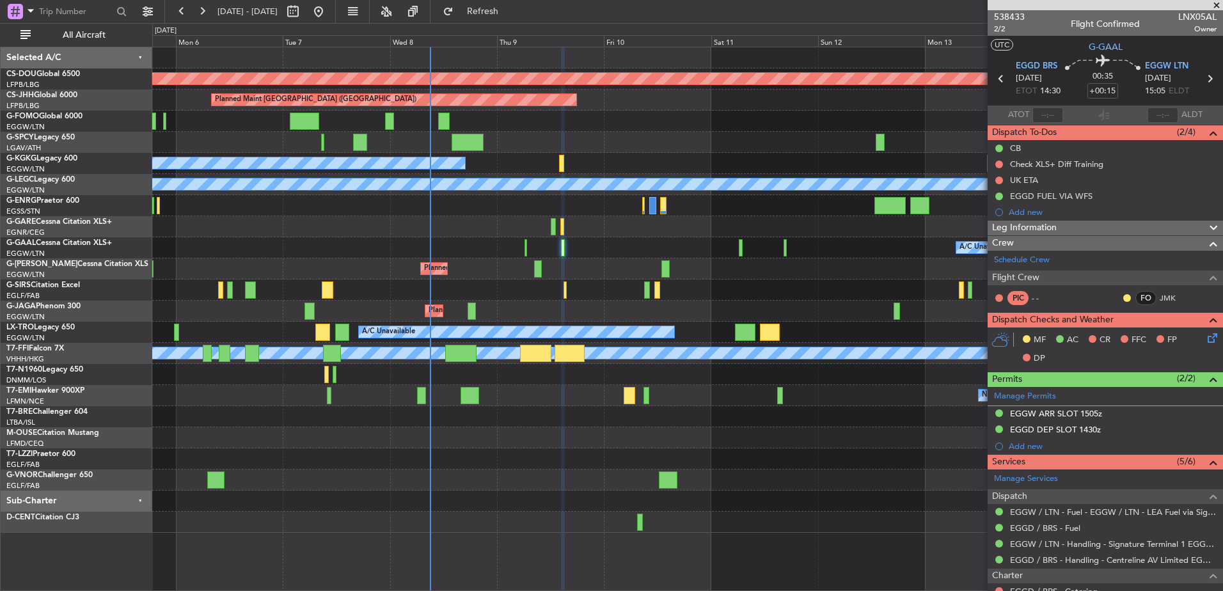
click at [513, 340] on div "Planned Maint Riga (Riga Intl) A/C Unavailable" at bounding box center [687, 332] width 1071 height 21
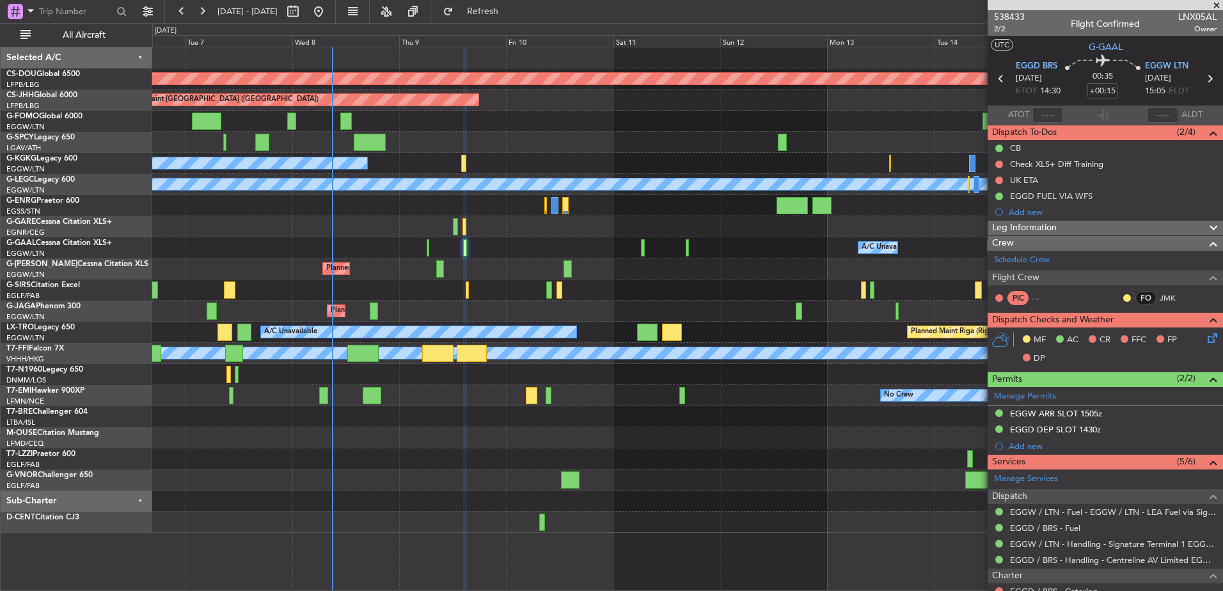
click at [639, 425] on div "Planned Maint London ([GEOGRAPHIC_DATA]) Planned Maint [GEOGRAPHIC_DATA] ([GEOG…" at bounding box center [687, 290] width 1071 height 486
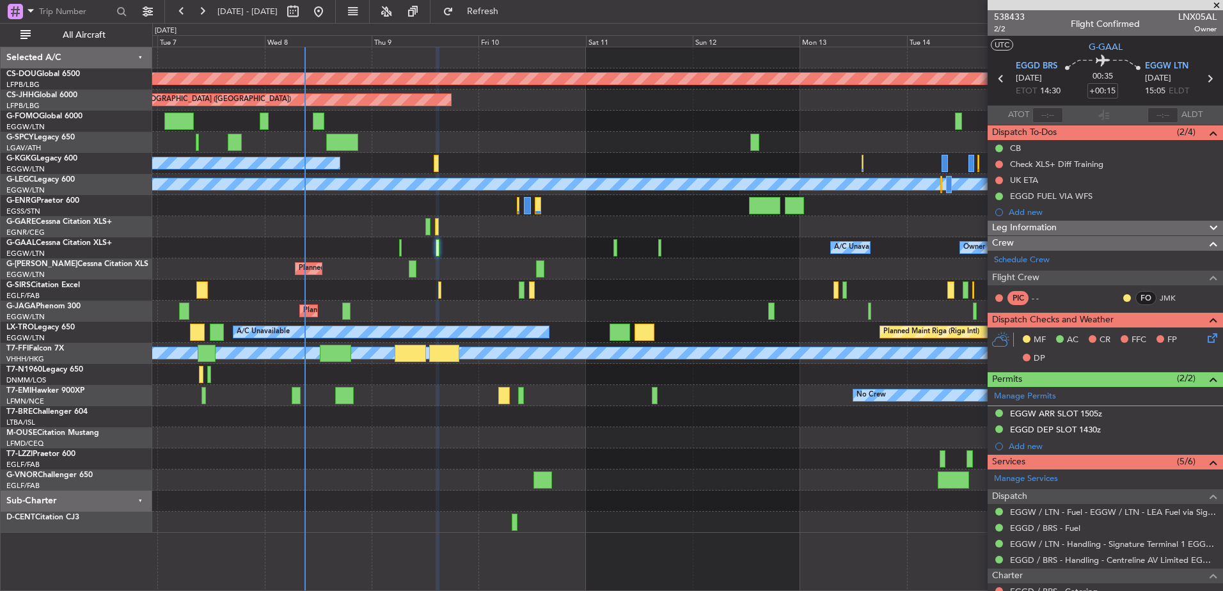
click at [639, 425] on div at bounding box center [687, 416] width 1071 height 21
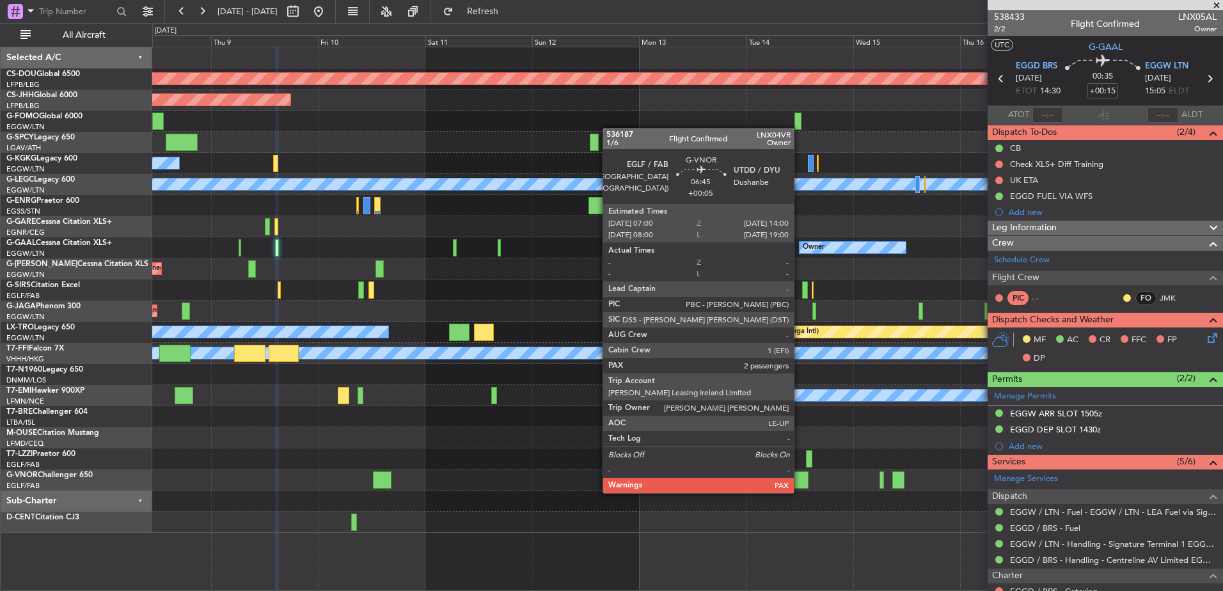
click at [800, 481] on div at bounding box center [792, 480] width 31 height 17
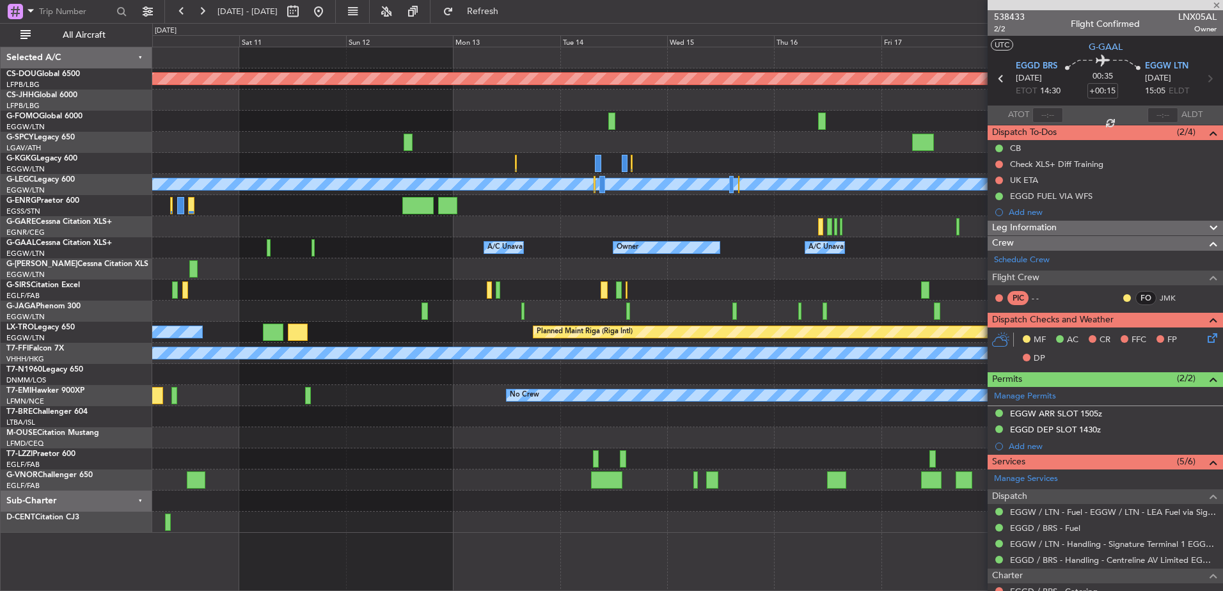
click at [602, 513] on div "Planned Maint London ([GEOGRAPHIC_DATA]) Planned Maint [GEOGRAPHIC_DATA] ([GEOG…" at bounding box center [687, 290] width 1071 height 486
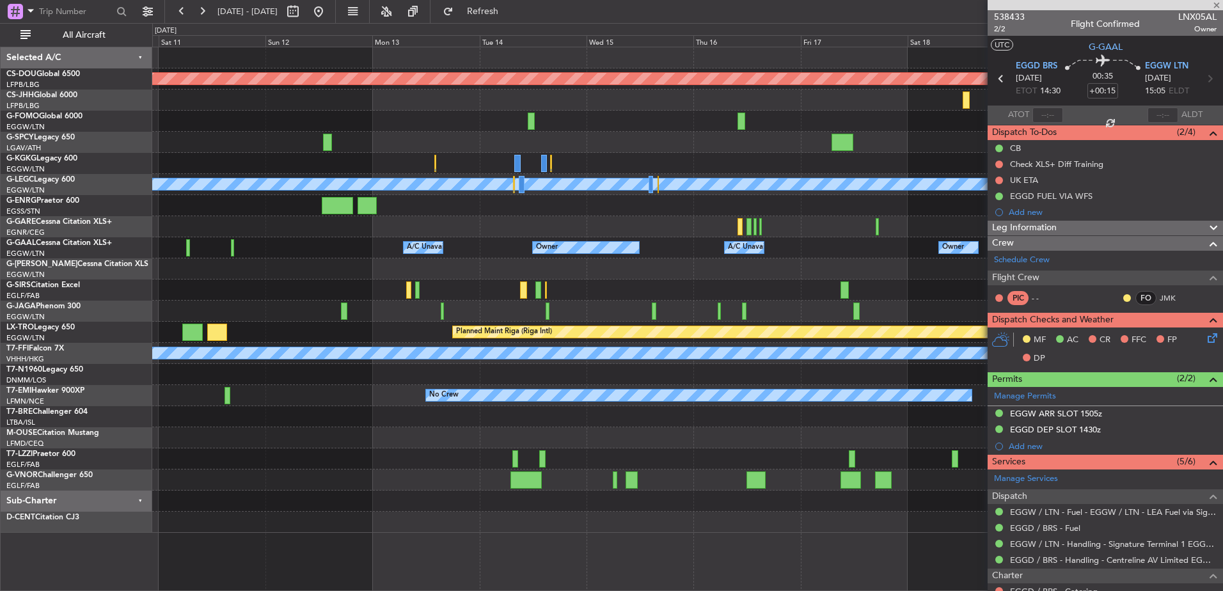
click at [587, 500] on div "Planned Maint London ([GEOGRAPHIC_DATA]) Planned Maint [GEOGRAPHIC_DATA] ([GEOG…" at bounding box center [687, 290] width 1071 height 486
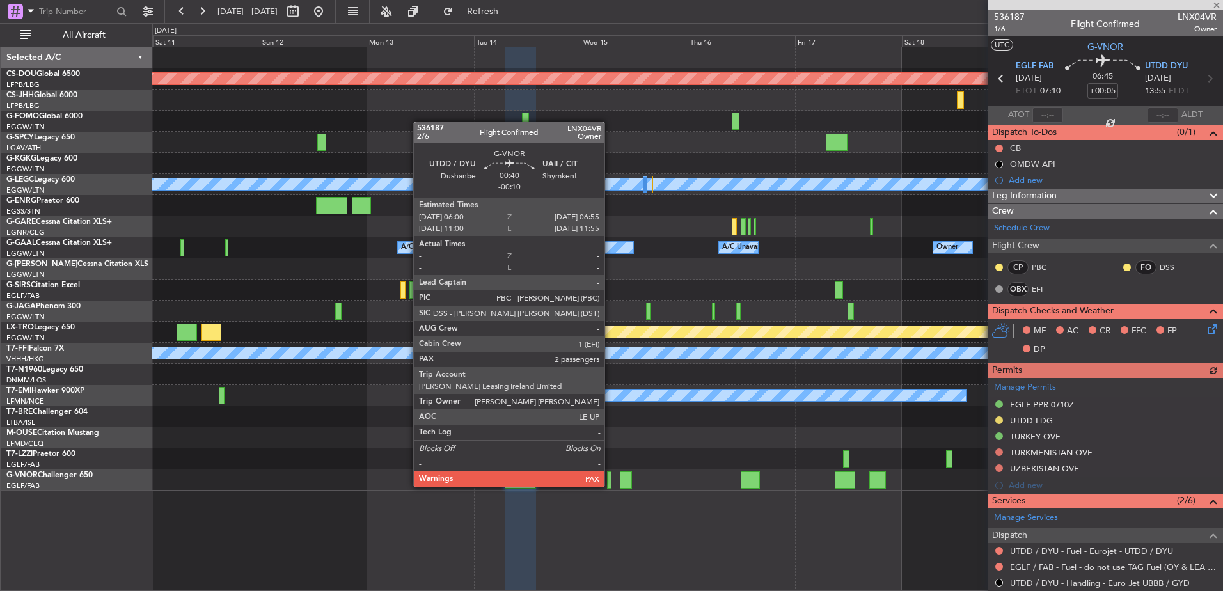
click at [610, 474] on div at bounding box center [609, 480] width 4 height 17
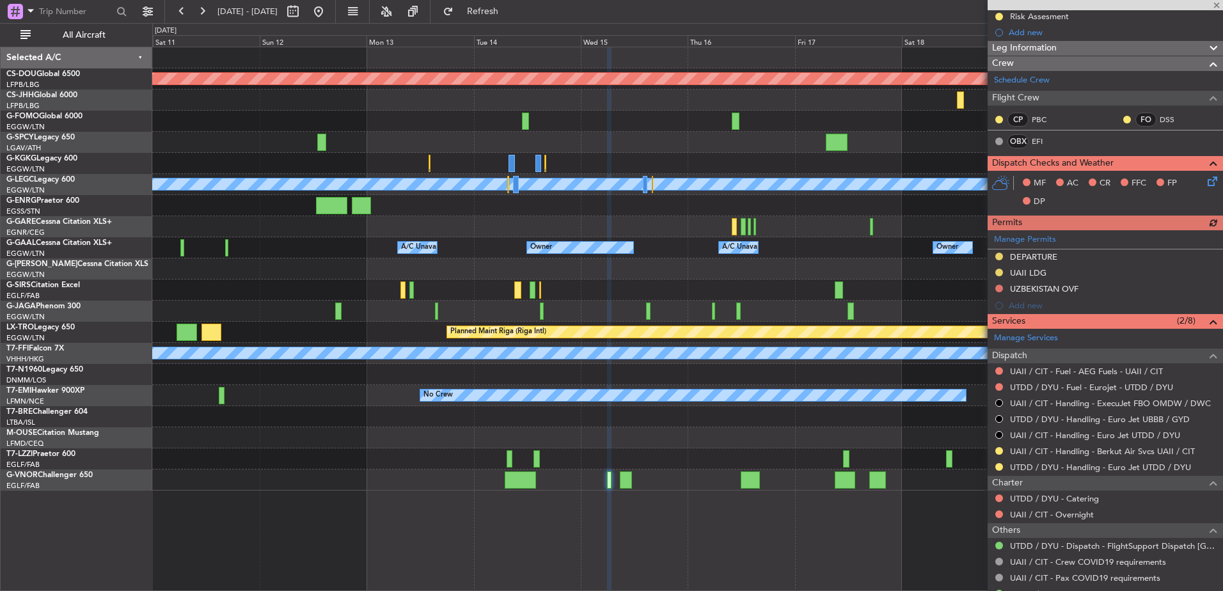
scroll to position [192, 0]
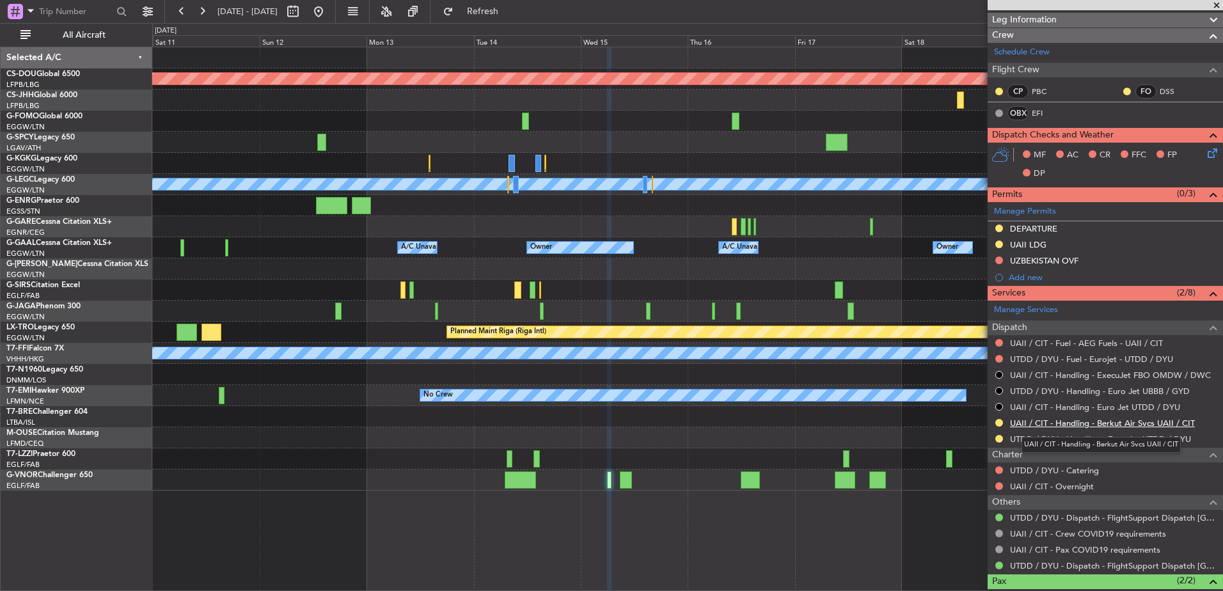
click at [1033, 424] on link "UAII / CIT - Handling - Berkut Air Svcs UAII / CIT" at bounding box center [1102, 423] width 185 height 11
click at [1115, 422] on link "UAII / CIT - Handling - Berkut Air Svcs UAII / CIT" at bounding box center [1102, 423] width 185 height 11
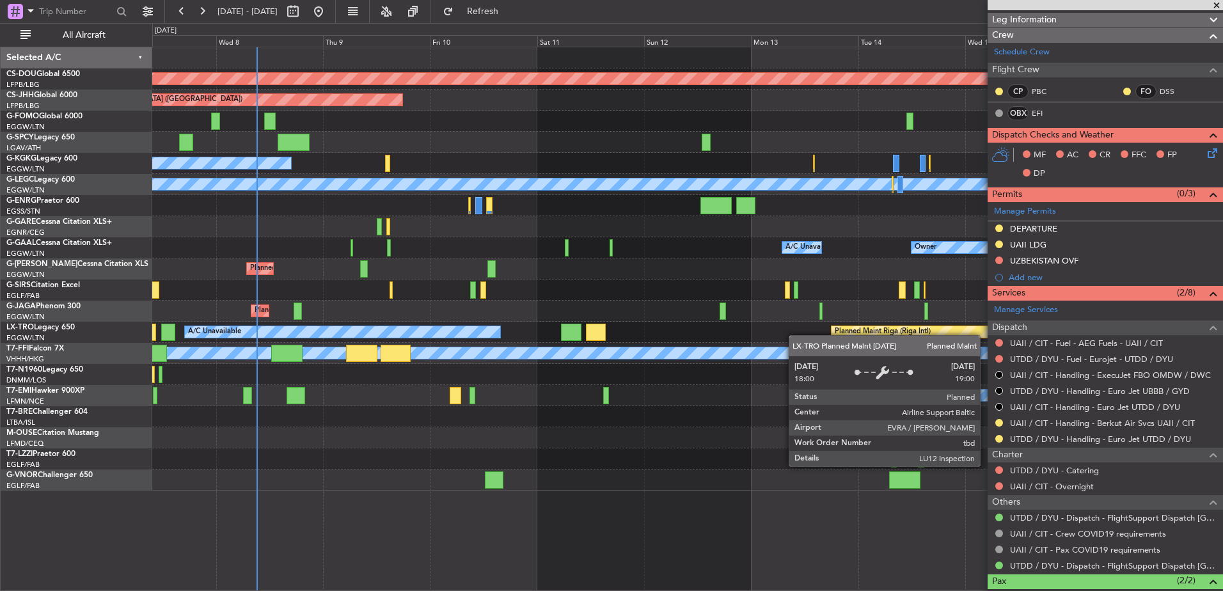
click at [969, 352] on div "Planned Maint London ([GEOGRAPHIC_DATA]) Planned Maint [GEOGRAPHIC_DATA] ([GEOG…" at bounding box center [687, 268] width 1071 height 443
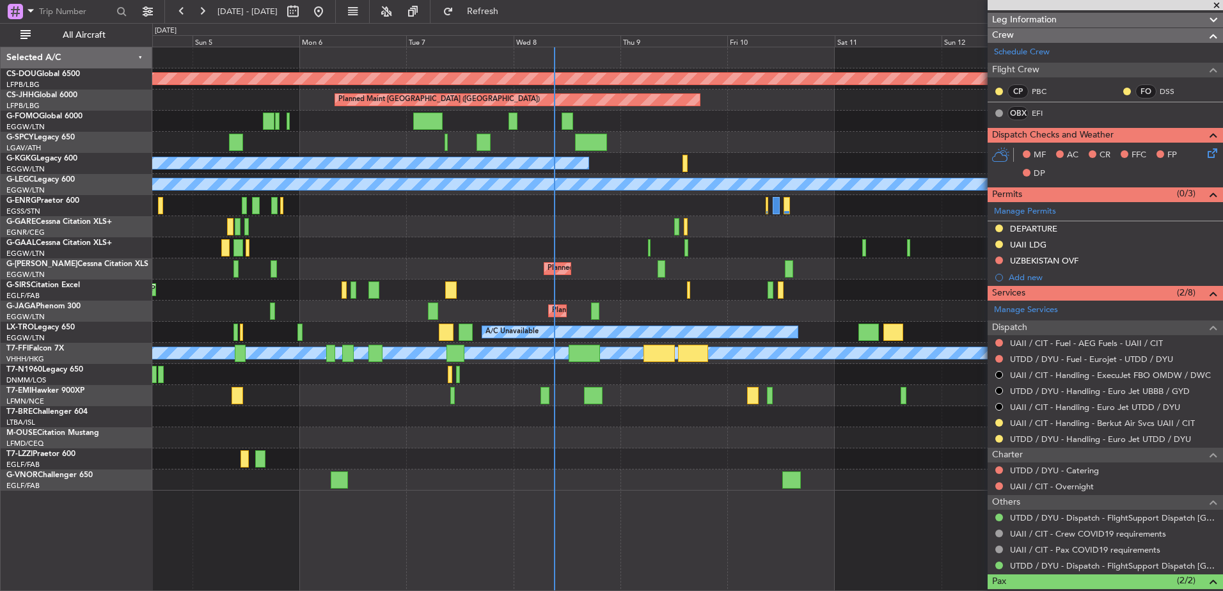
click at [612, 405] on div "Planned Maint London ([GEOGRAPHIC_DATA]) Planned Maint [GEOGRAPHIC_DATA] ([GEOG…" at bounding box center [687, 268] width 1071 height 443
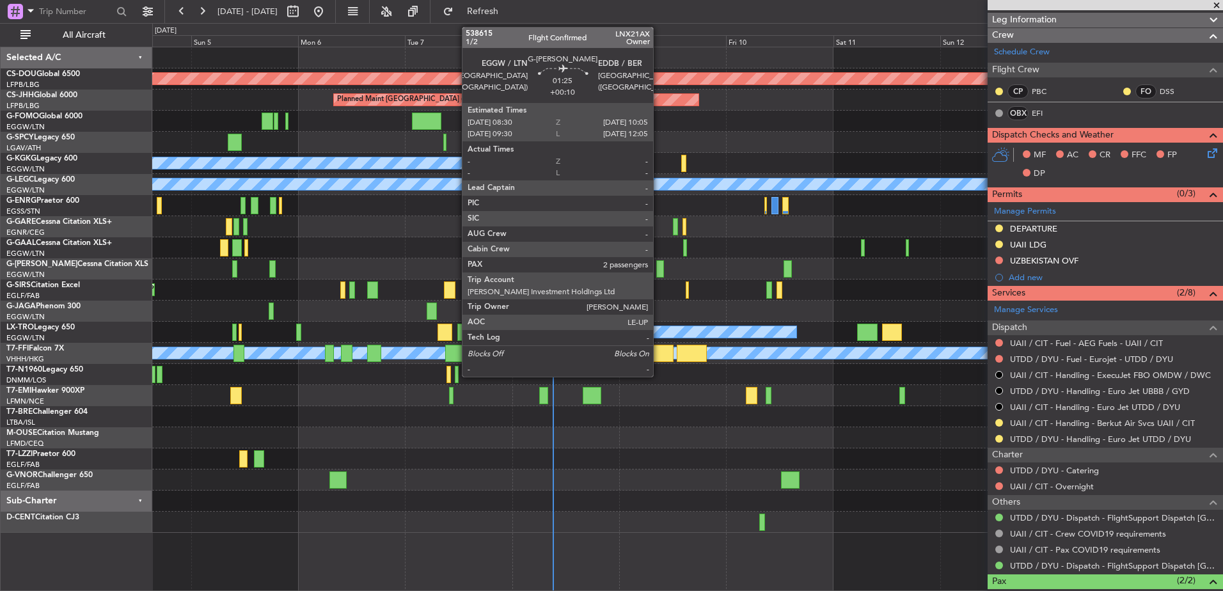
click at [659, 269] on div at bounding box center [661, 268] width 8 height 17
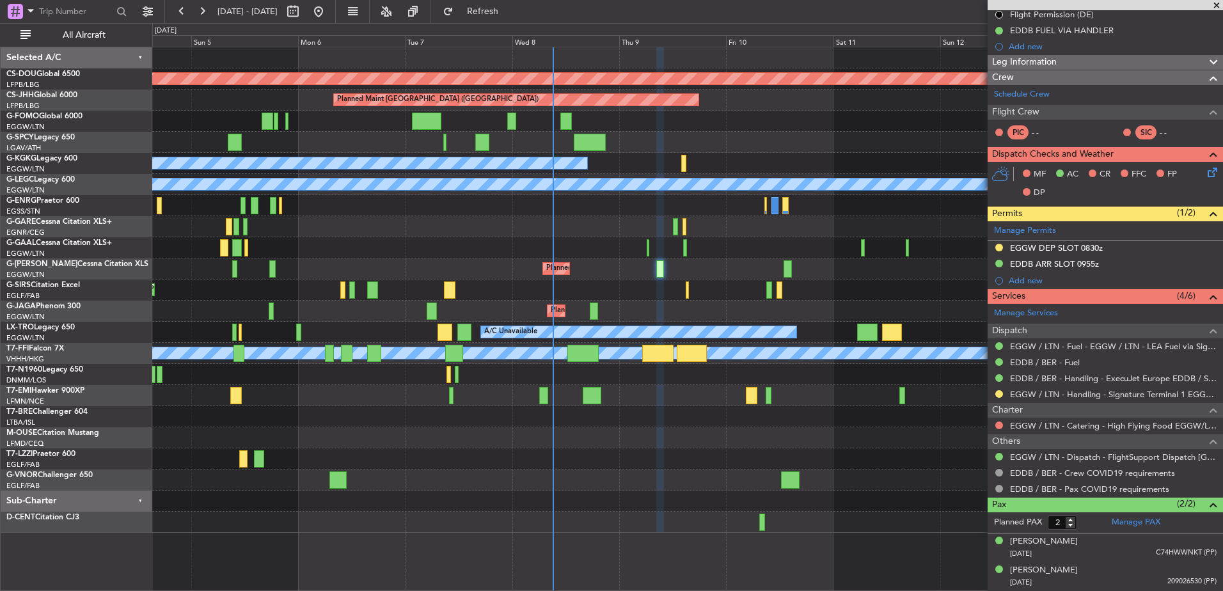
scroll to position [0, 0]
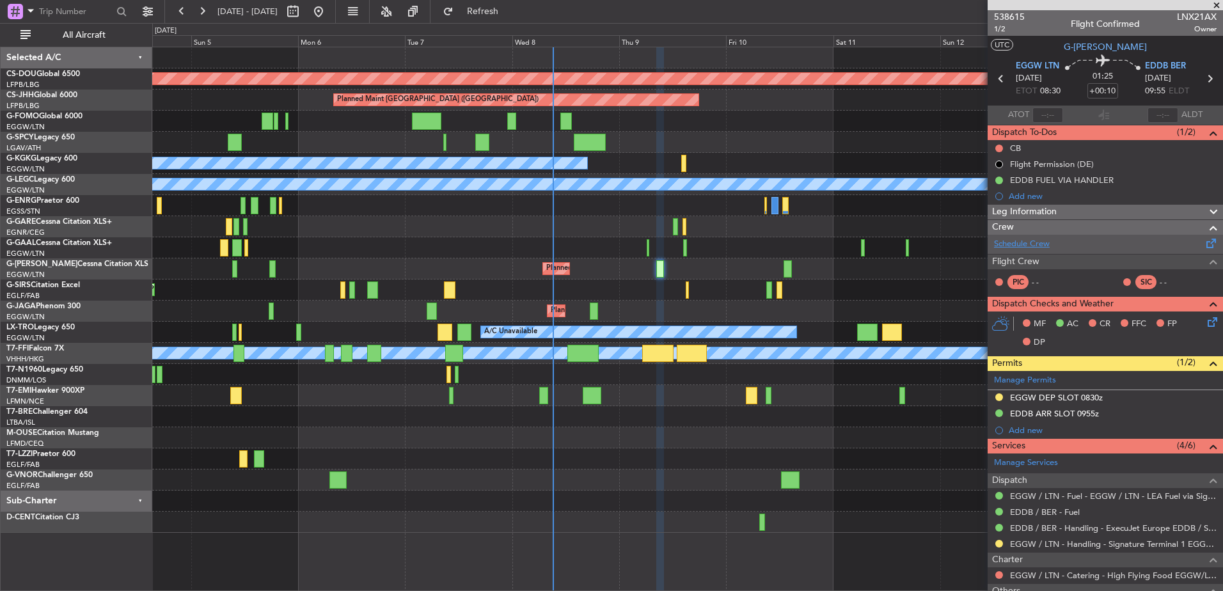
click at [1019, 246] on link "Schedule Crew" at bounding box center [1022, 244] width 56 height 13
click at [725, 535] on div "Planned Maint London ([GEOGRAPHIC_DATA]) Planned Maint [GEOGRAPHIC_DATA] ([GEOG…" at bounding box center [687, 319] width 1071 height 545
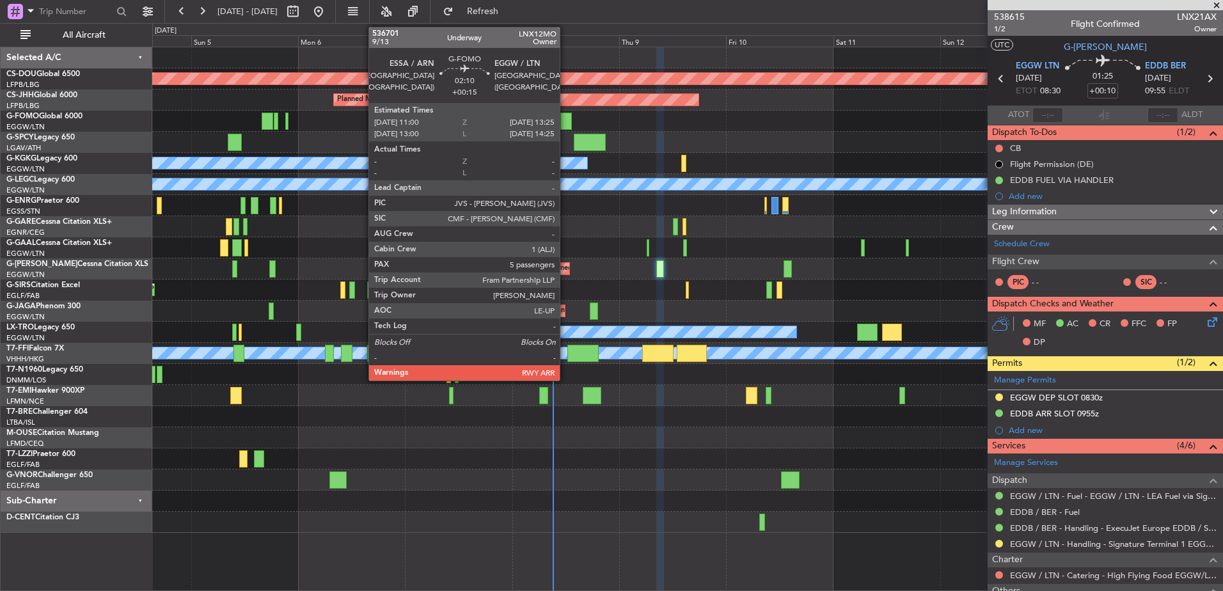
click at [566, 117] on div at bounding box center [566, 121] width 11 height 17
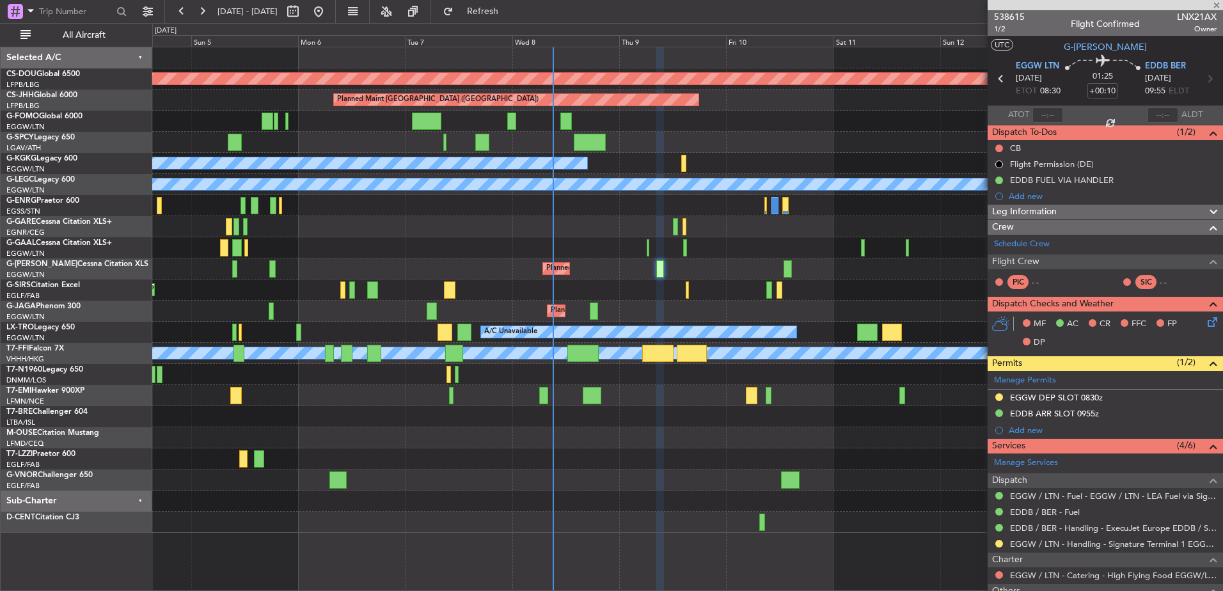
type input "+00:15"
type input "5"
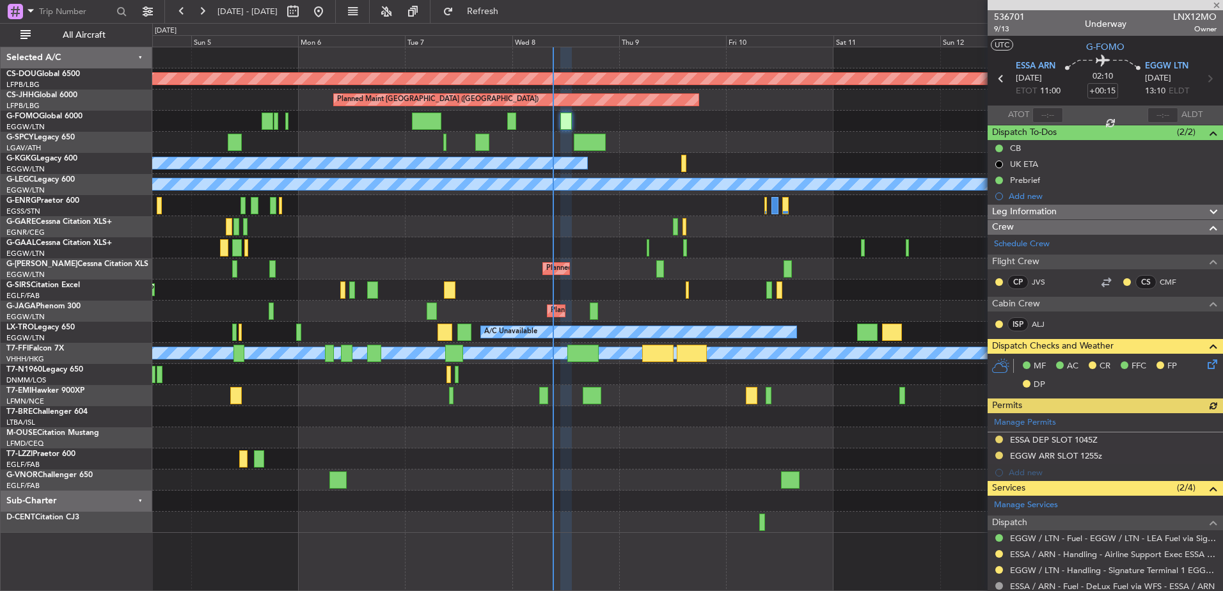
scroll to position [342, 0]
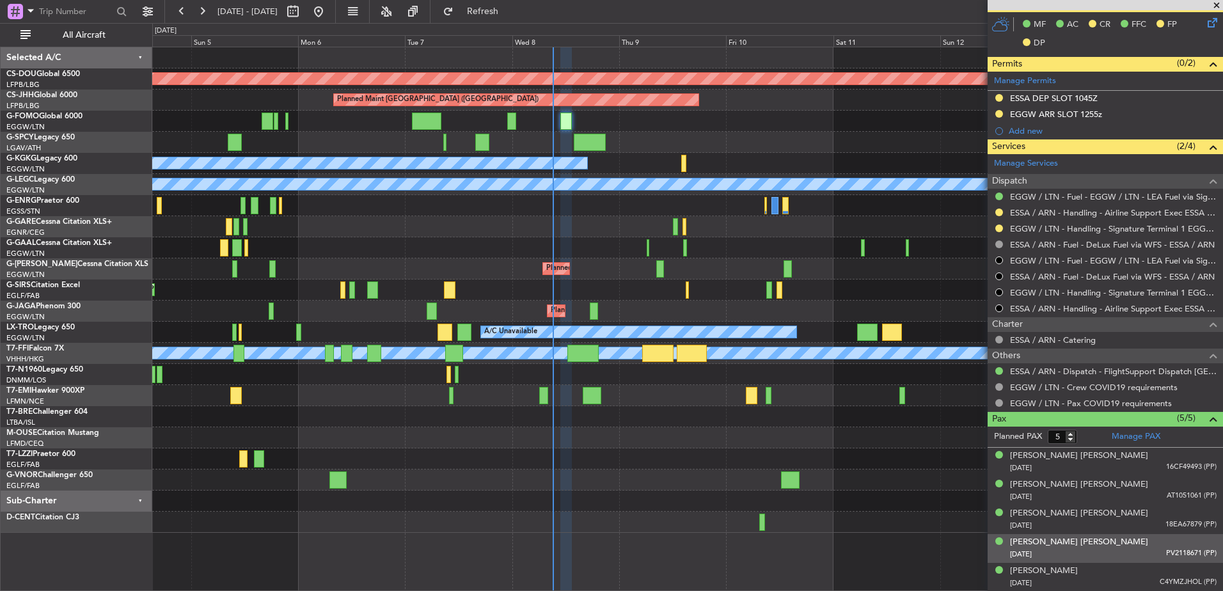
click at [1096, 555] on div "[DATE] PV2118671 (PP)" at bounding box center [1113, 554] width 207 height 13
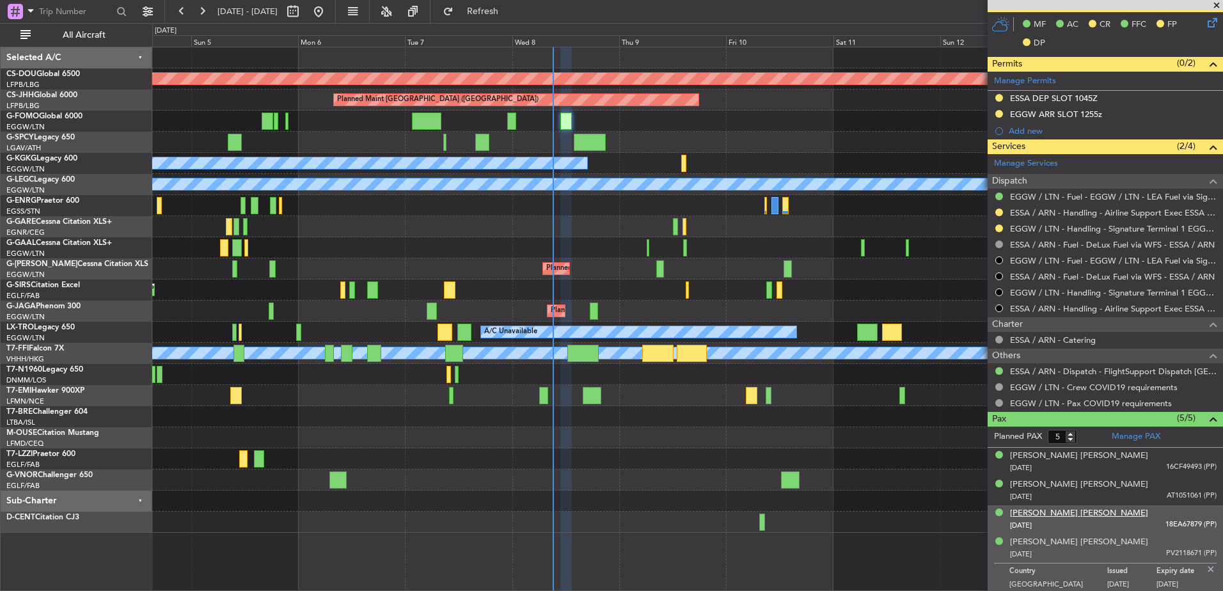
scroll to position [373, 0]
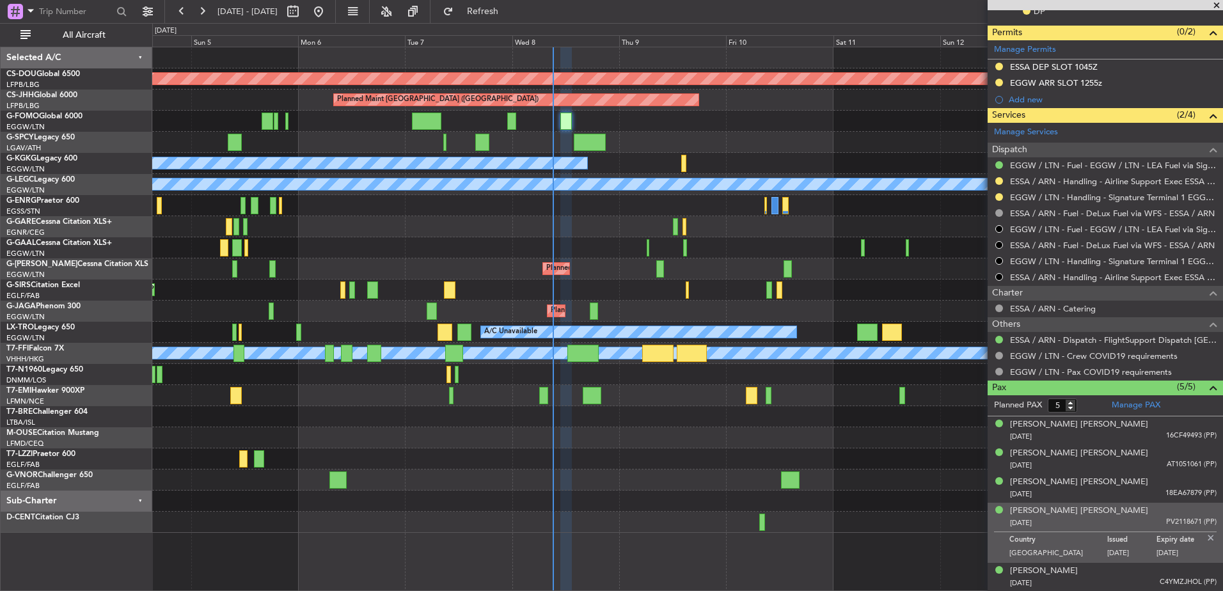
click at [809, 246] on div "Planned Maint London ([GEOGRAPHIC_DATA]) Planned Maint [GEOGRAPHIC_DATA] ([GEOG…" at bounding box center [687, 290] width 1071 height 486
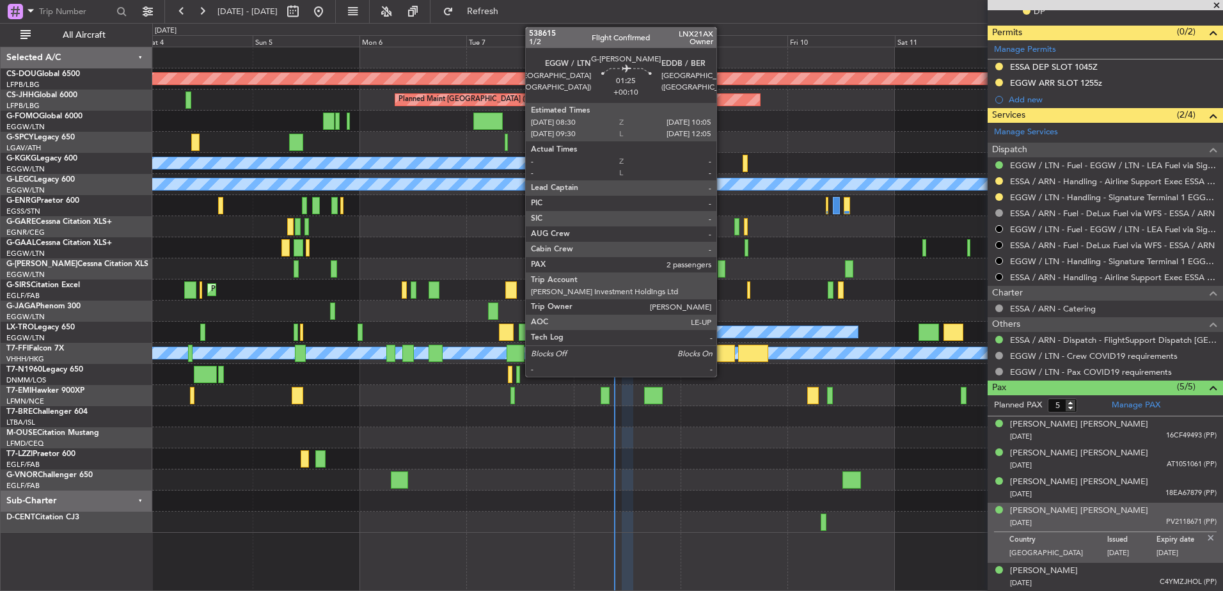
click at [722, 265] on div at bounding box center [722, 268] width 8 height 17
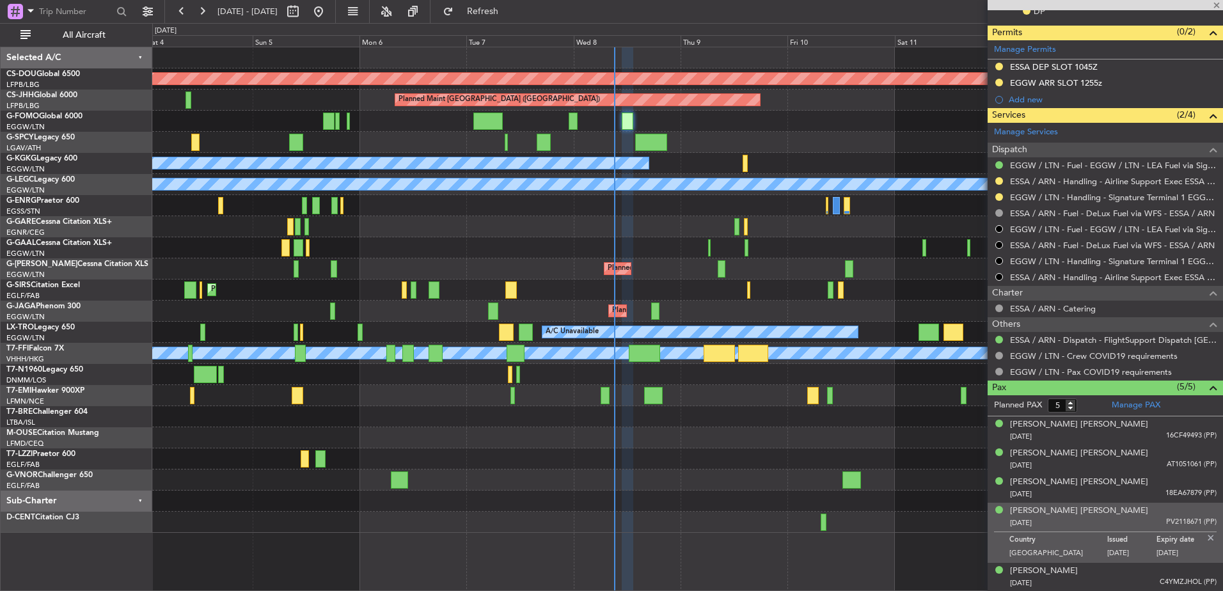
type input "+00:10"
type input "2"
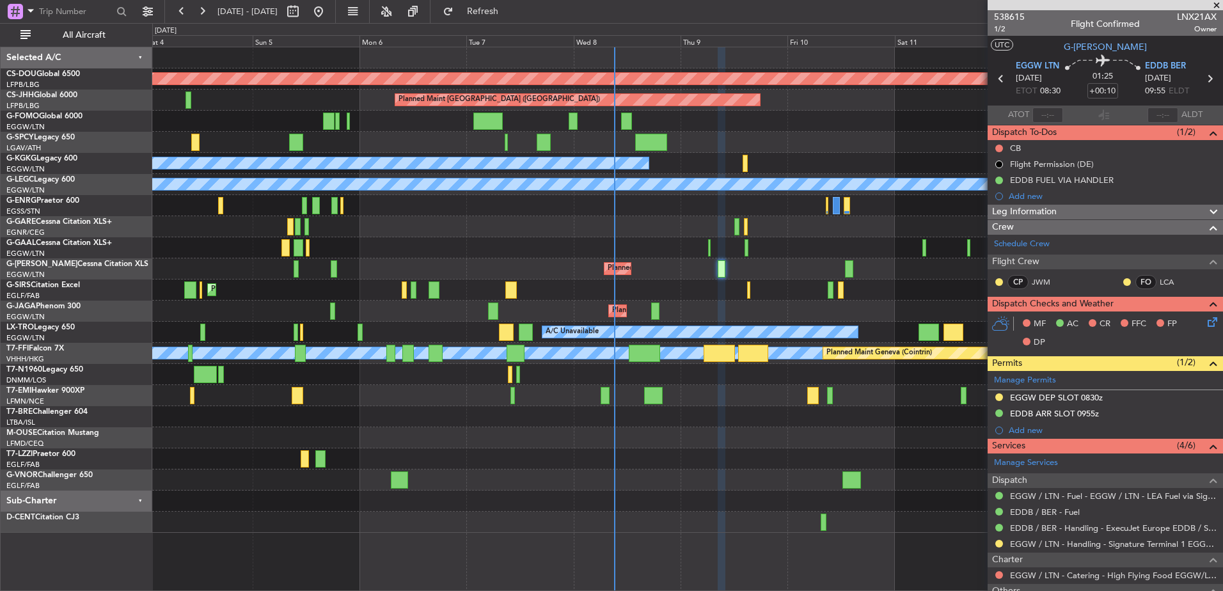
scroll to position [149, 0]
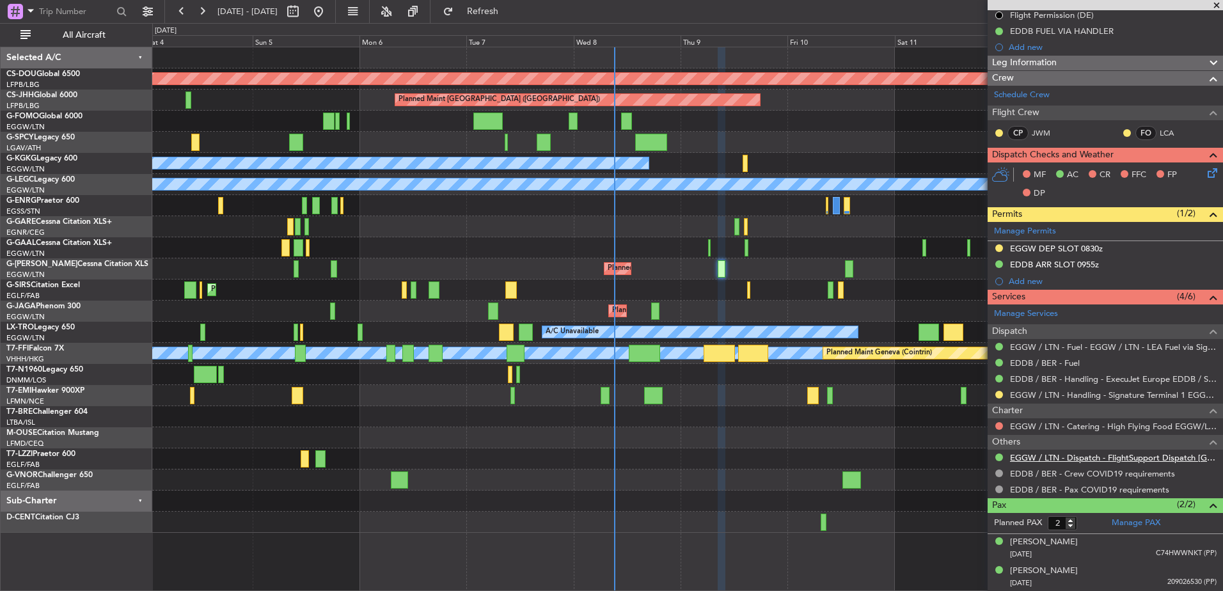
click at [1039, 461] on link "EGGW / LTN - Dispatch - FlightSupport Dispatch [GEOGRAPHIC_DATA]" at bounding box center [1113, 457] width 207 height 11
click at [626, 276] on div "Planned Maint [GEOGRAPHIC_DATA] ([GEOGRAPHIC_DATA])" at bounding box center [687, 269] width 1071 height 21
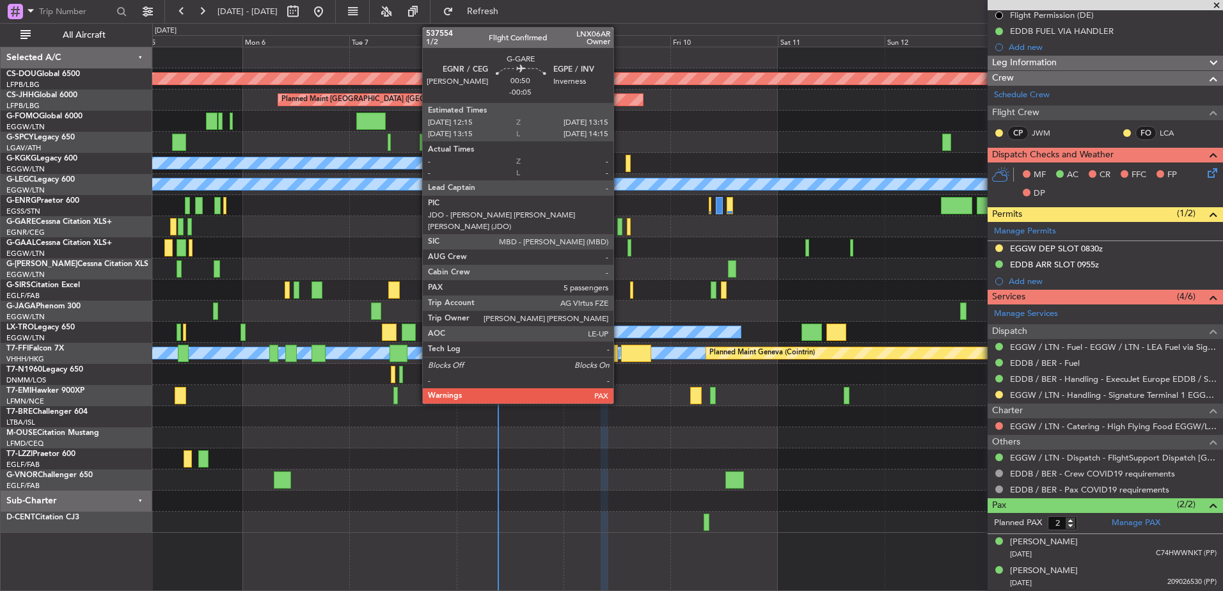
click at [617, 220] on div at bounding box center [687, 226] width 1071 height 21
click at [620, 221] on div at bounding box center [619, 226] width 4 height 17
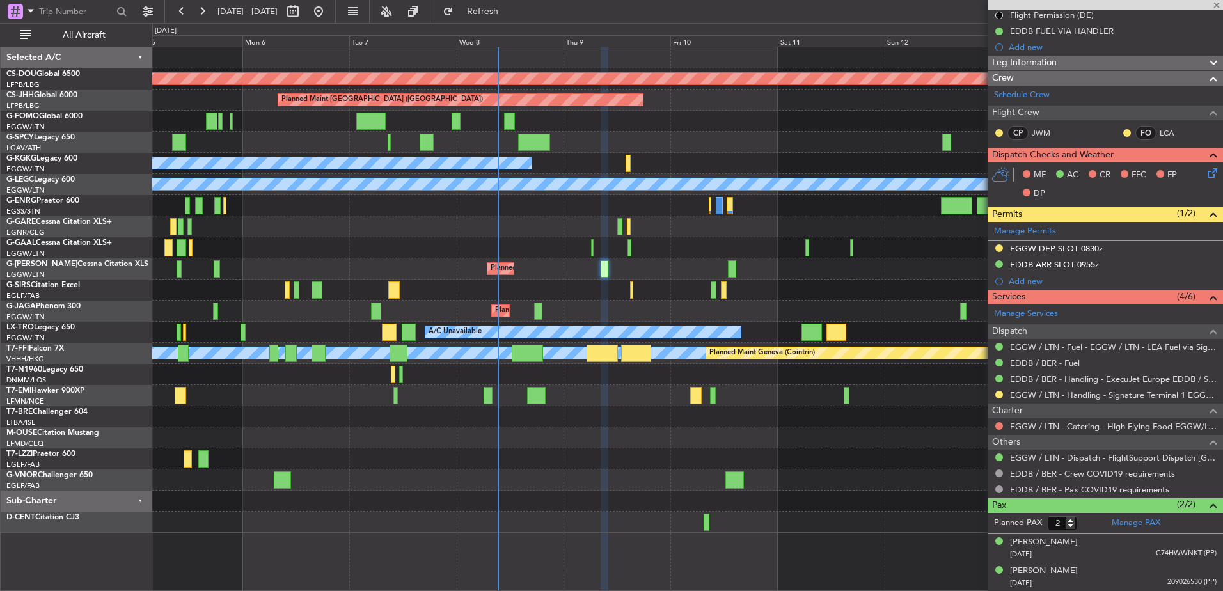
type input "-00:05"
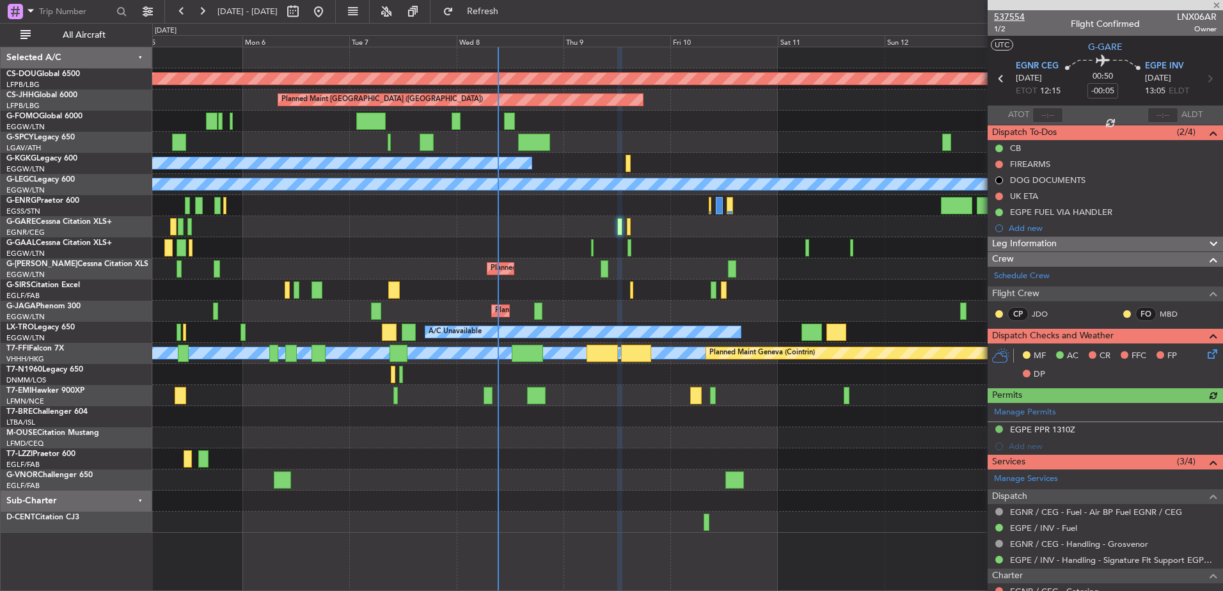
click at [1014, 15] on span "537554" at bounding box center [1009, 16] width 31 height 13
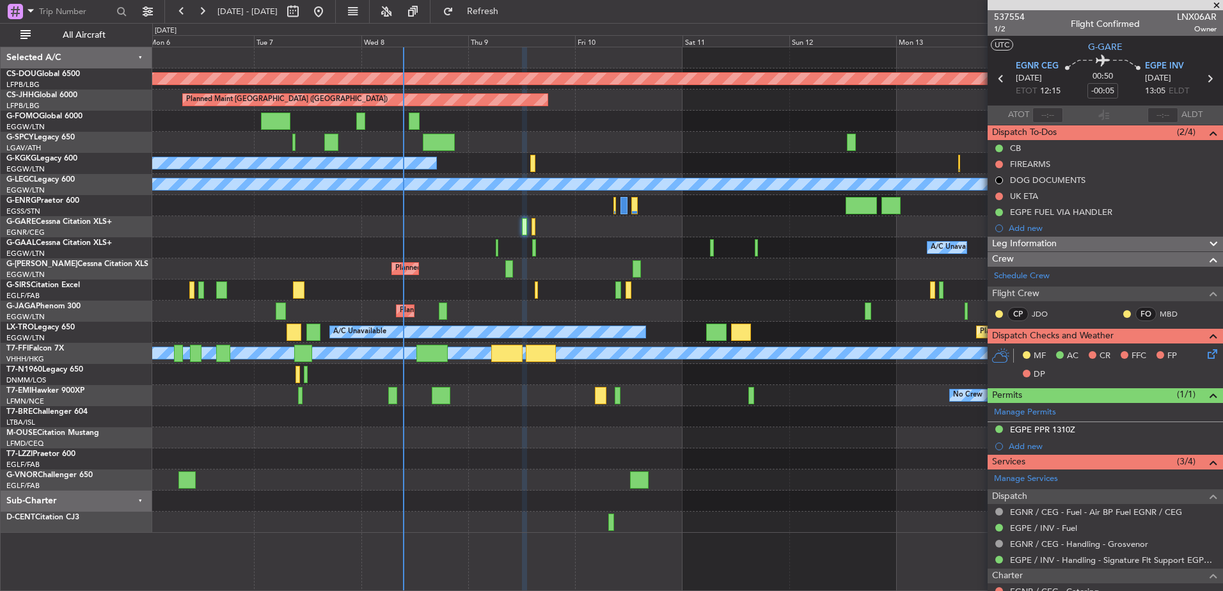
click at [491, 288] on div "Planned Maint [GEOGRAPHIC_DATA] ([GEOGRAPHIC_DATA])" at bounding box center [687, 290] width 1071 height 21
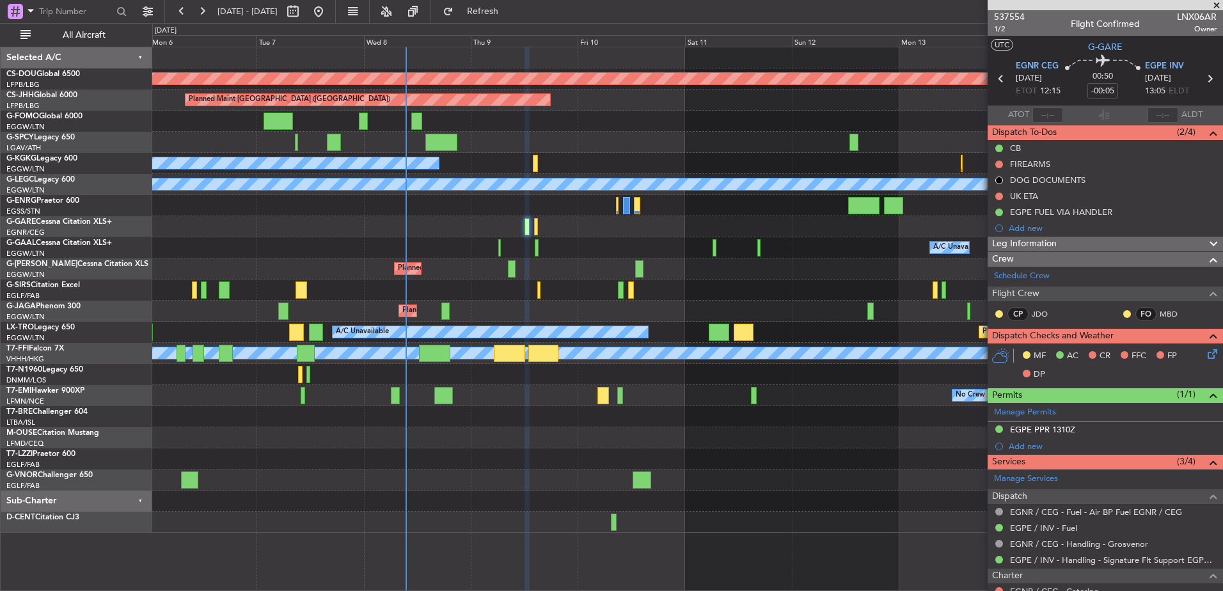
click at [385, 200] on div "Planned Maint London ([GEOGRAPHIC_DATA]) Planned Maint [GEOGRAPHIC_DATA] ([GEOG…" at bounding box center [687, 290] width 1071 height 486
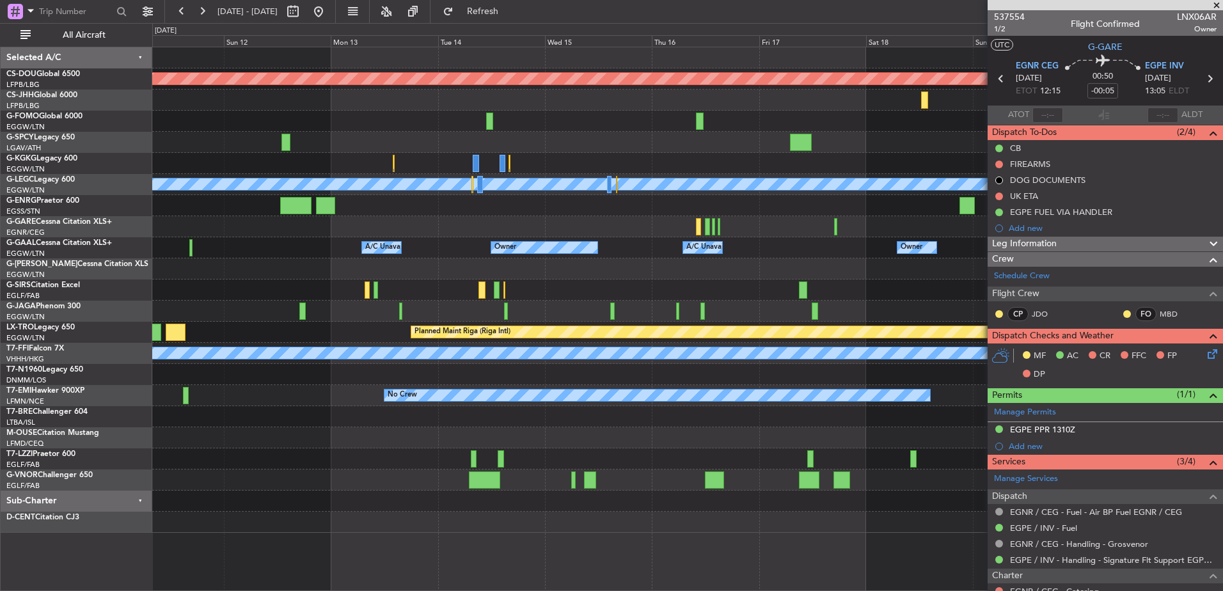
click at [93, 324] on div "Planned Maint London ([GEOGRAPHIC_DATA]) Planned Maint [GEOGRAPHIC_DATA] ([GEOG…" at bounding box center [611, 307] width 1223 height 568
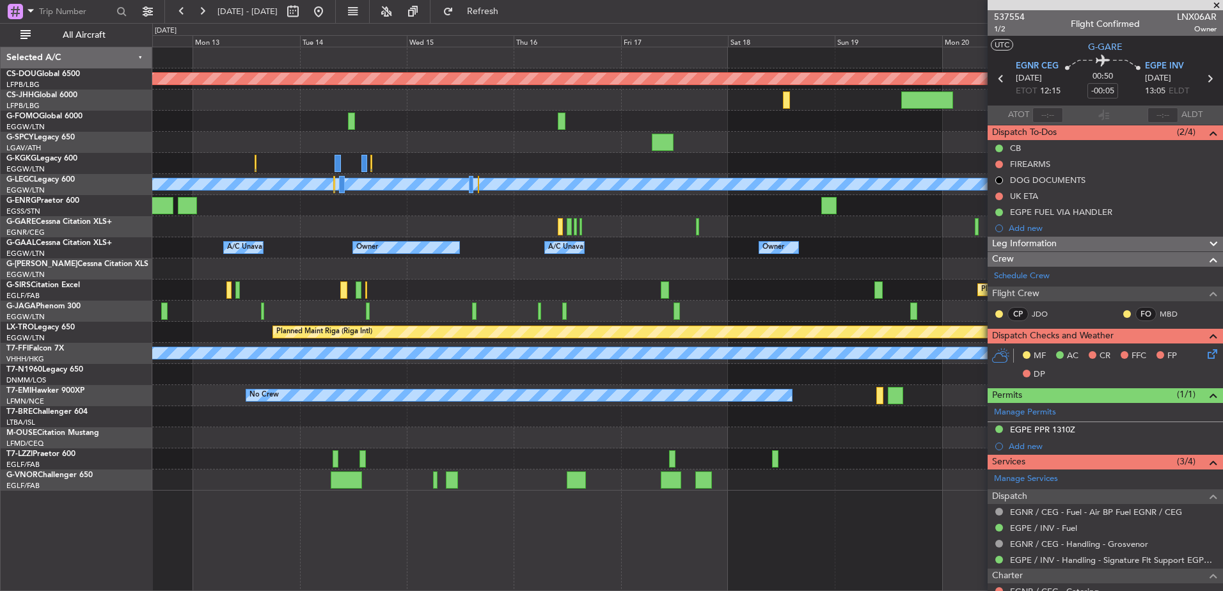
click at [1222, 0] on span at bounding box center [1217, 6] width 13 height 12
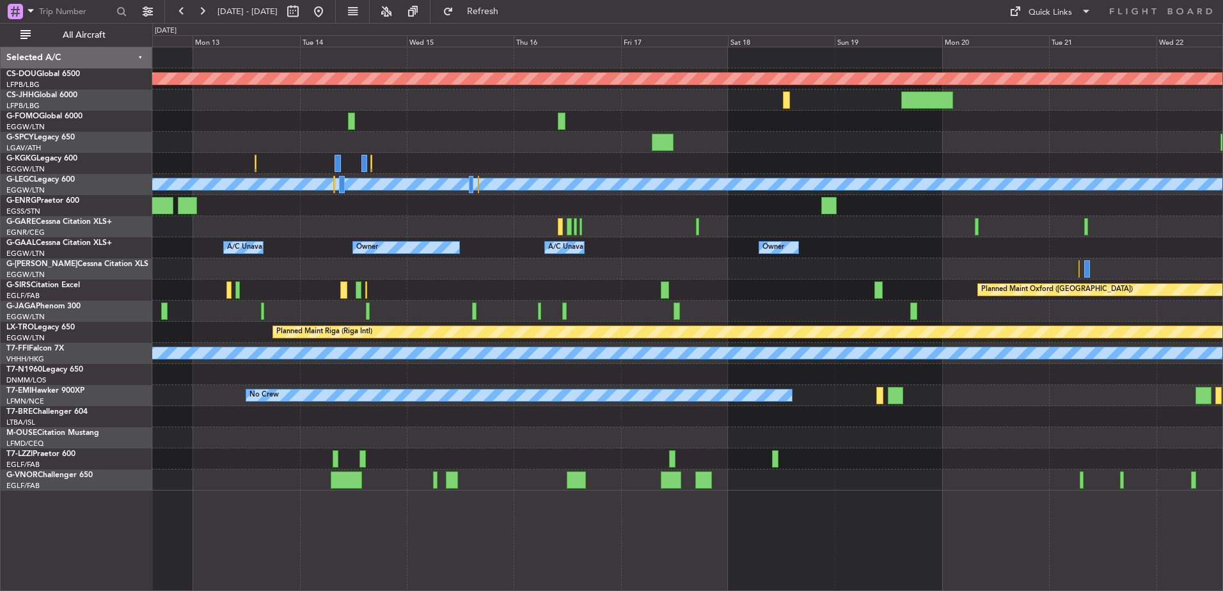
type input "0"
click at [1055, 16] on div "Quick Links" at bounding box center [1051, 12] width 44 height 13
click at [1036, 41] on button "Trip Builder" at bounding box center [1051, 42] width 96 height 31
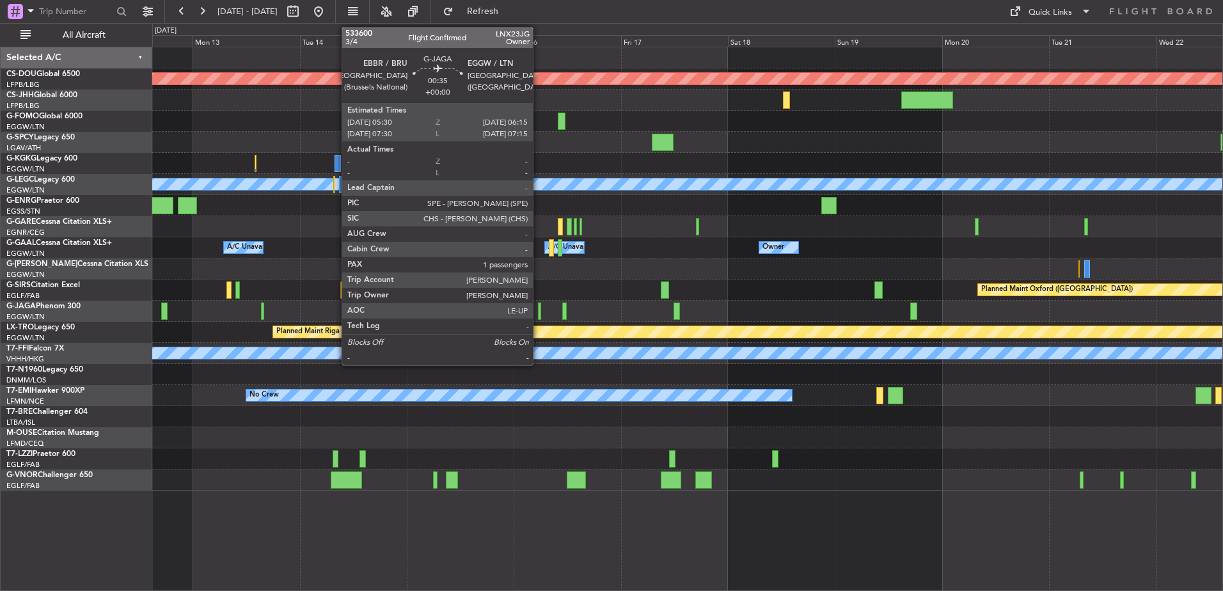
click at [661, 356] on div "Planned Maint London ([GEOGRAPHIC_DATA]) A/C Unavailable [GEOGRAPHIC_DATA] ([GE…" at bounding box center [687, 268] width 1071 height 443
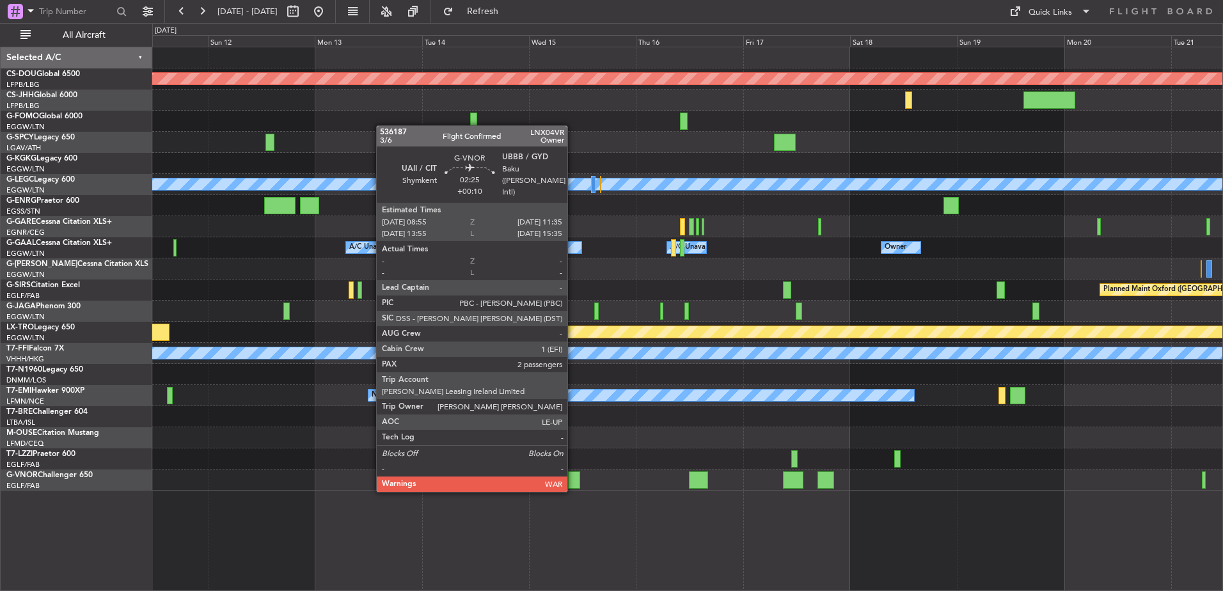
click at [573, 478] on div at bounding box center [574, 480] width 12 height 17
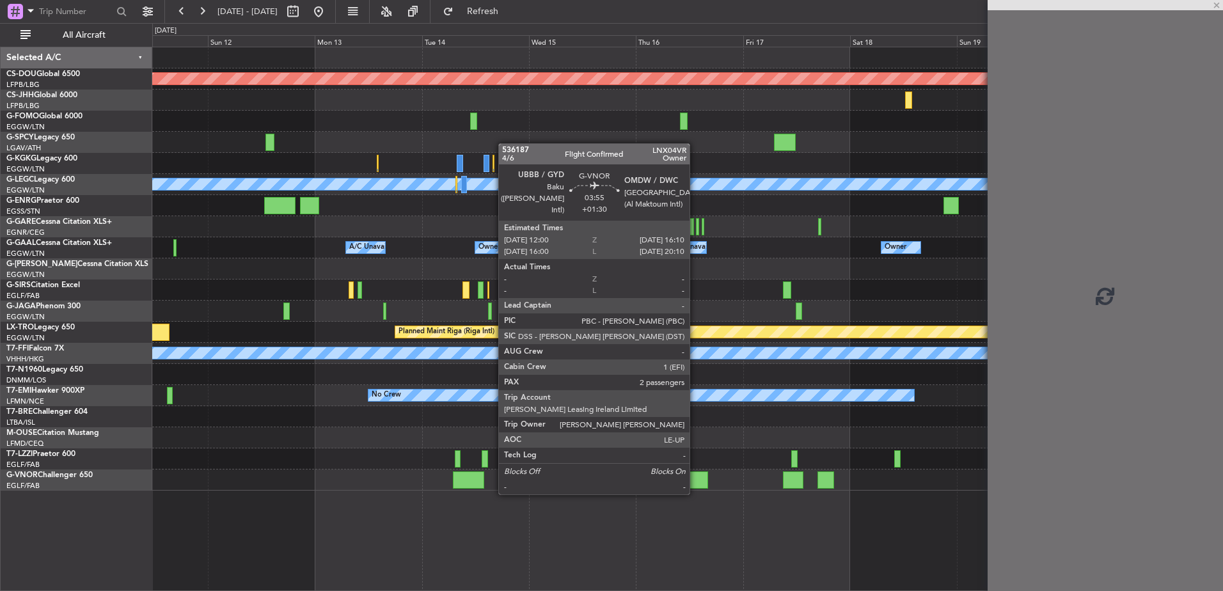
click at [696, 481] on div at bounding box center [698, 480] width 19 height 17
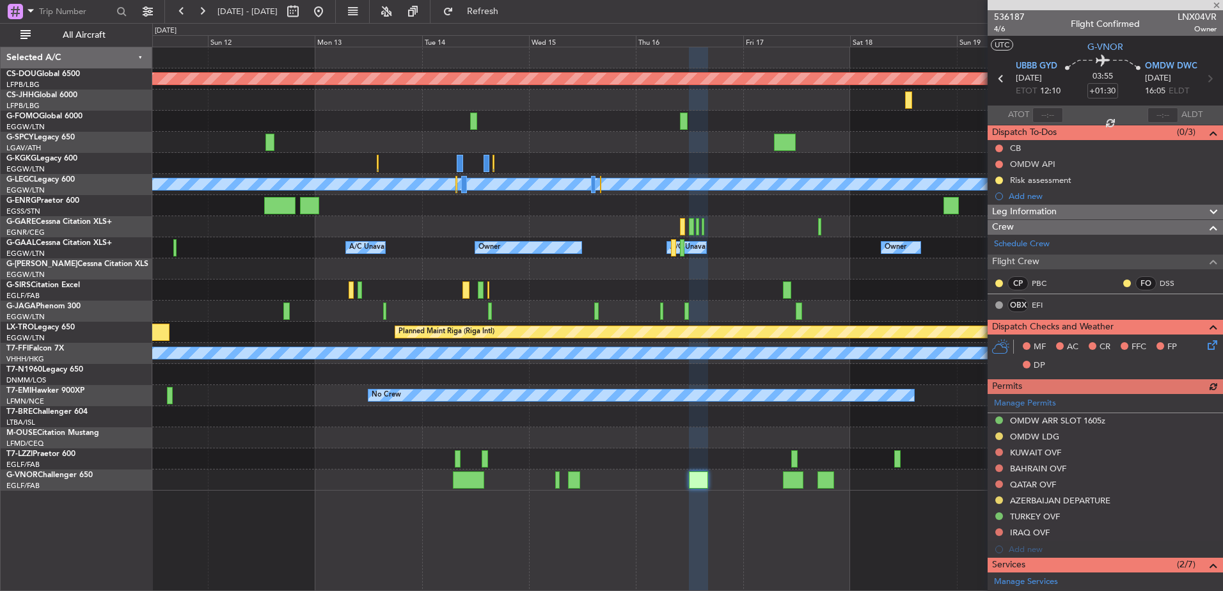
scroll to position [300, 0]
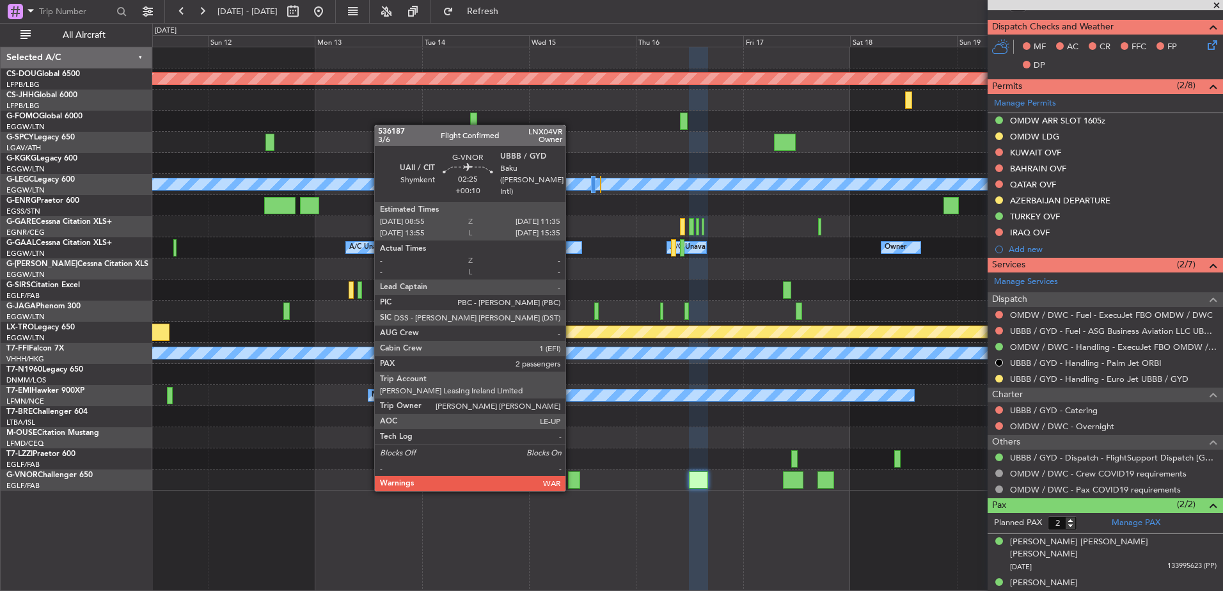
click at [571, 477] on div at bounding box center [574, 480] width 12 height 17
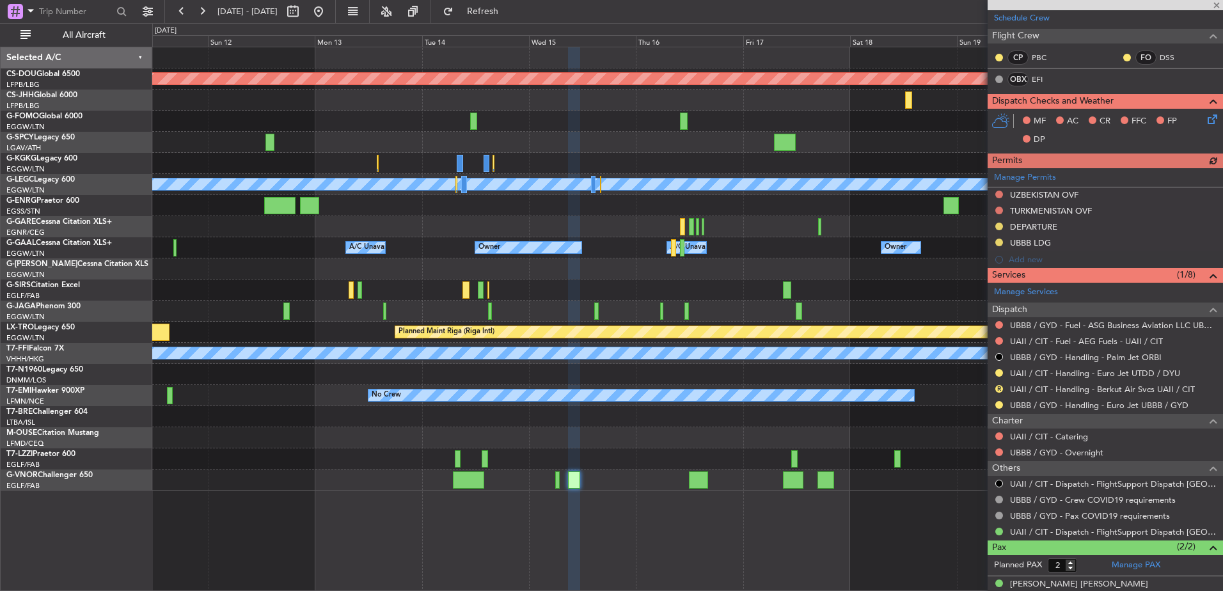
scroll to position [252, 0]
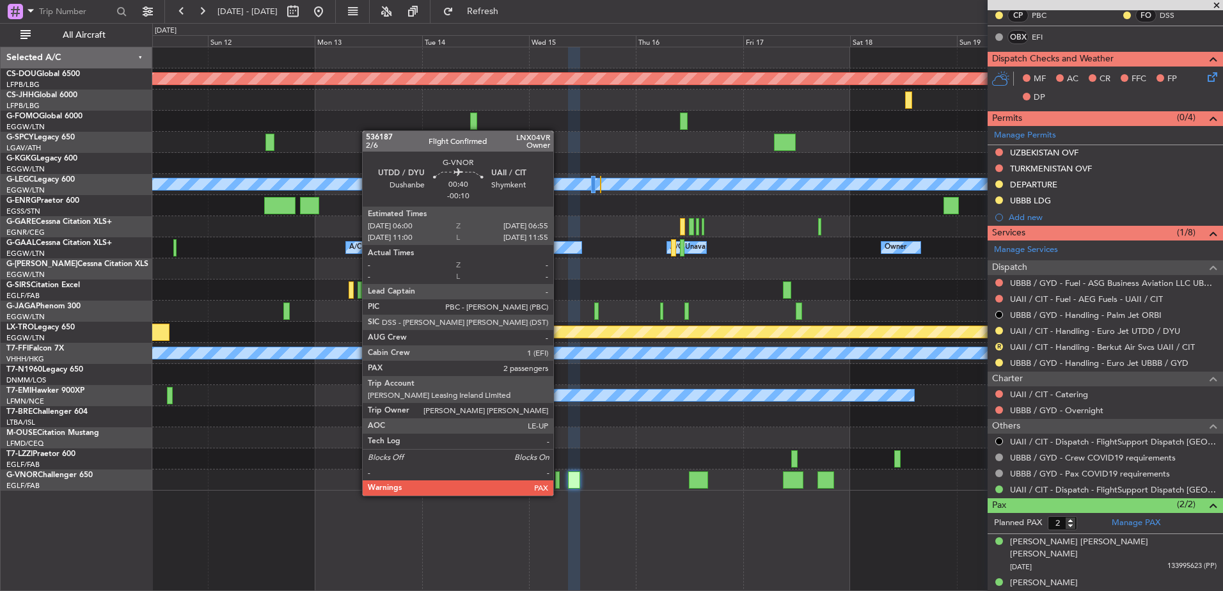
click at [559, 483] on div at bounding box center [557, 480] width 4 height 17
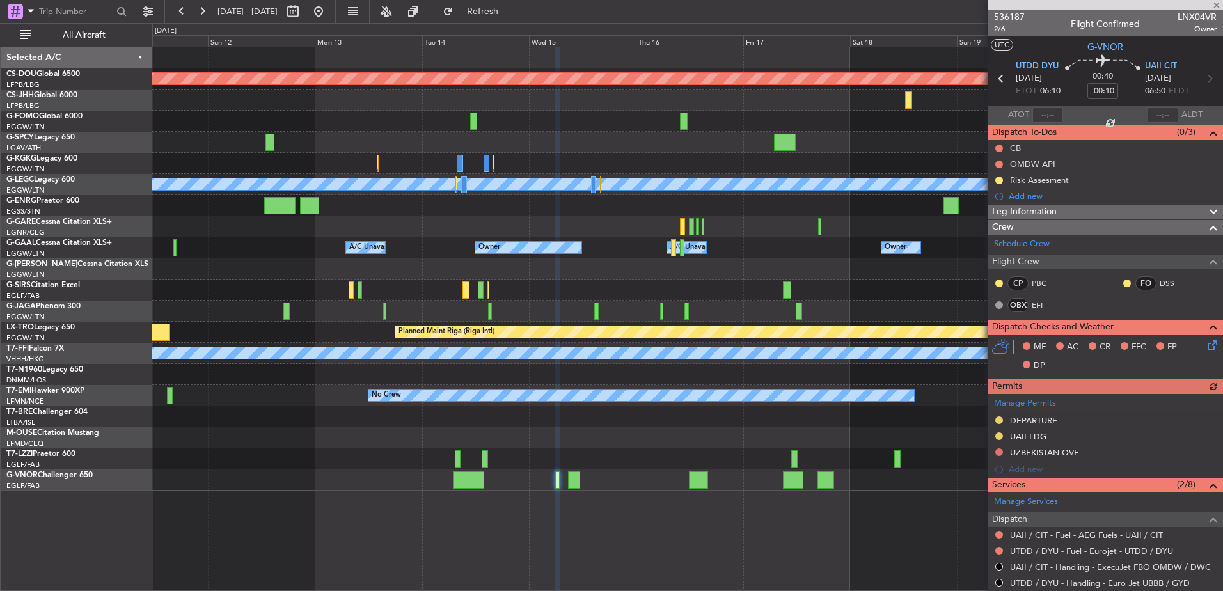
scroll to position [60, 0]
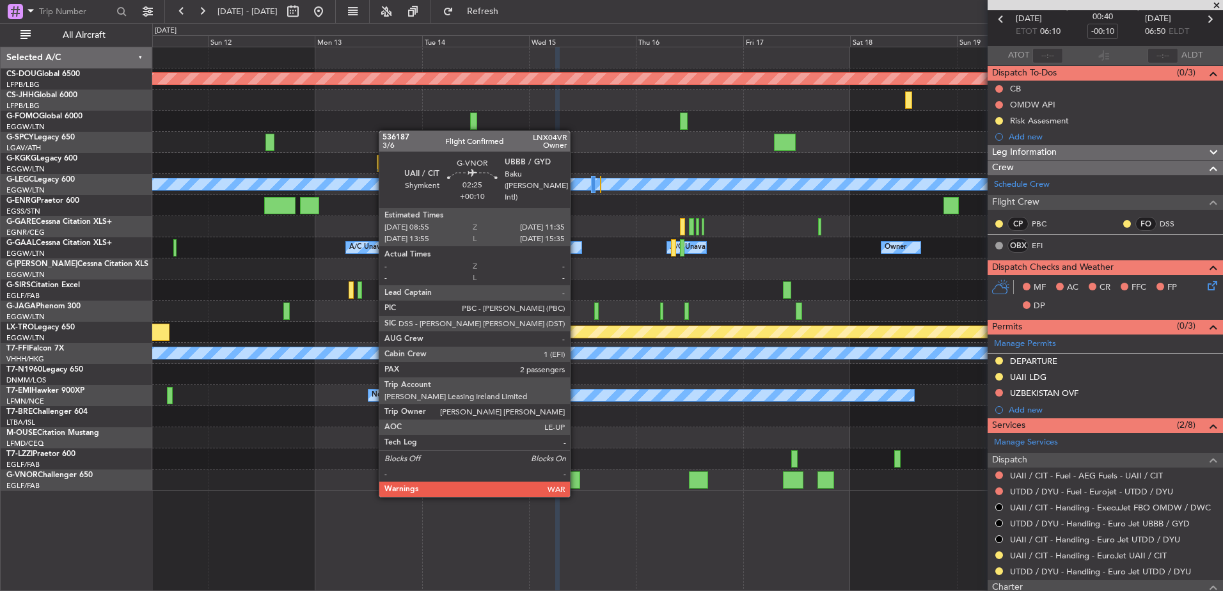
click at [576, 483] on div at bounding box center [574, 480] width 12 height 17
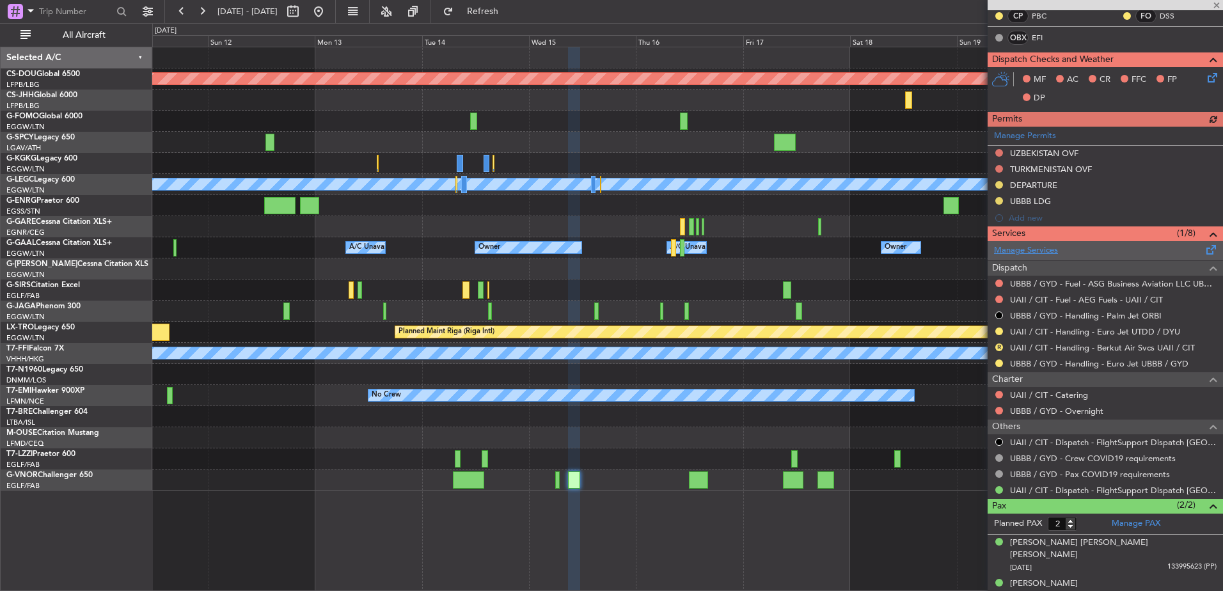
scroll to position [251, 0]
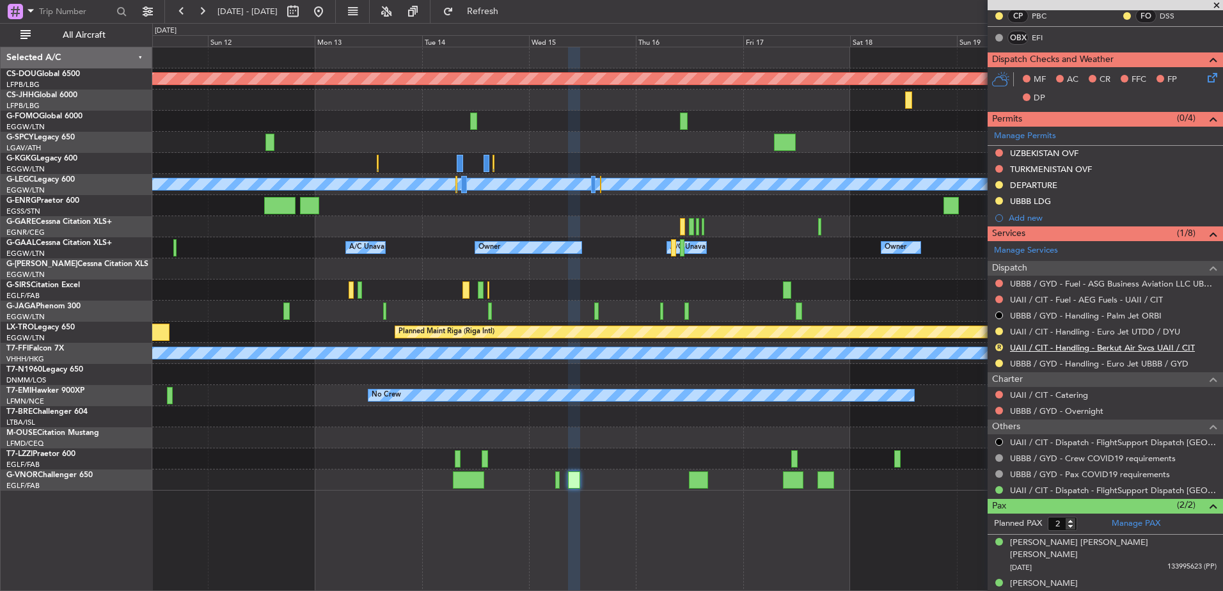
click at [1067, 342] on link "UAII / CIT - Handling - Berkut Air Svcs UAII / CIT" at bounding box center [1102, 347] width 185 height 11
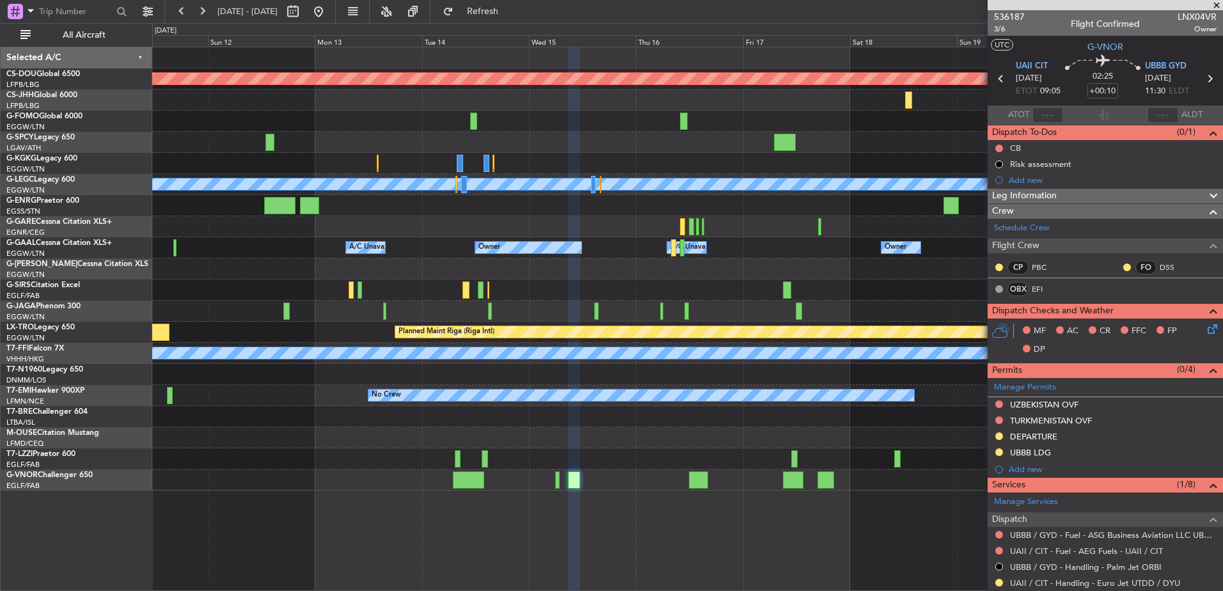
click at [610, 449] on div at bounding box center [687, 459] width 1071 height 21
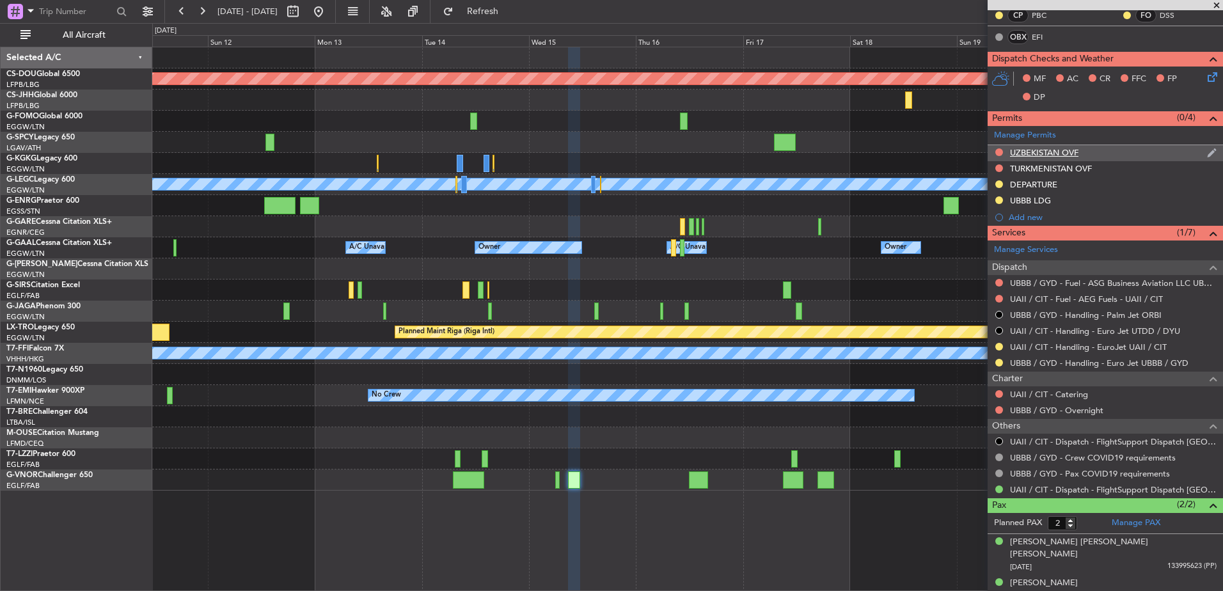
scroll to position [252, 0]
click at [661, 261] on div "Planned Maint London ([GEOGRAPHIC_DATA]) Planned Maint [GEOGRAPHIC_DATA] ([GEOG…" at bounding box center [687, 268] width 1071 height 443
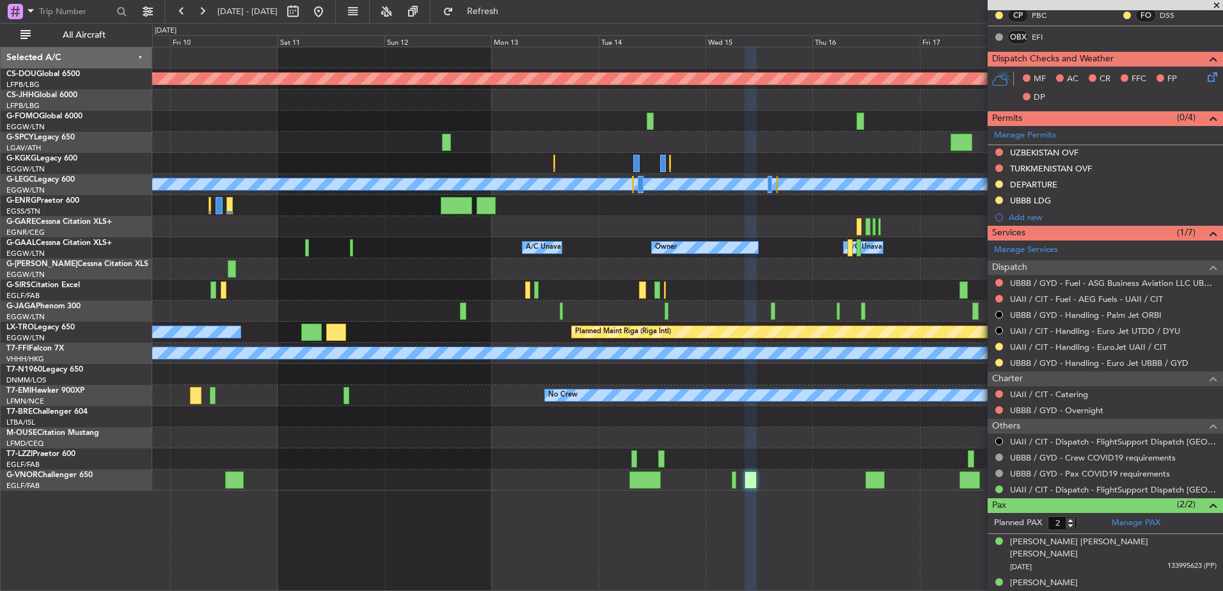
click at [479, 253] on div "Planned Maint London ([GEOGRAPHIC_DATA]) Planned Maint [GEOGRAPHIC_DATA] ([GEOG…" at bounding box center [687, 268] width 1071 height 443
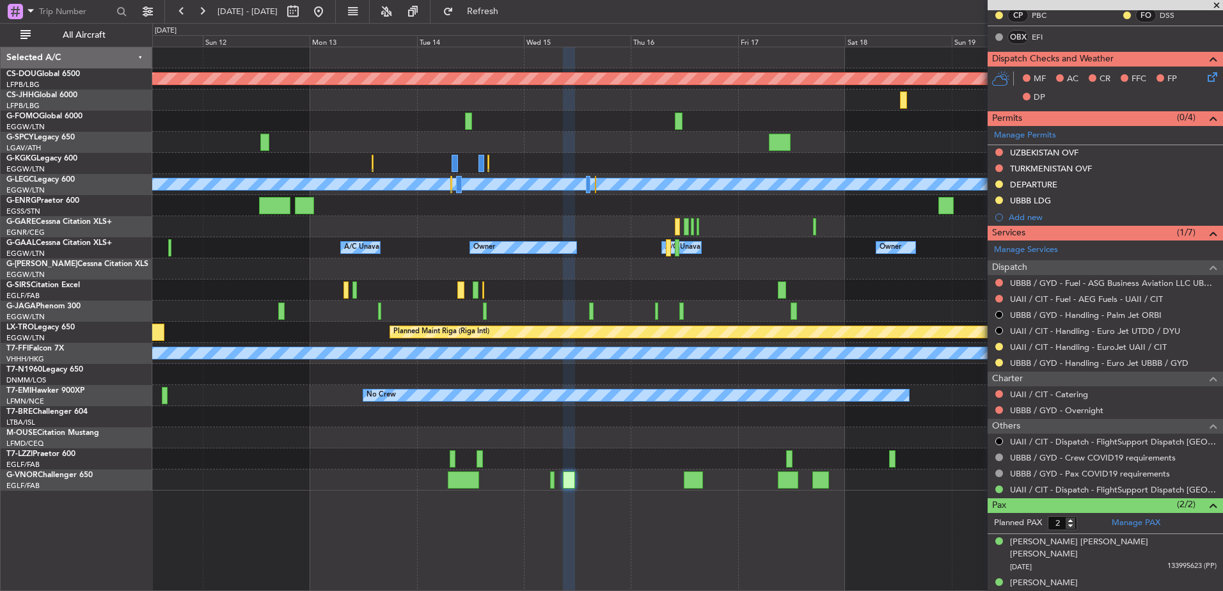
click at [1026, 320] on fb-app "[DATE] - [DATE] Refresh Quick Links All Aircraft Planned Maint [GEOGRAPHIC_DATA…" at bounding box center [611, 301] width 1223 height 582
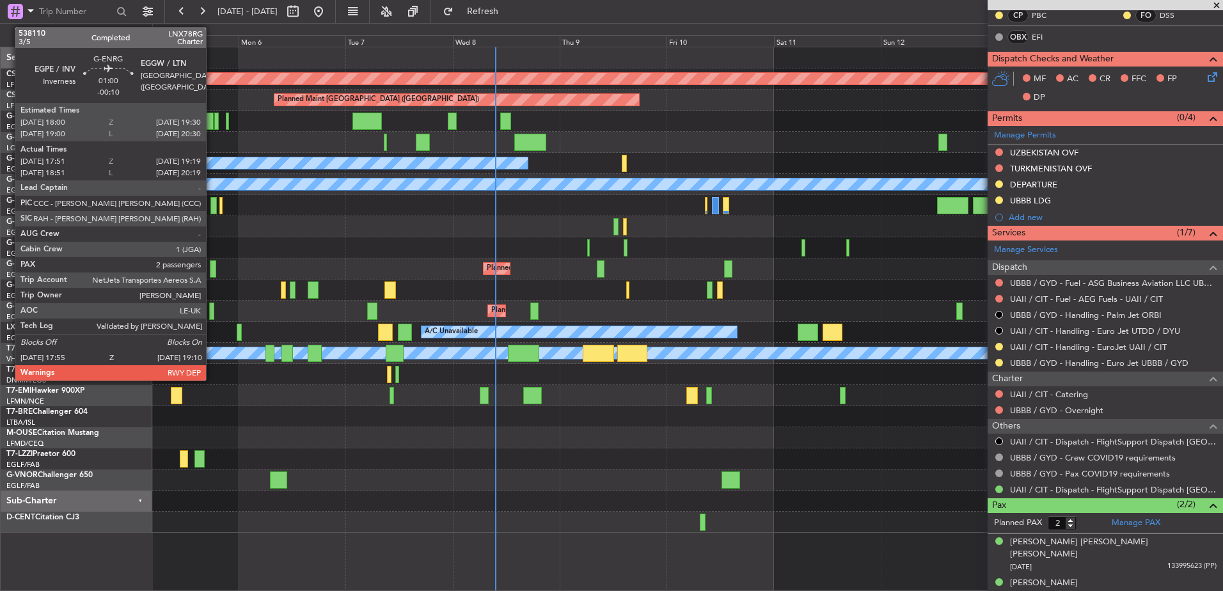
click at [212, 205] on div at bounding box center [214, 205] width 6 height 17
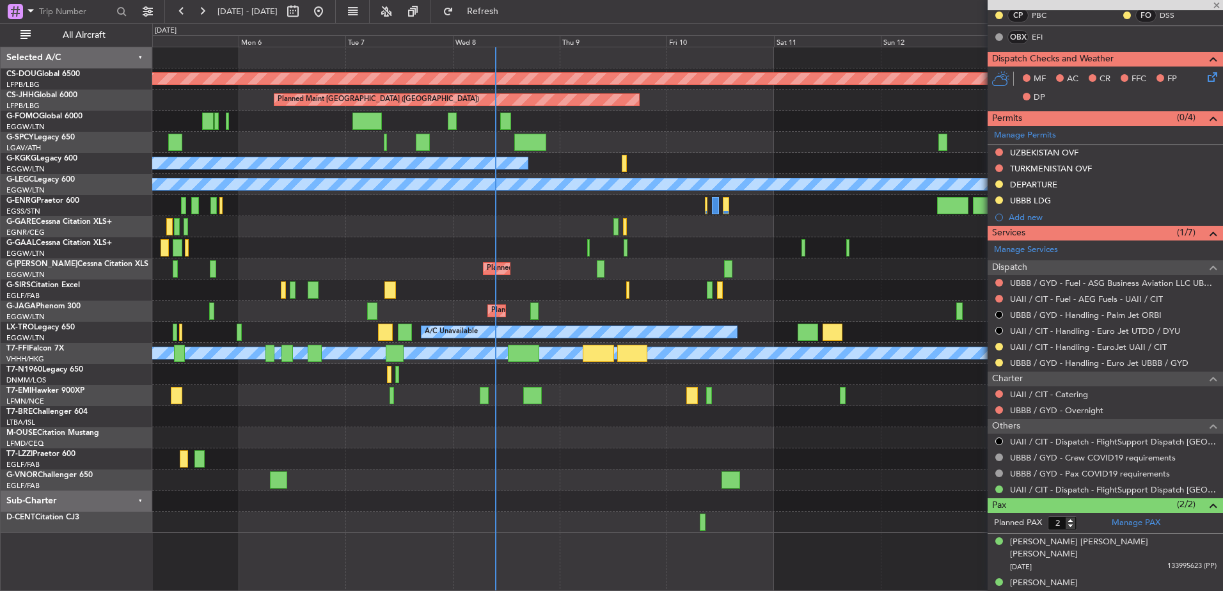
type input "-00:10"
type input "18:06"
type input "19:04"
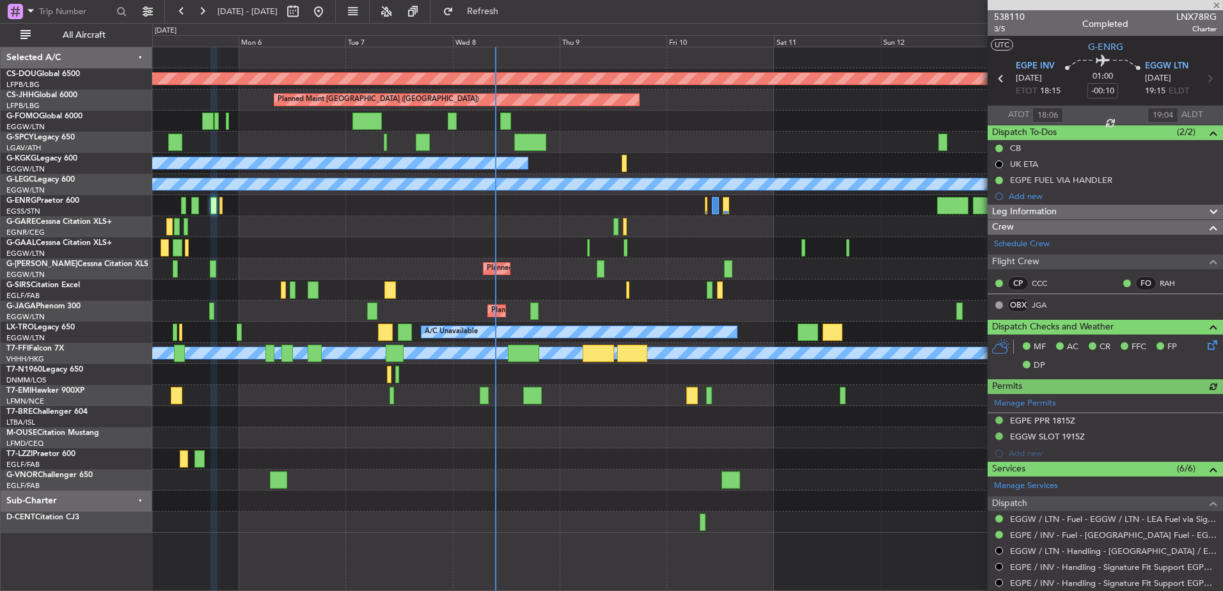
scroll to position [300, 0]
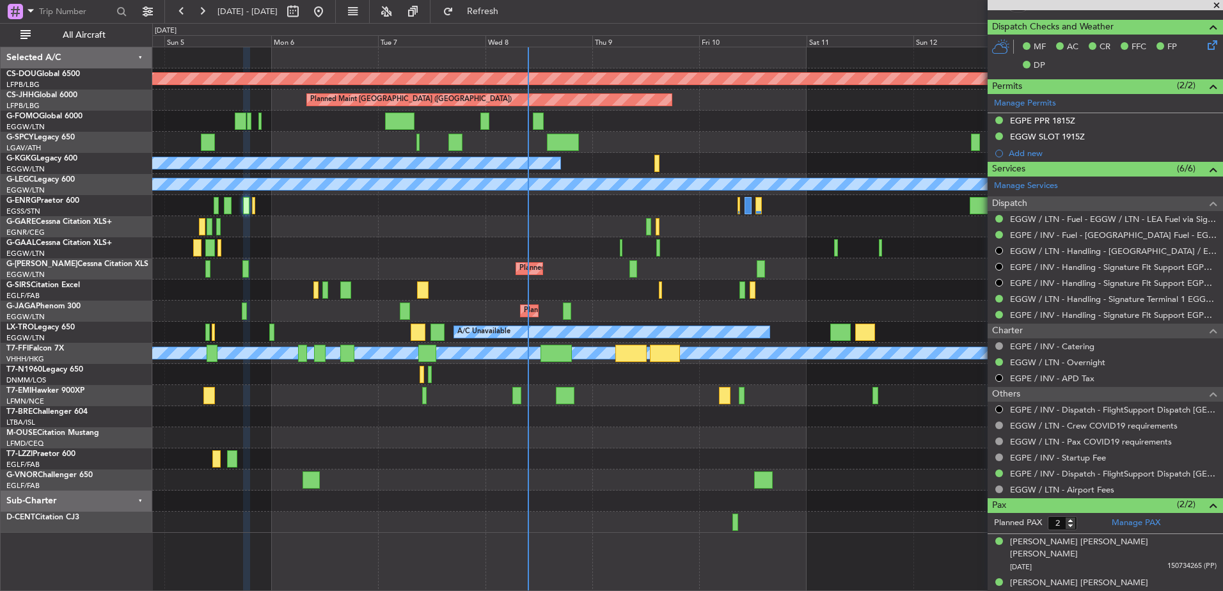
click at [493, 209] on div "Planned Maint London ([GEOGRAPHIC_DATA]) Planned Maint [GEOGRAPHIC_DATA] ([GEOG…" at bounding box center [687, 290] width 1071 height 486
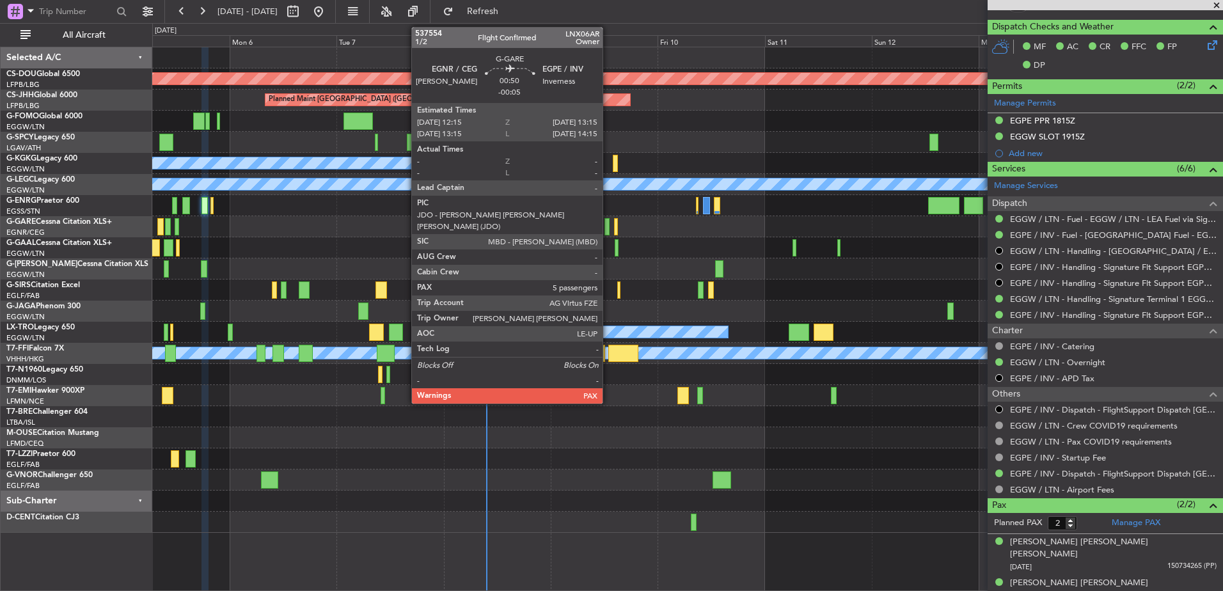
click at [609, 228] on div at bounding box center [607, 226] width 4 height 17
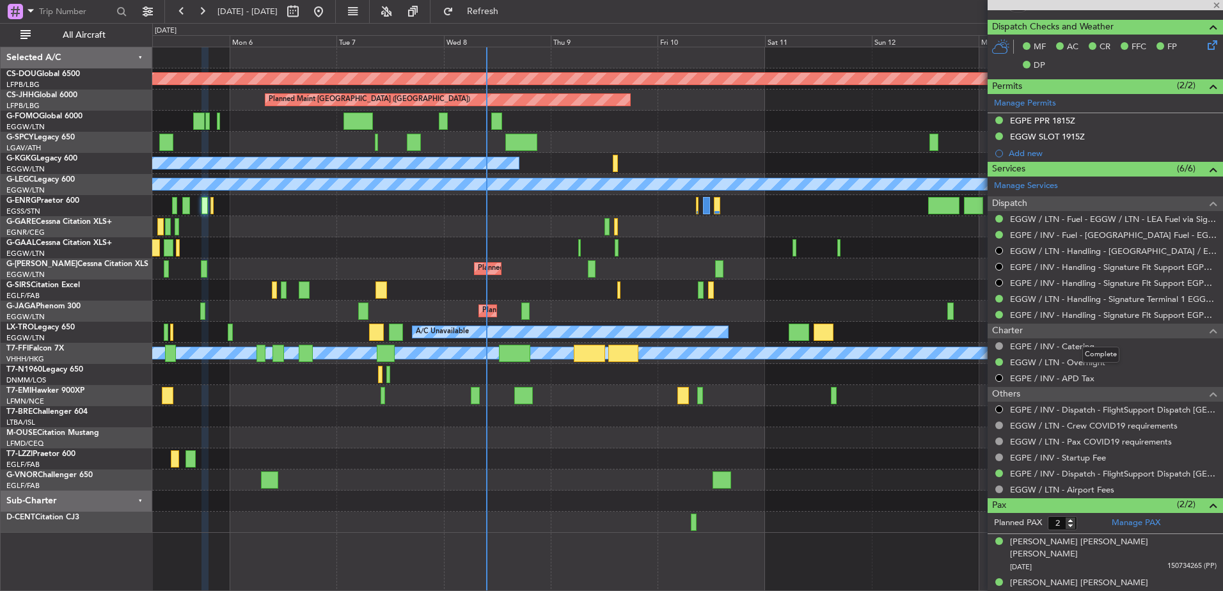
type input "-00:05"
type input "5"
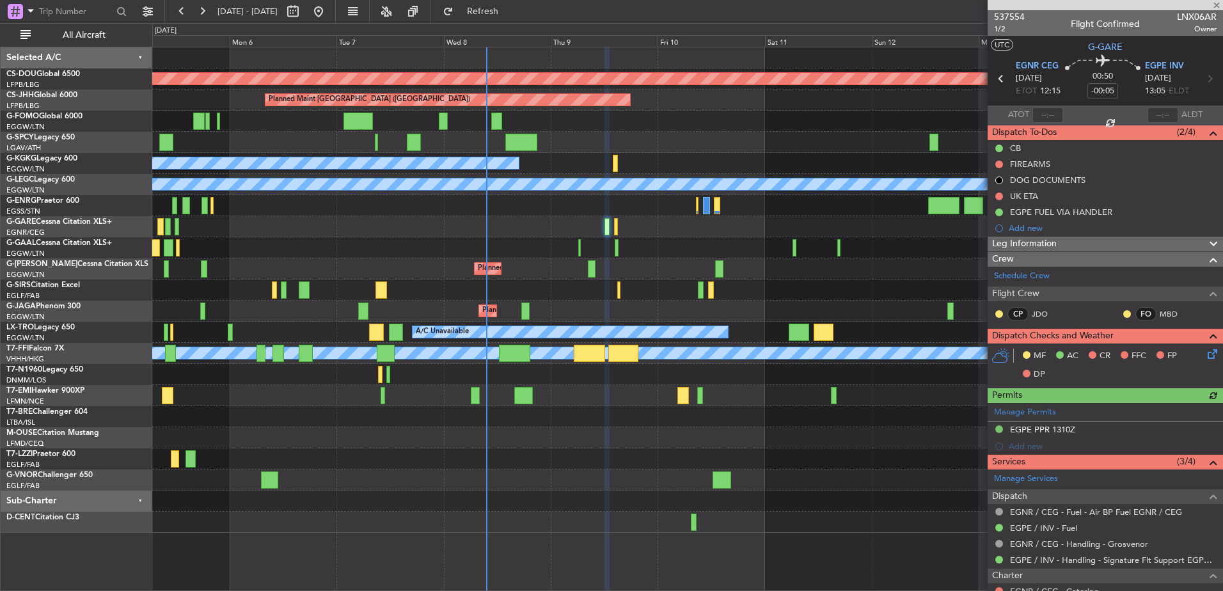
scroll to position [232, 0]
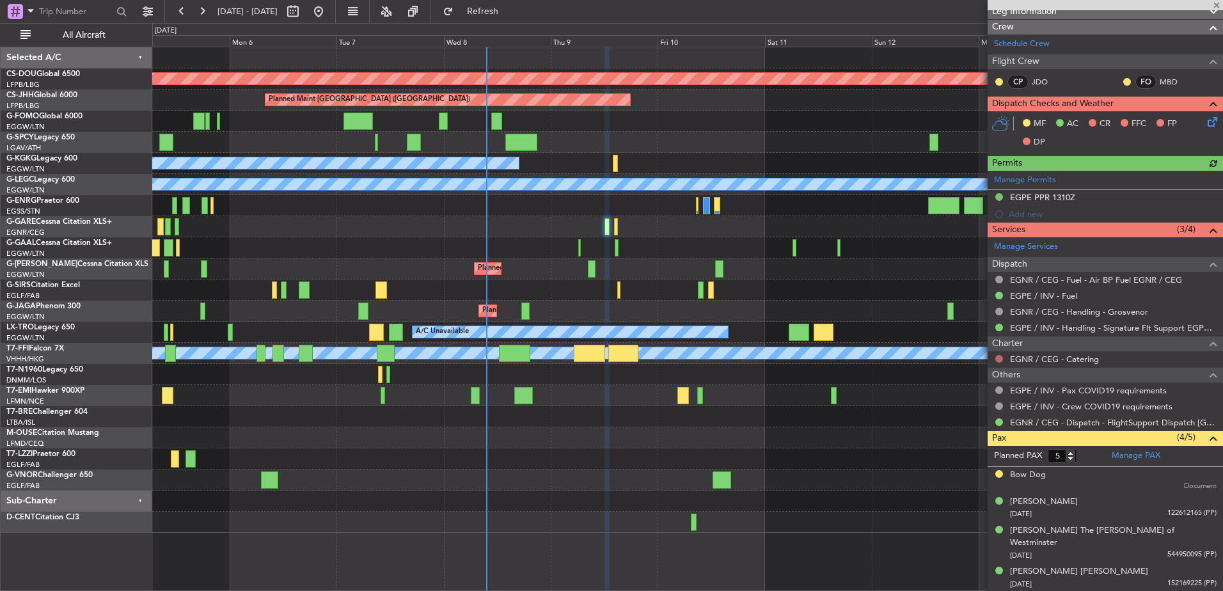
click at [996, 356] on button at bounding box center [1000, 359] width 8 height 8
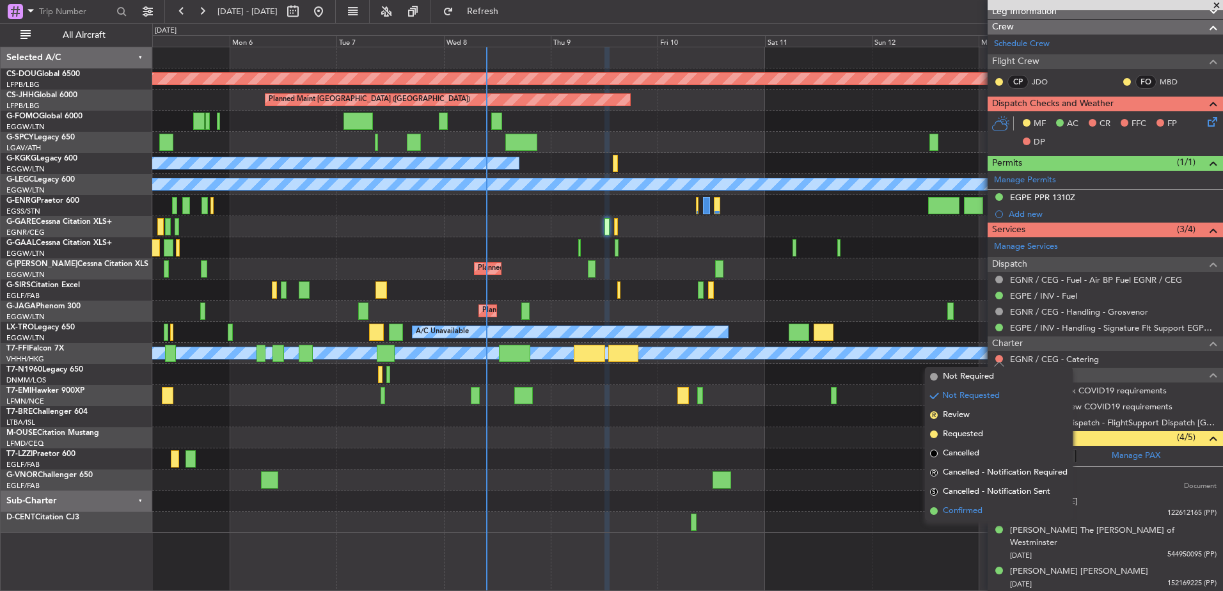
click at [964, 511] on span "Confirmed" at bounding box center [963, 511] width 40 height 13
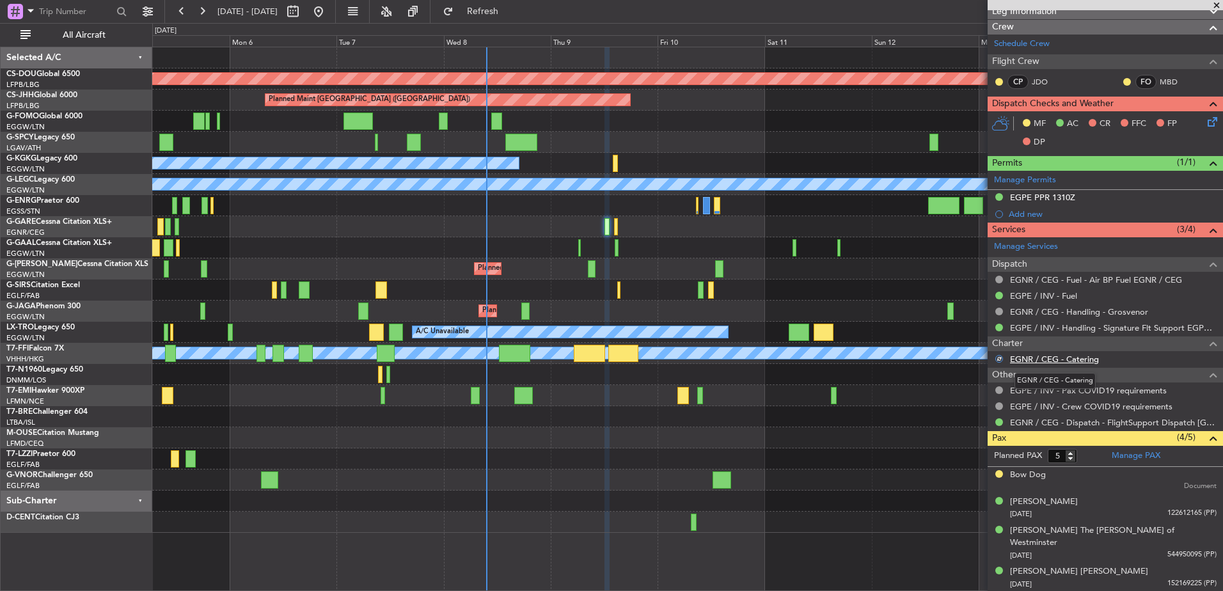
click at [1050, 359] on link "EGNR / CEG - Catering" at bounding box center [1054, 359] width 89 height 11
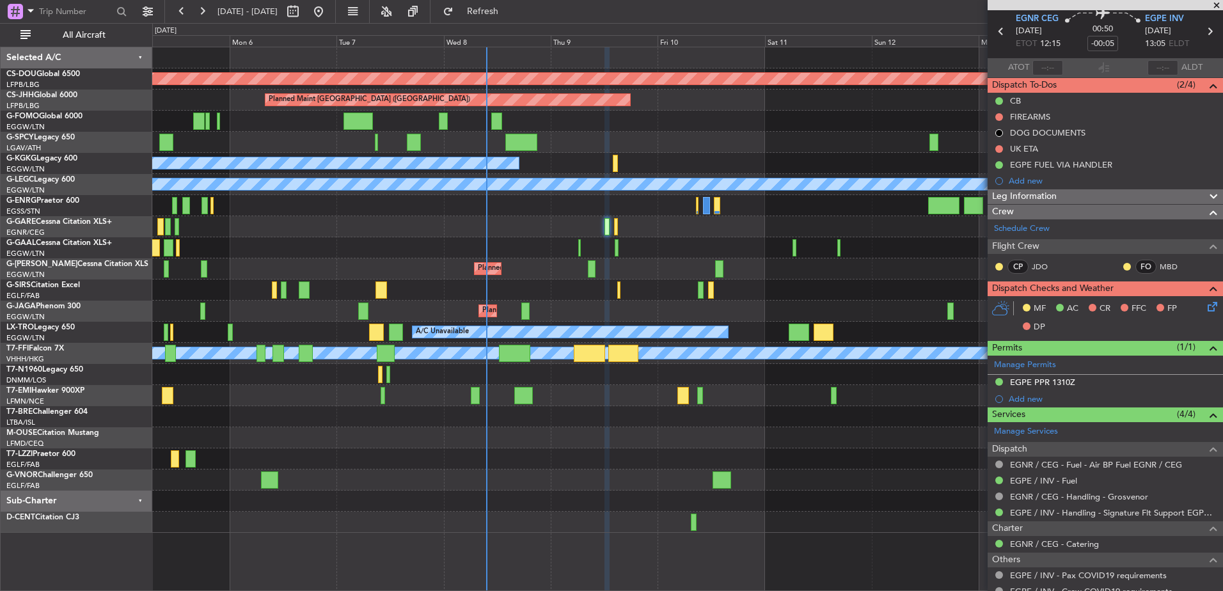
scroll to position [0, 0]
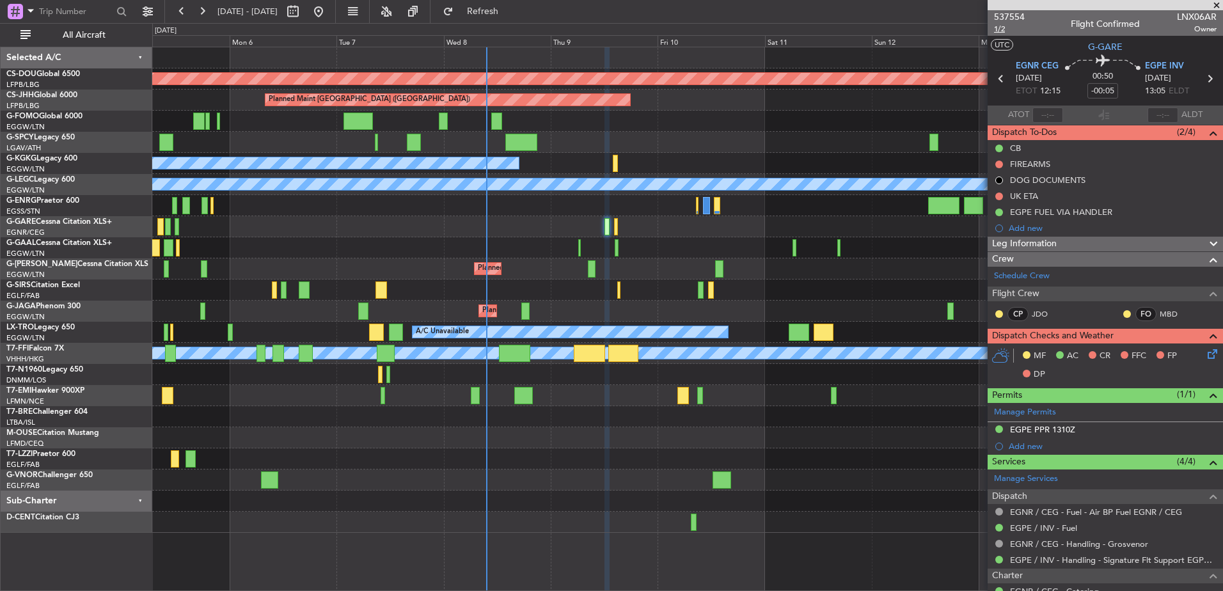
click at [1003, 31] on span "1/2" at bounding box center [1009, 29] width 31 height 11
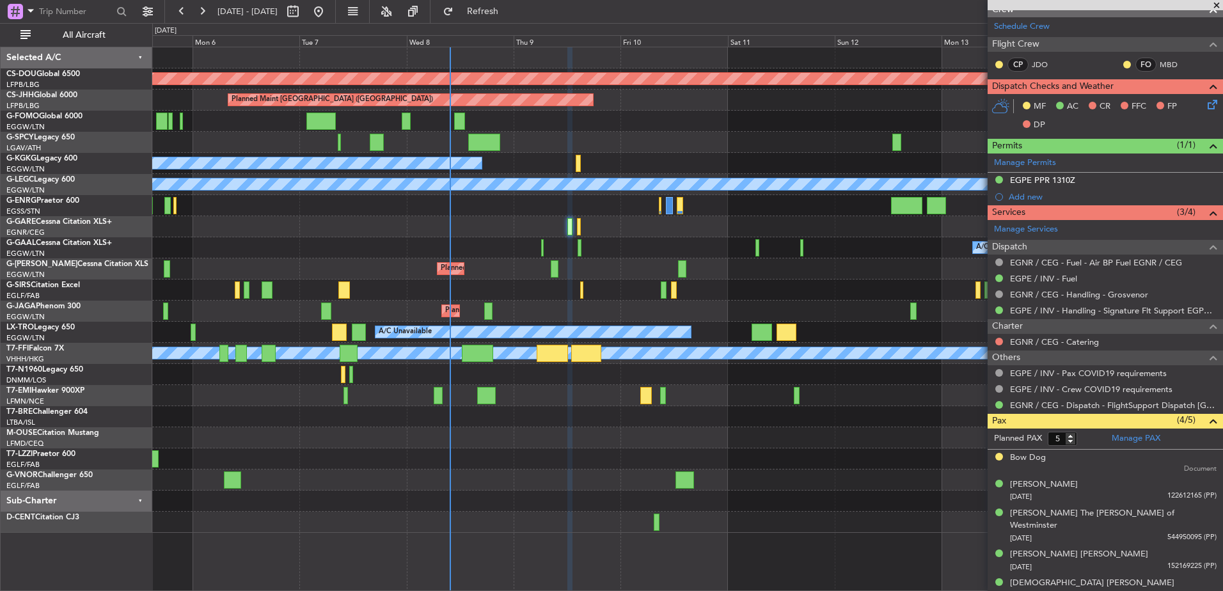
click at [411, 250] on div "Planned Maint London ([GEOGRAPHIC_DATA]) Planned Maint [GEOGRAPHIC_DATA] ([GEOG…" at bounding box center [687, 290] width 1071 height 486
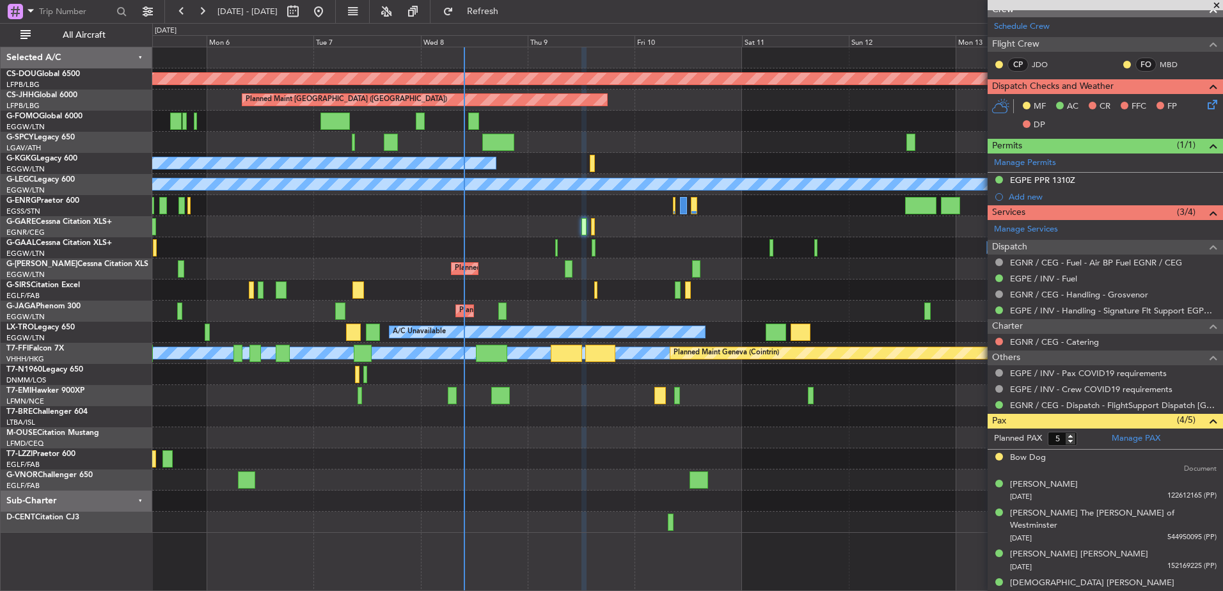
click at [817, 324] on div "Planned Maint London ([GEOGRAPHIC_DATA]) Planned Maint [GEOGRAPHIC_DATA] ([GEOG…" at bounding box center [687, 290] width 1071 height 486
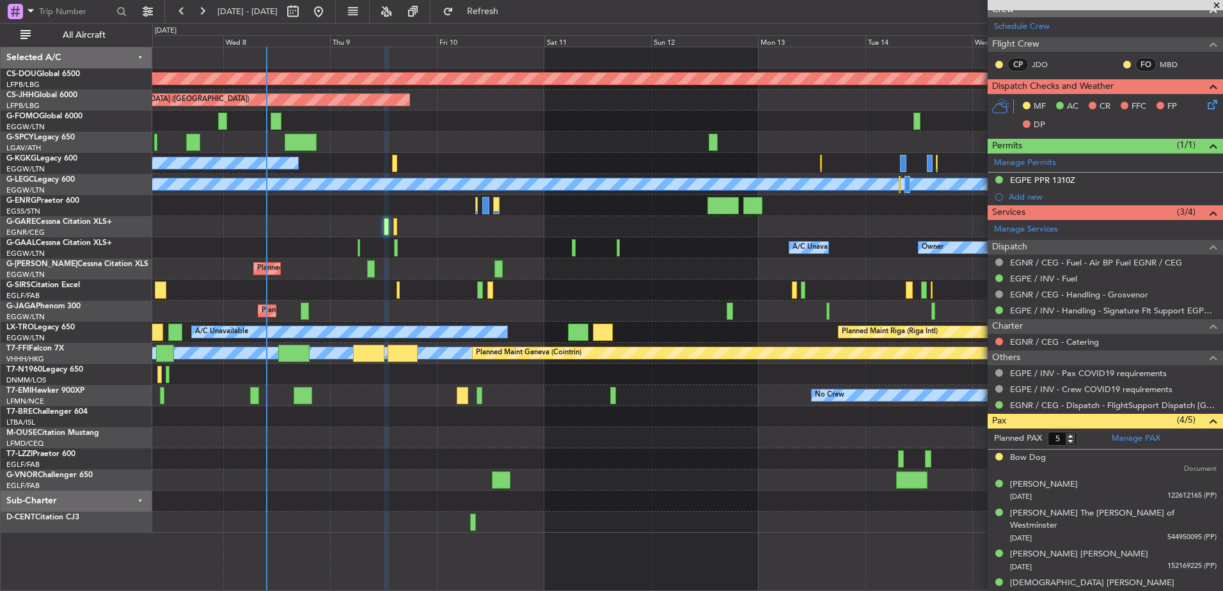
click at [432, 100] on div "Planned Maint London ([GEOGRAPHIC_DATA]) Planned Maint [GEOGRAPHIC_DATA] ([GEOG…" at bounding box center [687, 290] width 1071 height 486
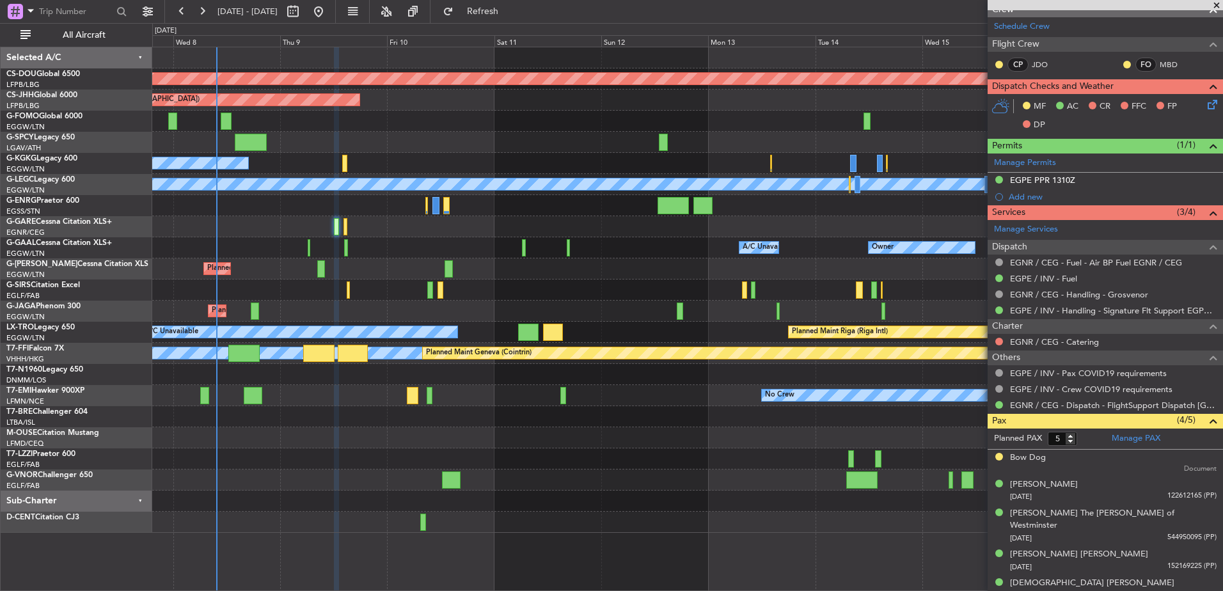
click at [630, 121] on div at bounding box center [687, 121] width 1071 height 21
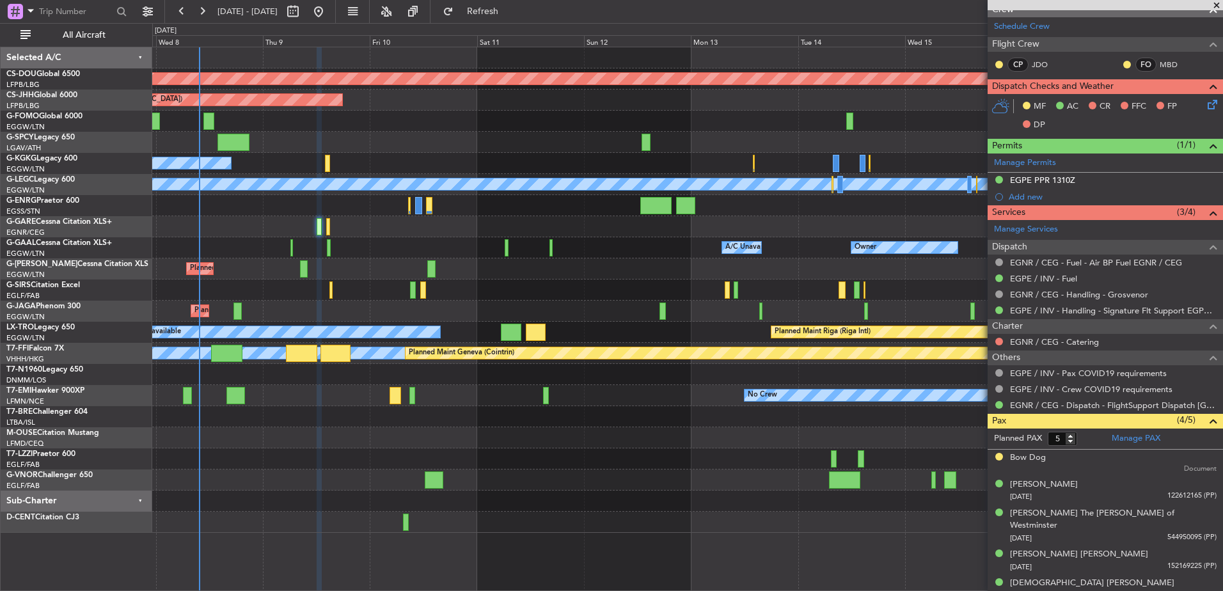
click at [609, 125] on div at bounding box center [687, 121] width 1071 height 21
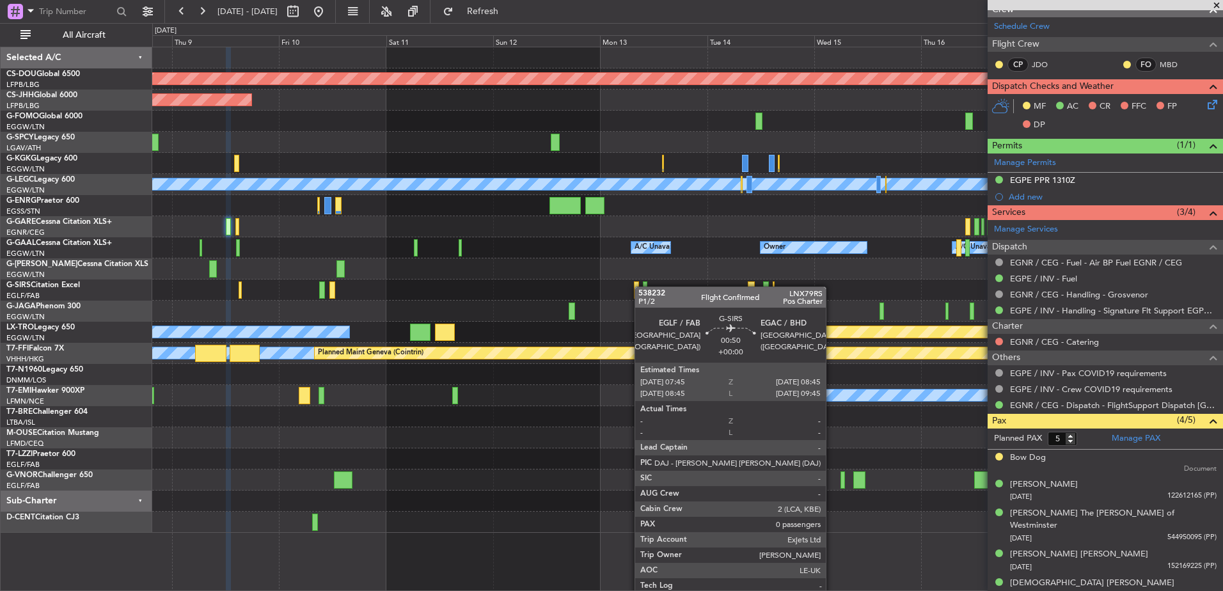
click at [641, 287] on div "Planned Maint London ([GEOGRAPHIC_DATA]) Planned Maint [GEOGRAPHIC_DATA] ([GEOG…" at bounding box center [687, 290] width 1071 height 486
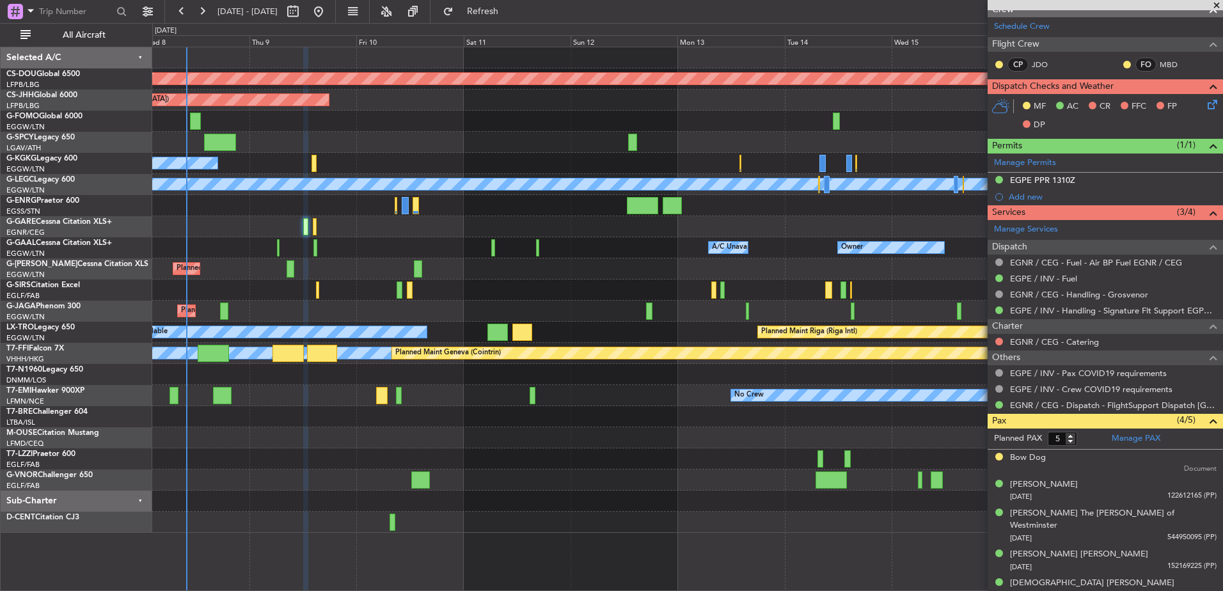
click at [843, 297] on div "Planned Maint London ([GEOGRAPHIC_DATA]) Planned Maint [GEOGRAPHIC_DATA] ([GEOG…" at bounding box center [687, 290] width 1071 height 486
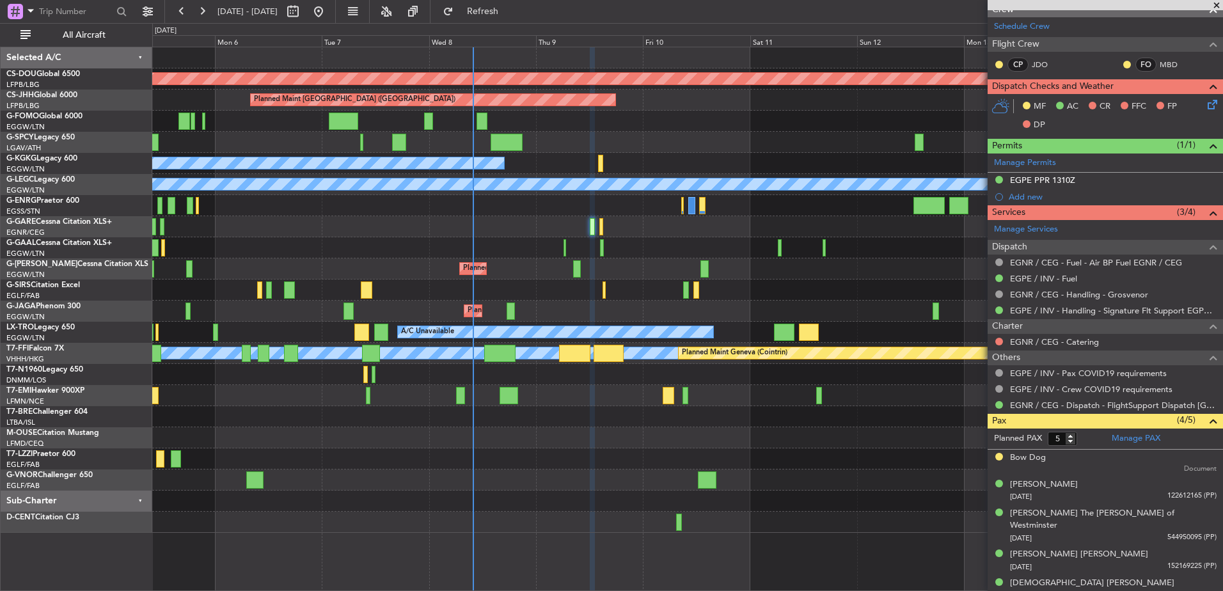
click at [629, 264] on div "Planned Maint [GEOGRAPHIC_DATA] ([GEOGRAPHIC_DATA])" at bounding box center [687, 269] width 1071 height 21
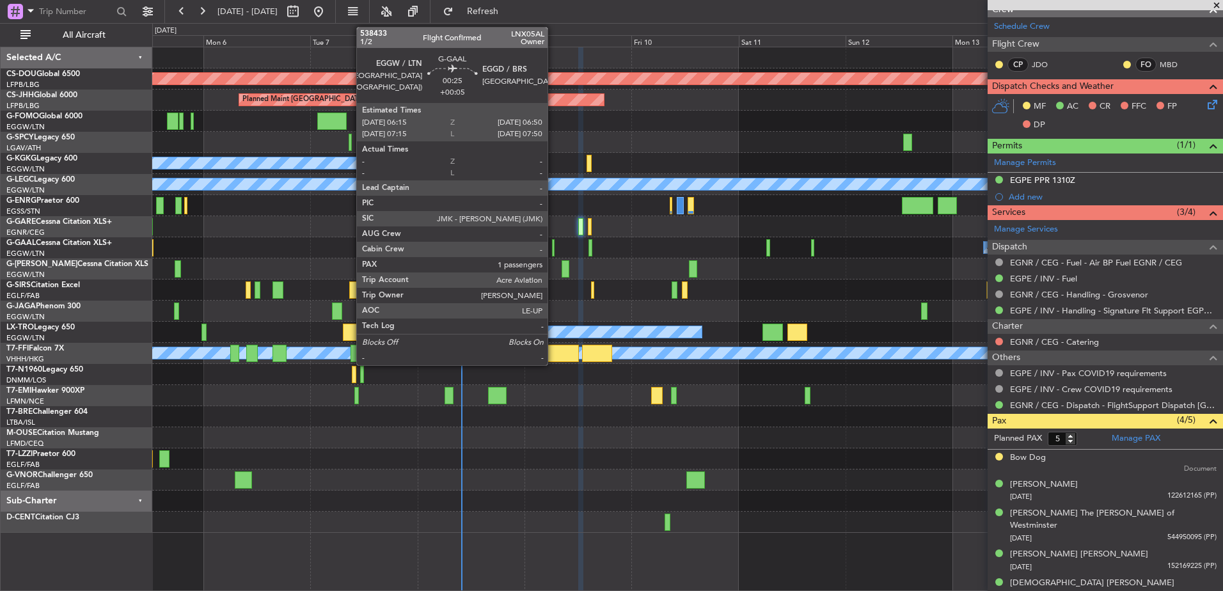
click at [554, 245] on div at bounding box center [553, 247] width 3 height 17
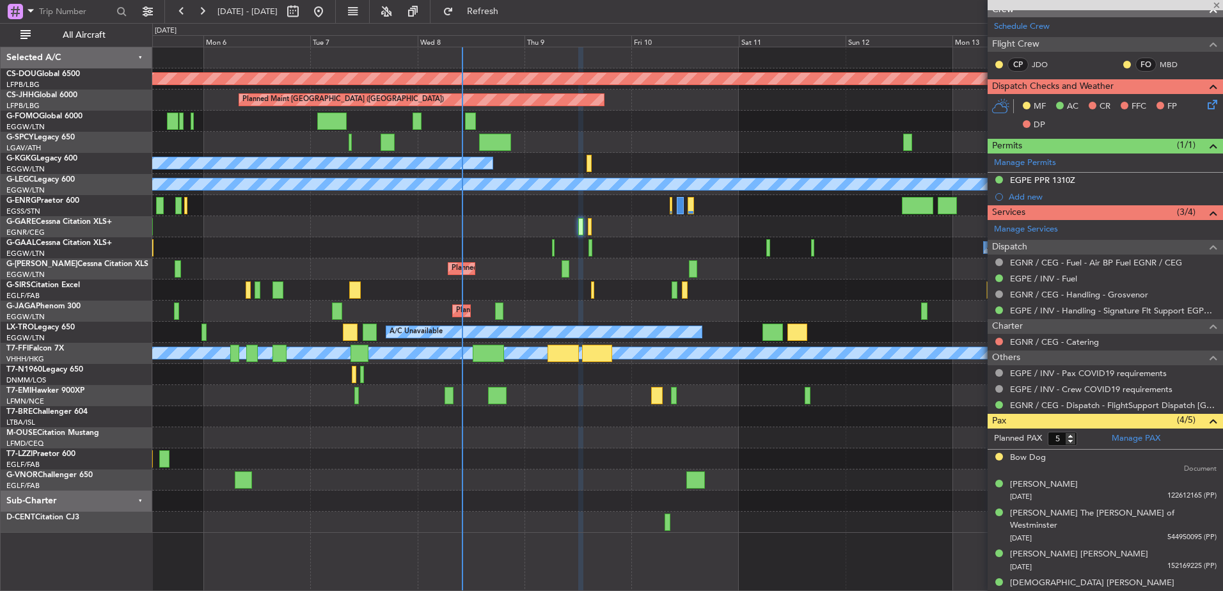
type input "+00:05"
type input "1"
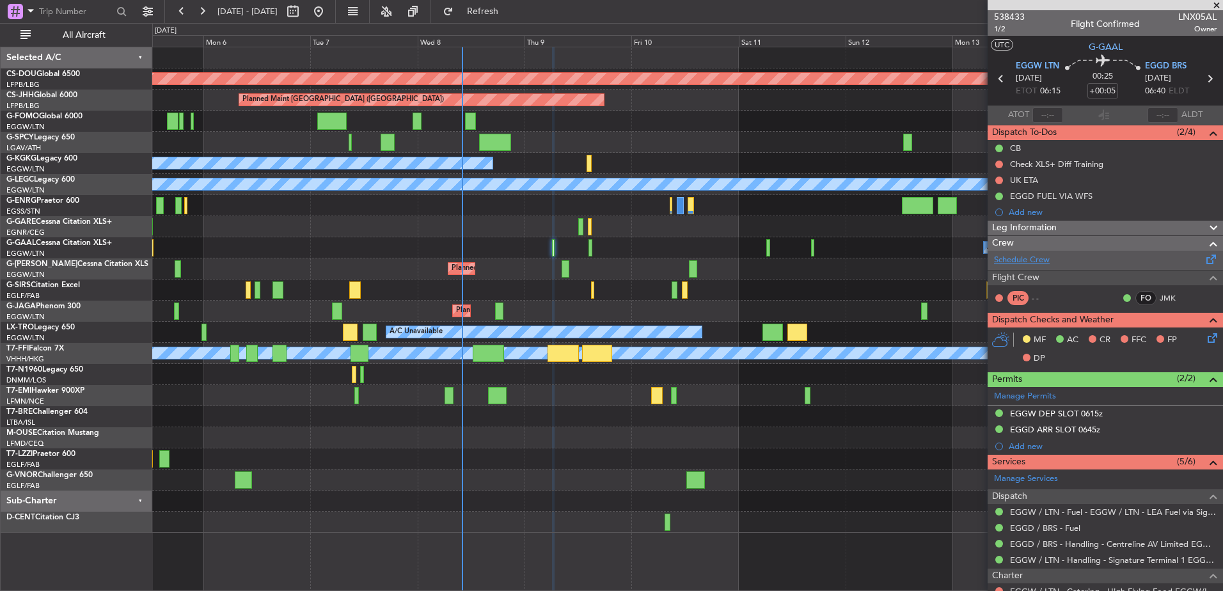
click at [1039, 265] on link "Schedule Crew" at bounding box center [1022, 260] width 56 height 13
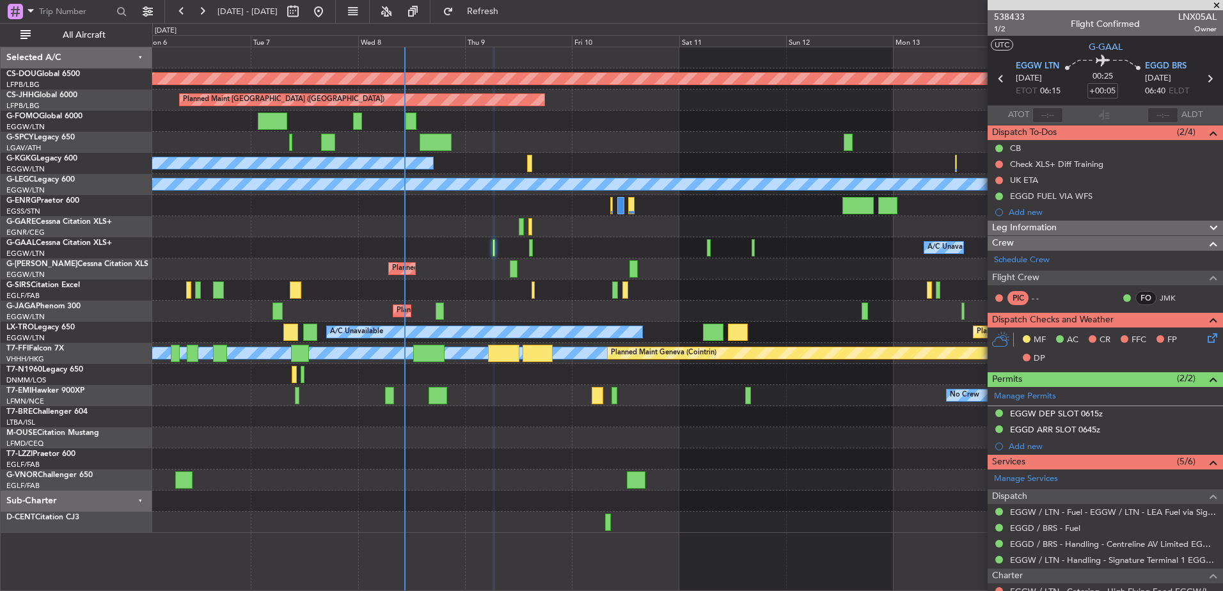
click at [382, 205] on div at bounding box center [687, 205] width 1071 height 21
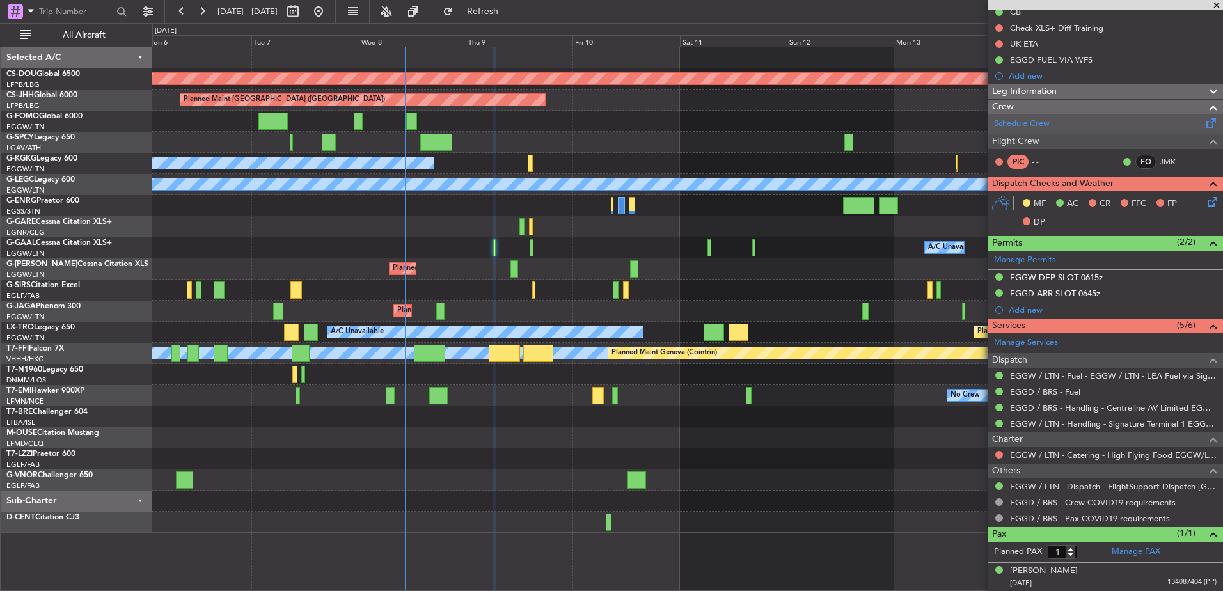
click at [1065, 118] on div "Schedule Crew" at bounding box center [1105, 124] width 235 height 19
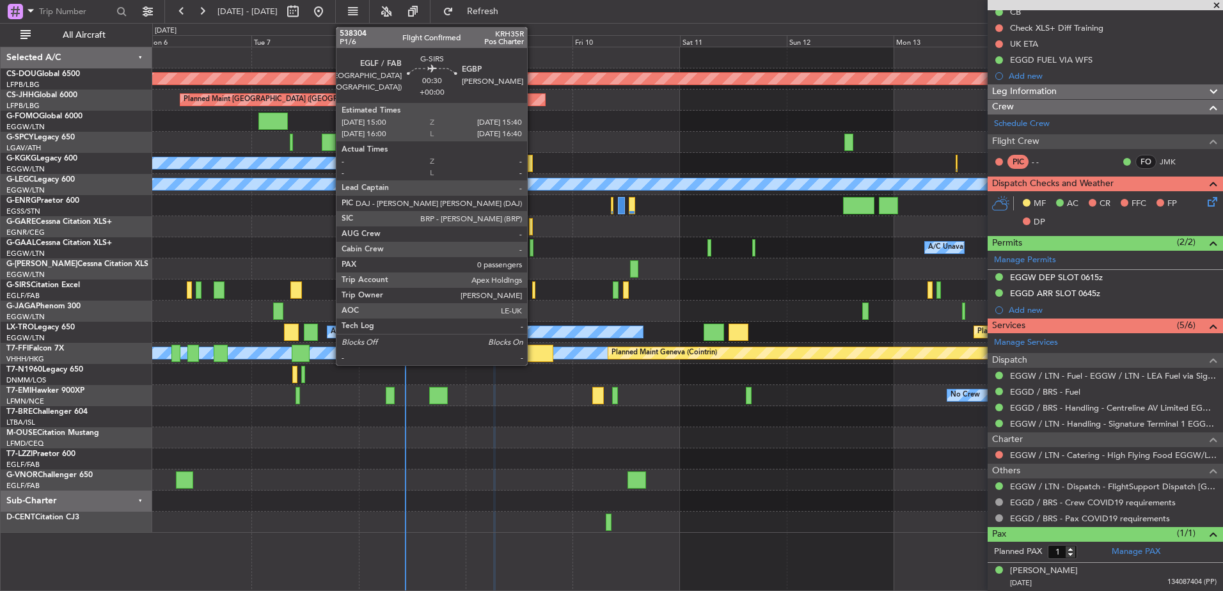
click at [533, 286] on div at bounding box center [533, 290] width 3 height 17
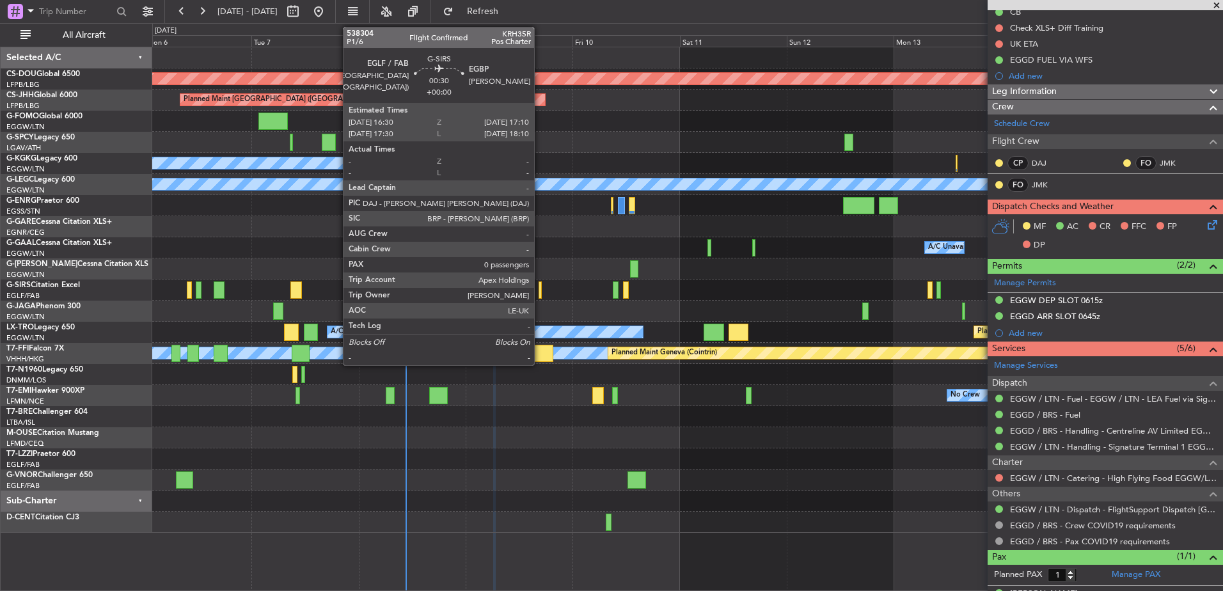
click at [540, 294] on div at bounding box center [540, 290] width 3 height 17
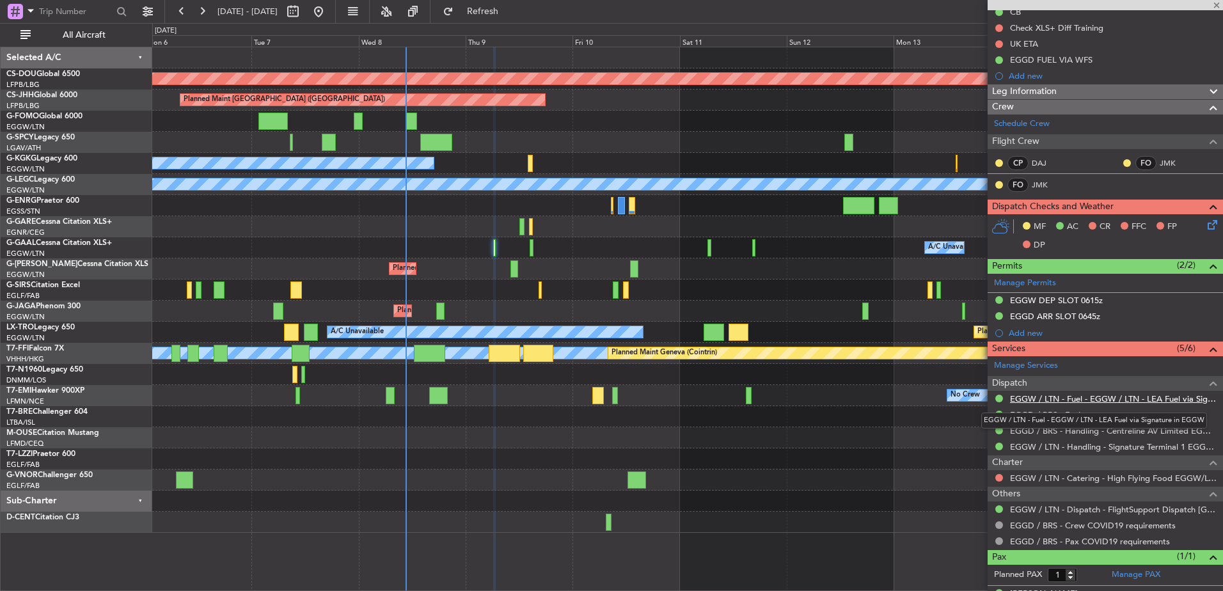
type input "0"
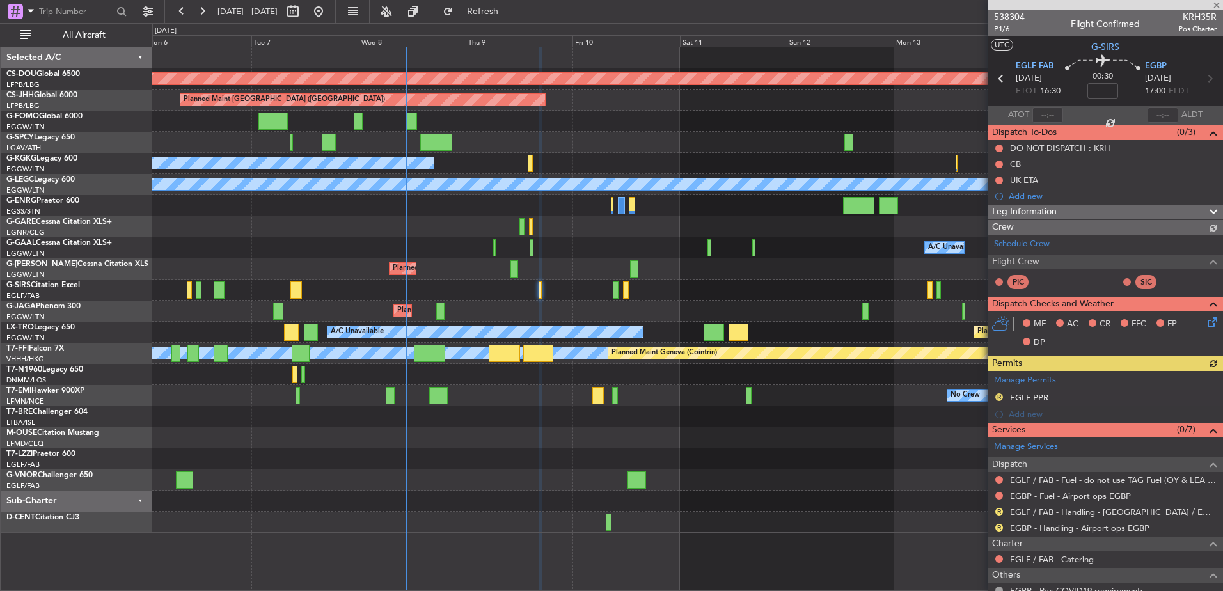
scroll to position [76, 0]
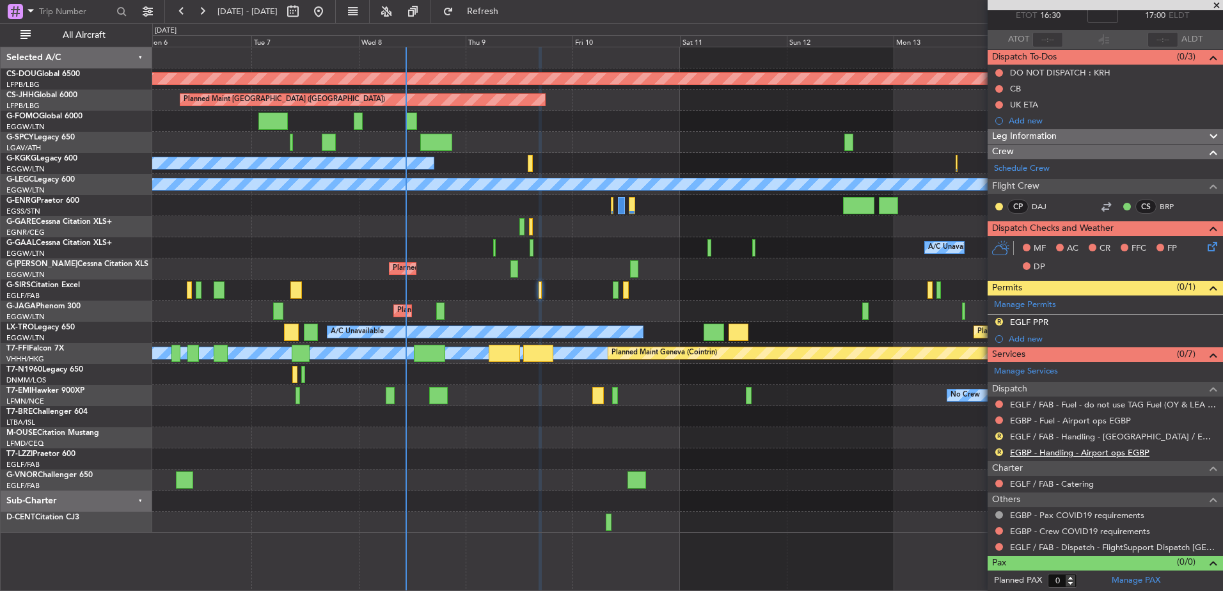
click at [1044, 451] on link "EGBP - Handling - Airport ops EGBP" at bounding box center [1079, 452] width 139 height 11
click at [1041, 433] on link "EGLF / FAB - Handling - [GEOGRAPHIC_DATA] / EGLF / FAB" at bounding box center [1113, 436] width 207 height 11
click at [508, 3] on button "Refresh" at bounding box center [475, 11] width 77 height 20
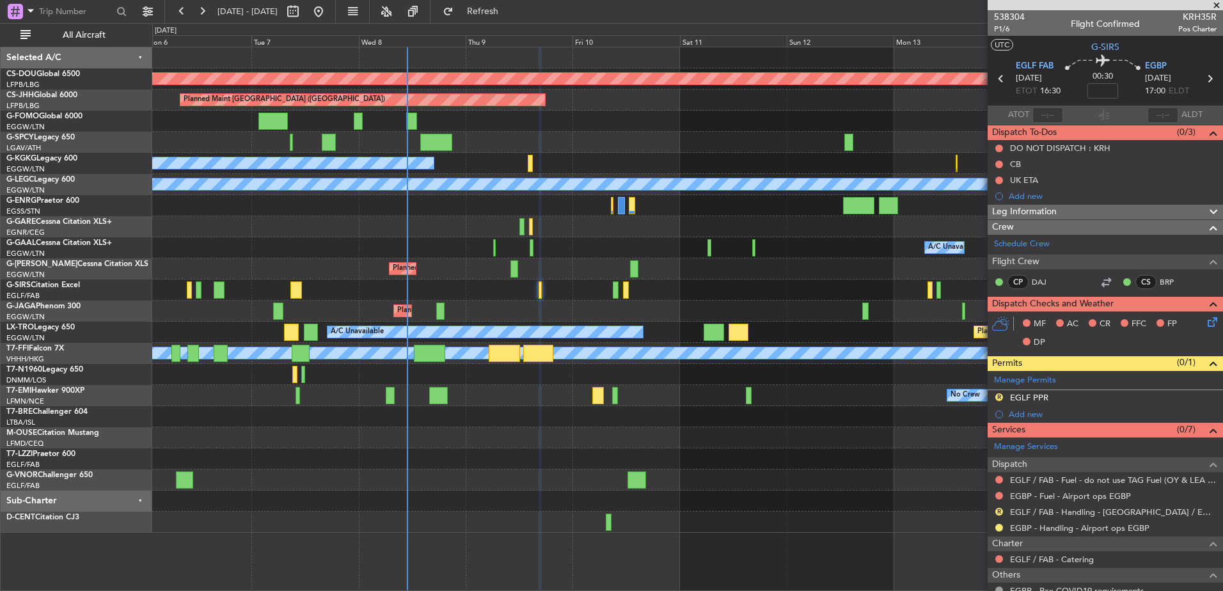
scroll to position [76, 0]
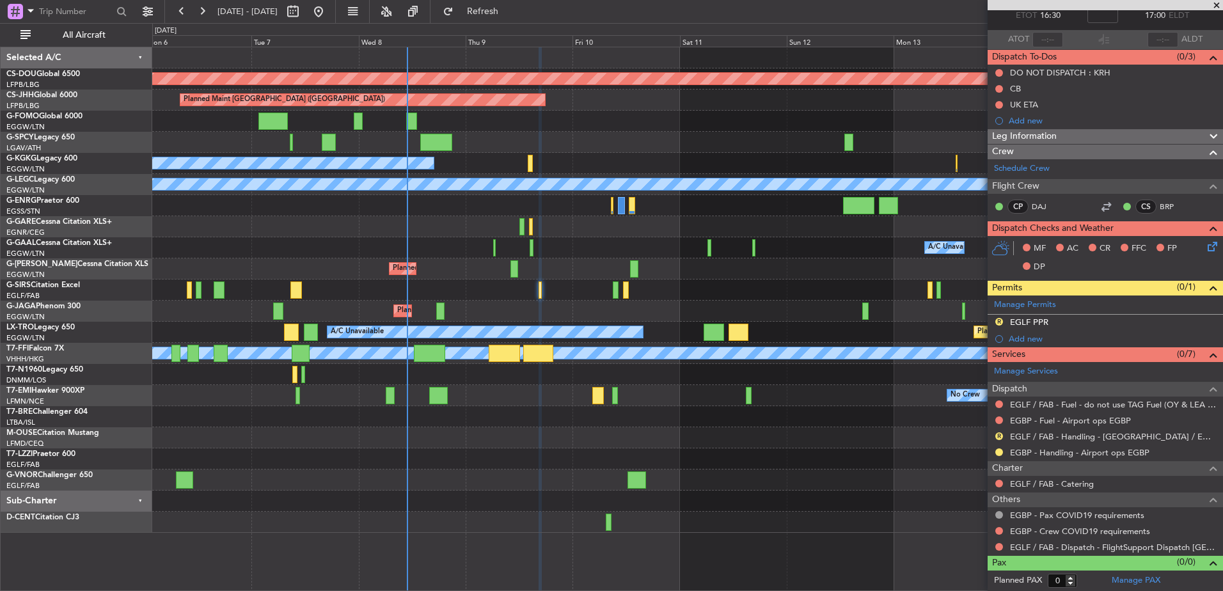
click at [608, 244] on div "Owner A/C Unavailable Owner A/C Unavailable Owner" at bounding box center [687, 247] width 1071 height 21
click at [254, 227] on div "Planned Maint London (Biggin Hill) Planned Maint Paris (Le Bourget) Unplanned M…" at bounding box center [687, 290] width 1071 height 486
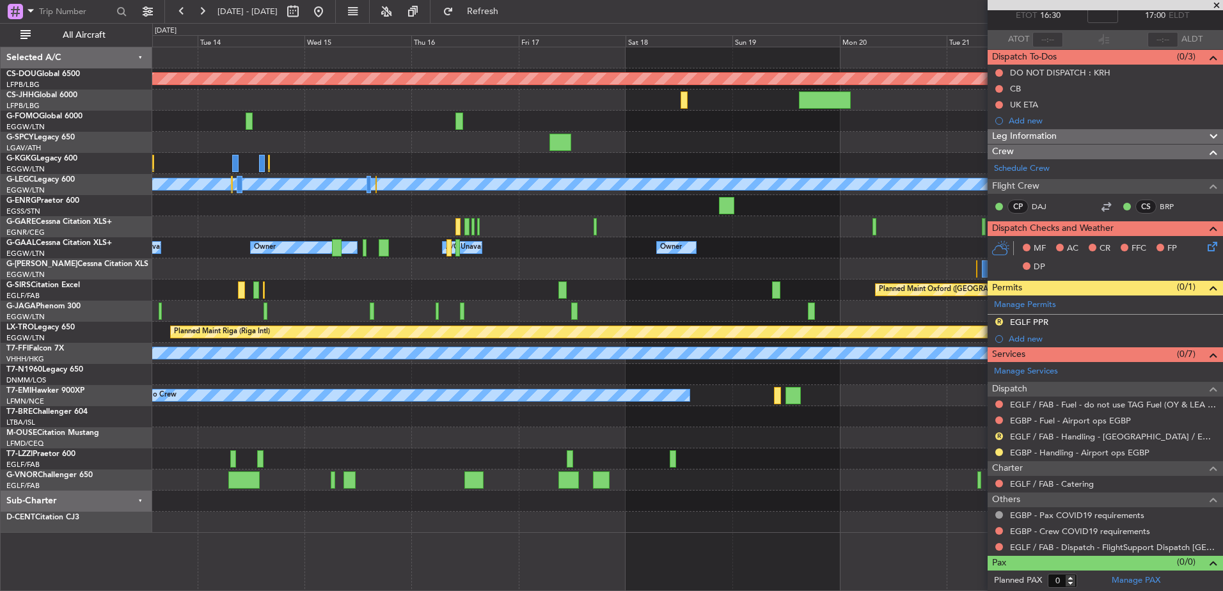
click at [143, 221] on div "Planned Maint London (Biggin Hill) A/C Unavailable London (Luton) Owner A/C Una…" at bounding box center [611, 307] width 1223 height 568
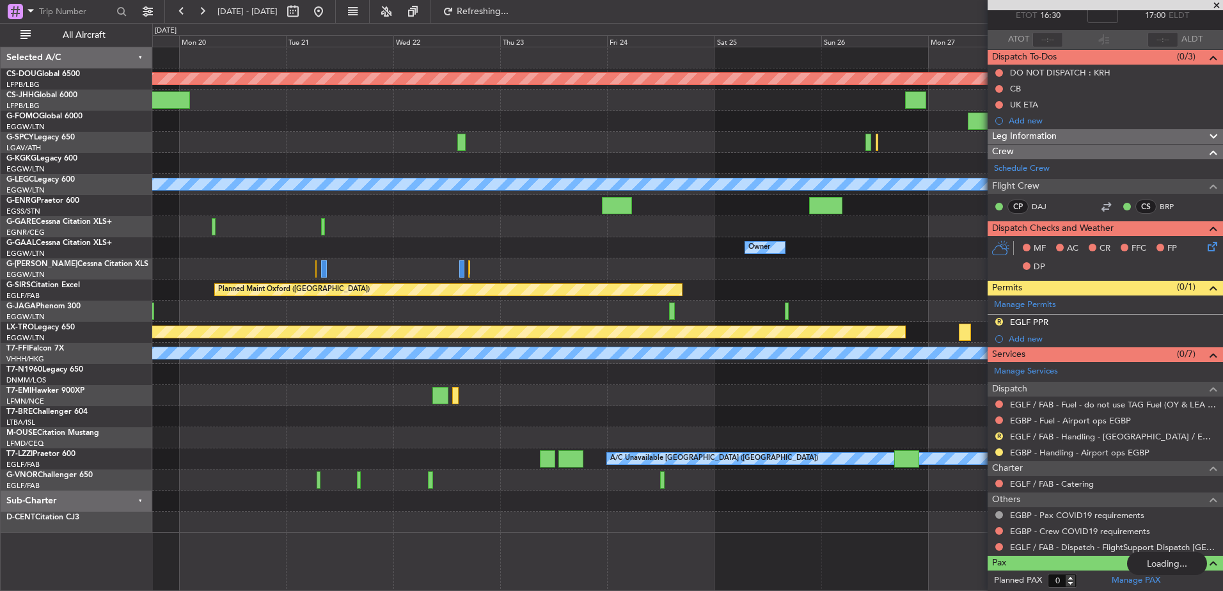
click at [123, 227] on div "Planned Maint London (Biggin Hill) A/C Unavailable London (Luton) Owner Owner P…" at bounding box center [611, 307] width 1223 height 568
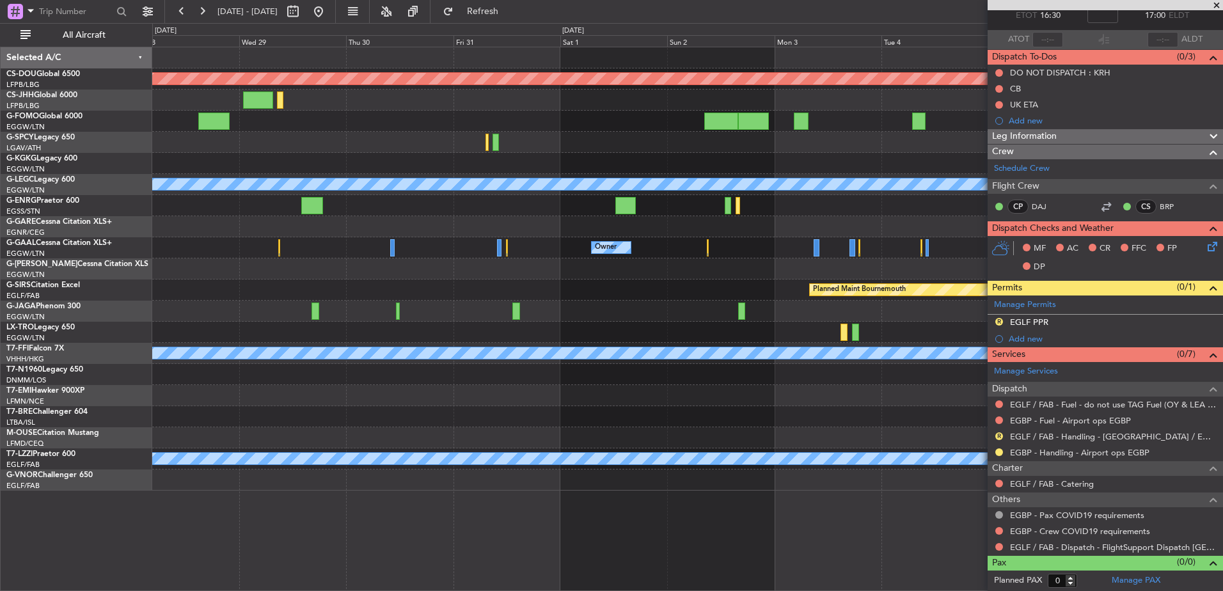
click at [593, 219] on div at bounding box center [687, 226] width 1071 height 21
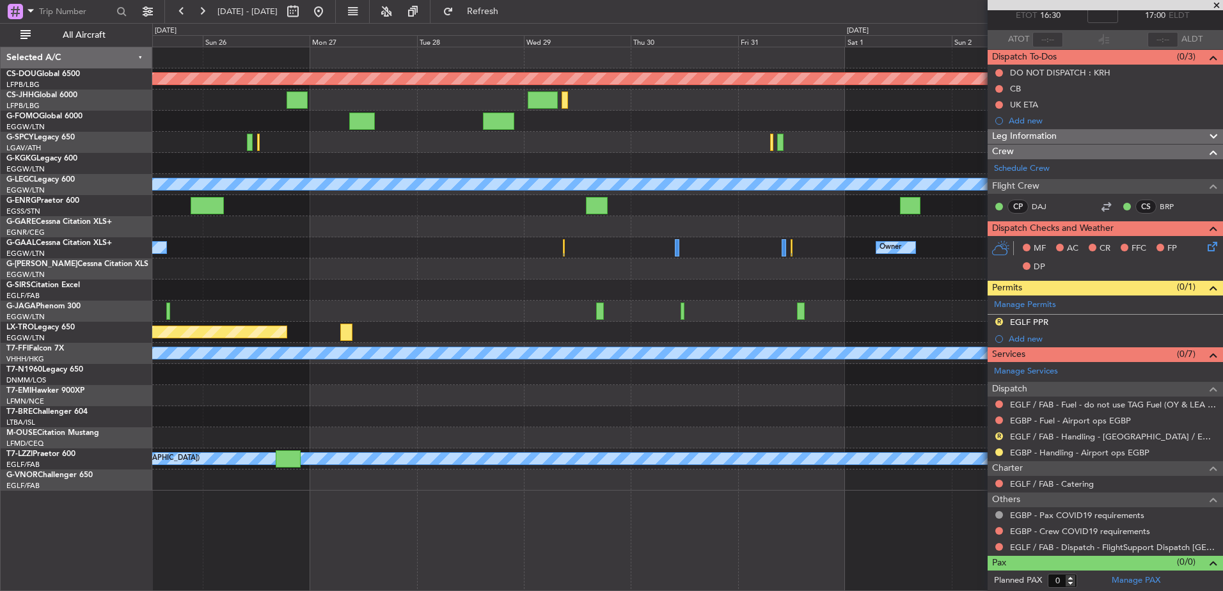
click at [820, 388] on div "Planned Maint London (Biggin Hill) A/C Unavailable London (Luton) Owner Owner P…" at bounding box center [687, 268] width 1071 height 443
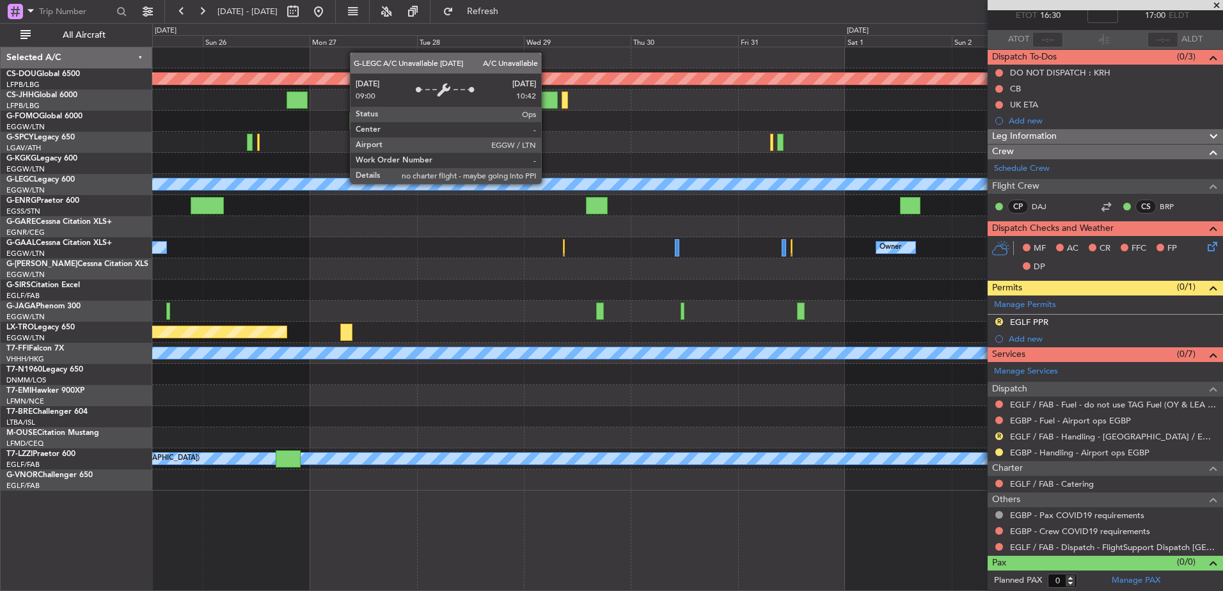
click at [992, 342] on fb-app "25 Oct 2025 - 04 Nov 2025 Refresh Quick Links All Aircraft Planned Maint London…" at bounding box center [611, 301] width 1223 height 582
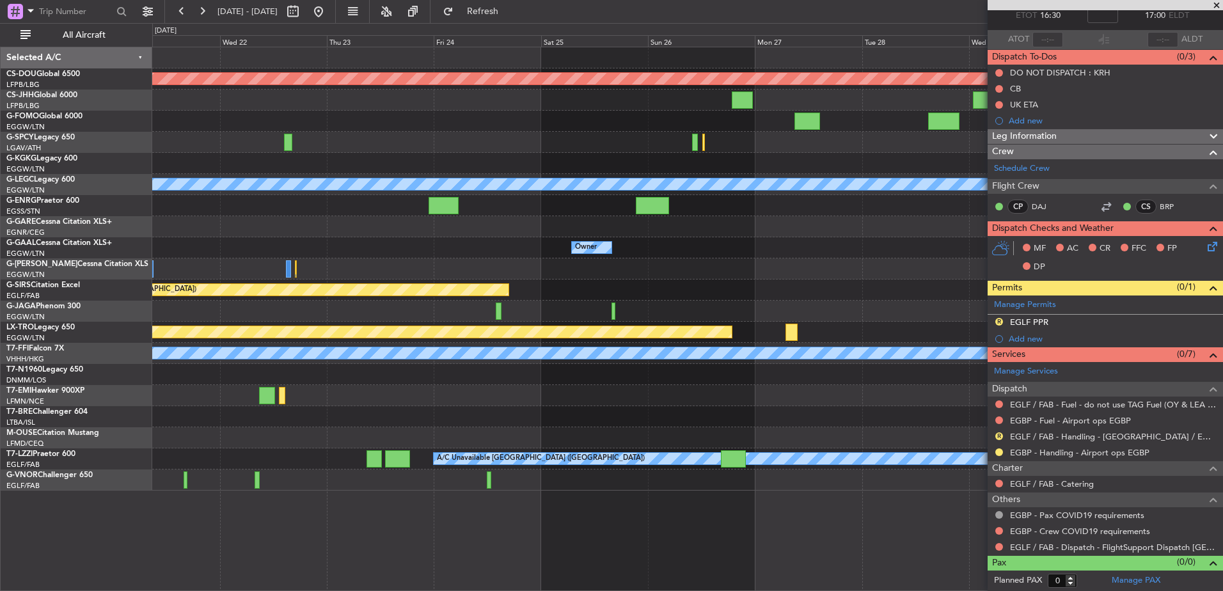
click at [799, 312] on div "Planned Maint London (Biggin Hill) A/C Unavailable London (Luton) Owner Owner P…" at bounding box center [687, 268] width 1071 height 443
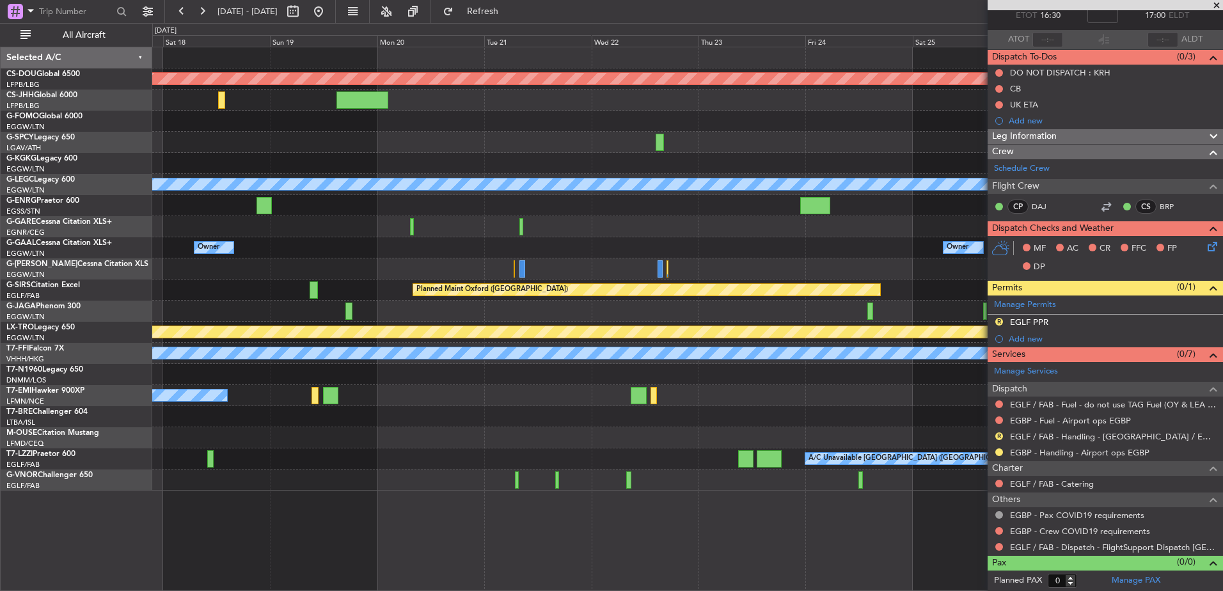
click at [936, 155] on div "Planned Maint London ([GEOGRAPHIC_DATA]) A/C Unavailable [GEOGRAPHIC_DATA] ([GE…" at bounding box center [687, 268] width 1071 height 443
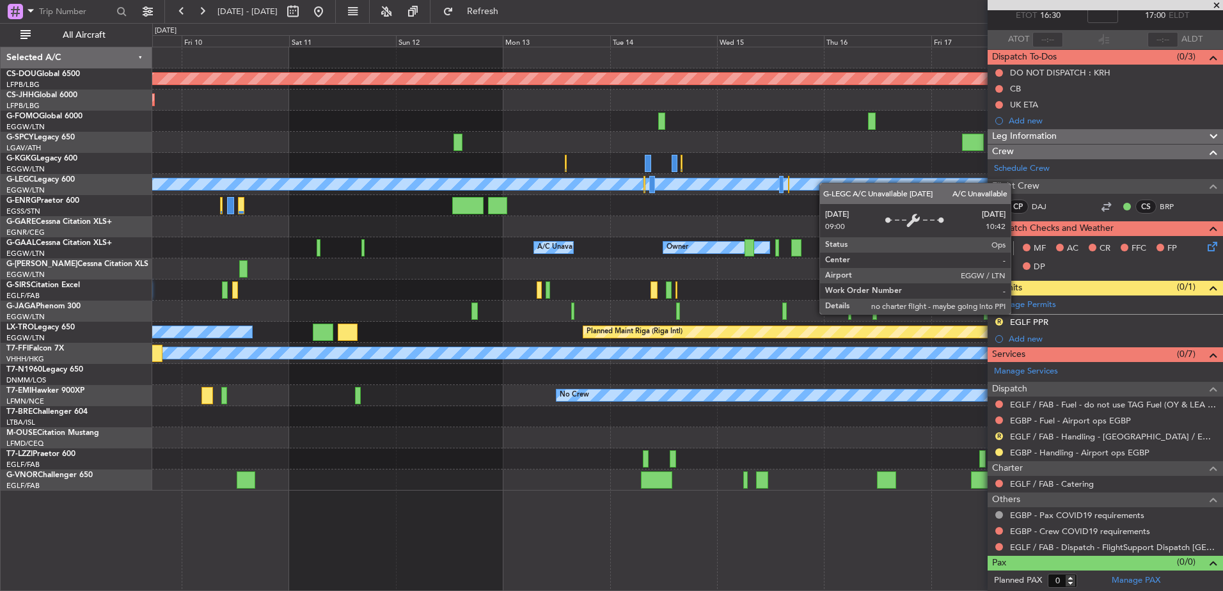
click at [937, 204] on div "Planned Maint London (Biggin Hill) Planned Maint Paris (Le Bourget) A/C Unavail…" at bounding box center [687, 268] width 1071 height 443
